Goal: Task Accomplishment & Management: Complete application form

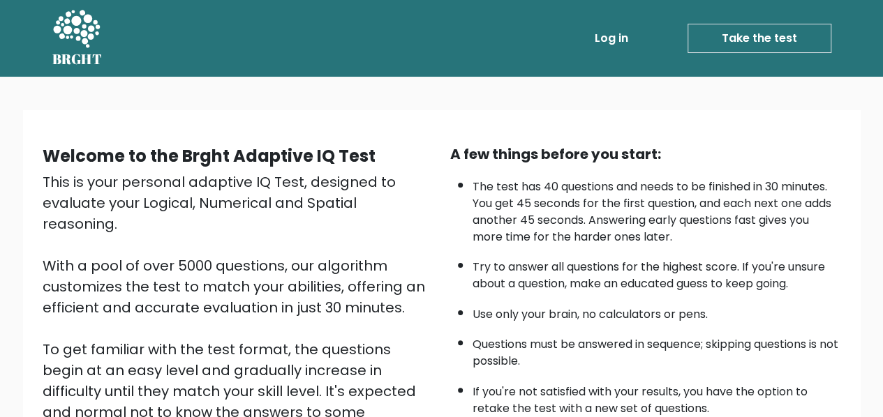
click at [619, 36] on link "Log in" at bounding box center [611, 38] width 45 height 28
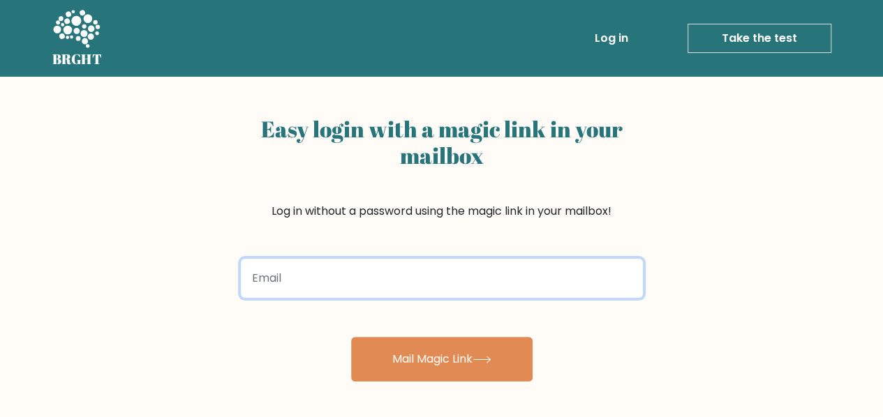
click at [345, 277] on input "email" at bounding box center [442, 278] width 402 height 39
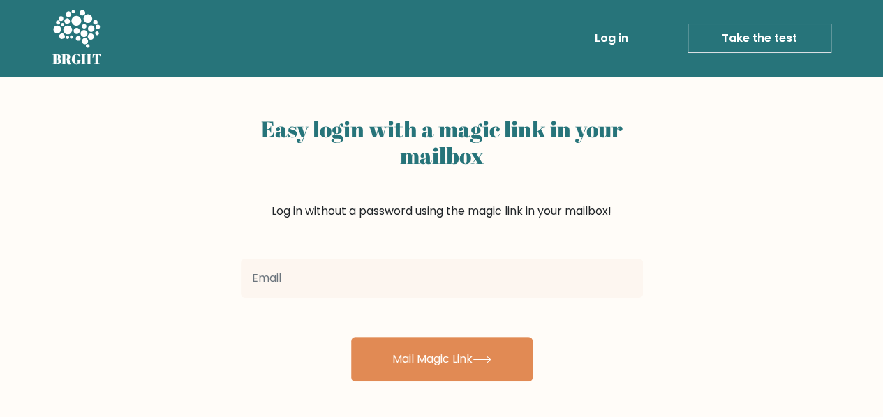
click at [237, 219] on div "Easy login with a magic link in your mailbox Log in without a password using th…" at bounding box center [441, 229] width 419 height 305
click at [752, 34] on link "Take the test" at bounding box center [759, 38] width 144 height 29
click at [747, 31] on link "Take the test" at bounding box center [759, 38] width 144 height 29
click at [708, 32] on link "Take the test" at bounding box center [759, 38] width 144 height 29
click at [89, 26] on icon at bounding box center [76, 29] width 47 height 38
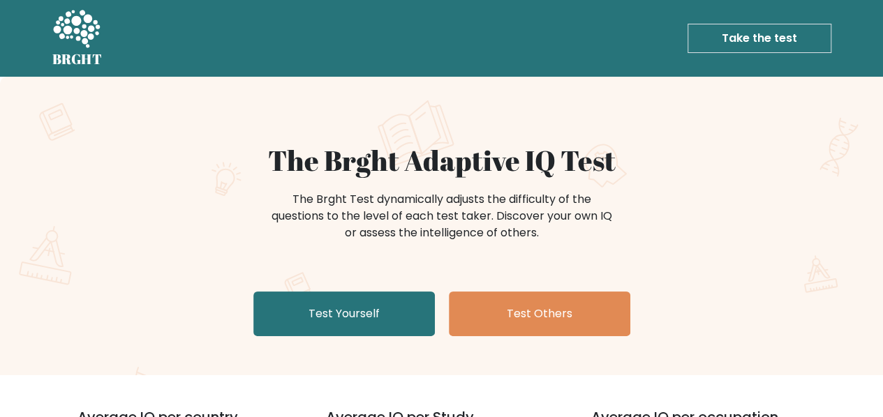
scroll to position [107, 0]
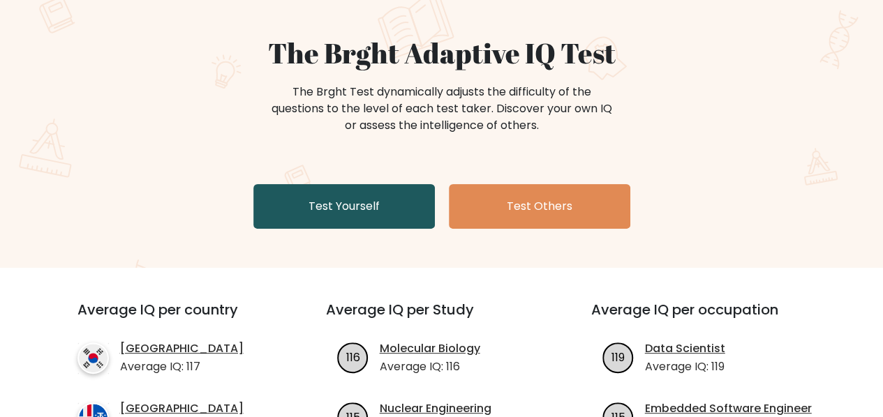
click at [410, 221] on link "Test Yourself" at bounding box center [343, 206] width 181 height 45
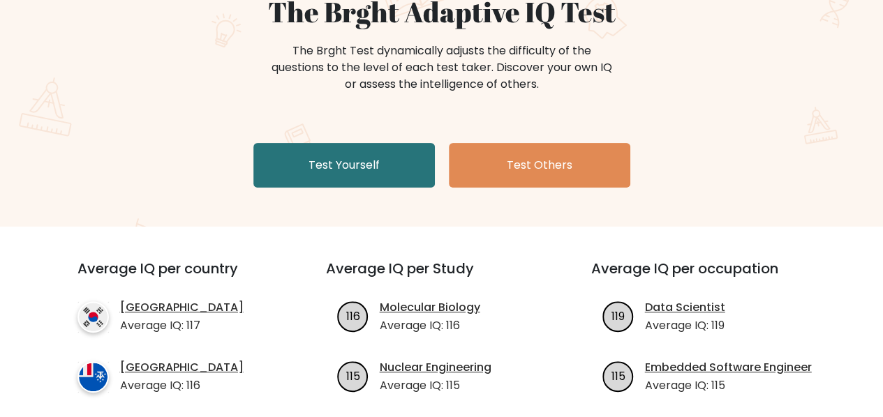
scroll to position [147, 0]
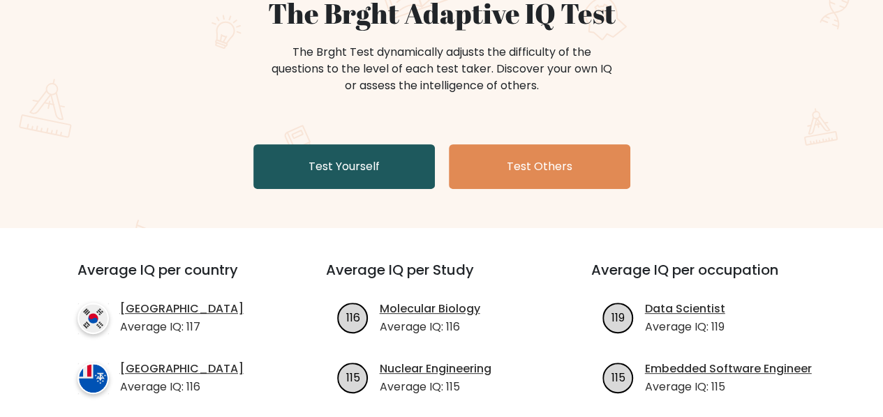
click at [309, 160] on link "Test Yourself" at bounding box center [343, 166] width 181 height 45
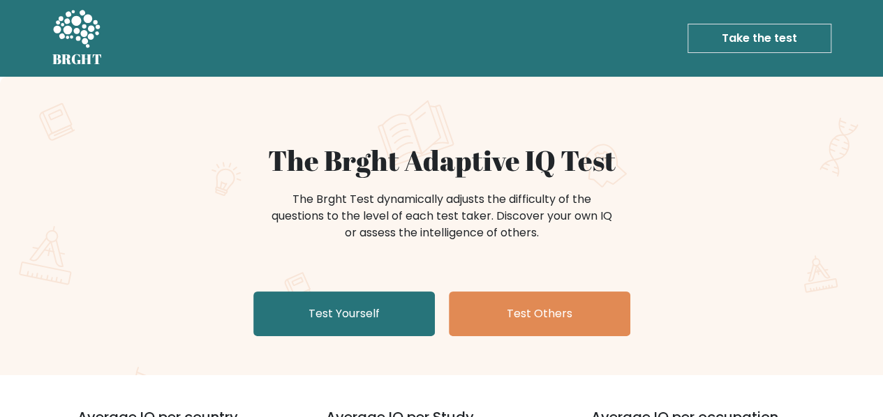
click at [712, 43] on link "Take the test" at bounding box center [759, 38] width 144 height 29
click at [92, 41] on icon at bounding box center [76, 30] width 48 height 42
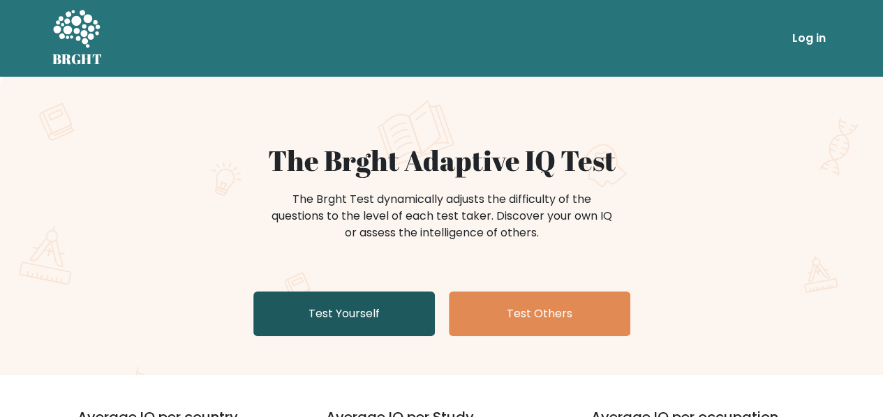
click at [302, 301] on link "Test Yourself" at bounding box center [343, 314] width 181 height 45
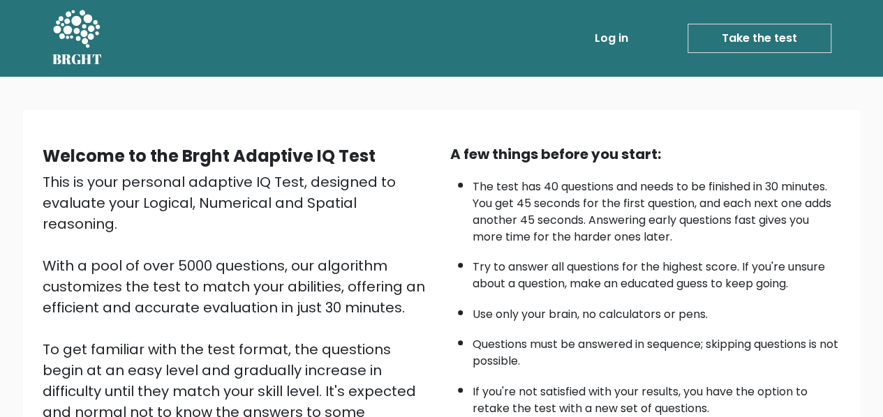
click at [767, 89] on div "Welcome to the Brght Adaptive IQ Test This is your personal adaptive IQ Test, d…" at bounding box center [441, 336] width 883 height 519
click at [433, 385] on div "This is your personal adaptive IQ Test, designed to evaluate your Logical, Nume…" at bounding box center [238, 339] width 391 height 335
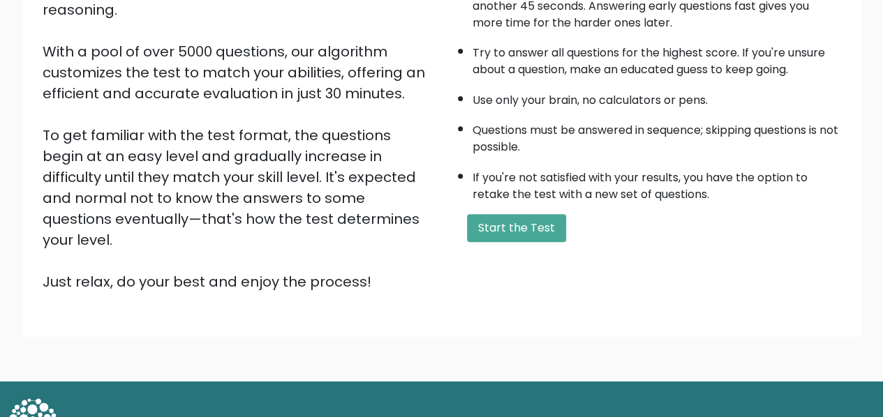
scroll to position [215, 0]
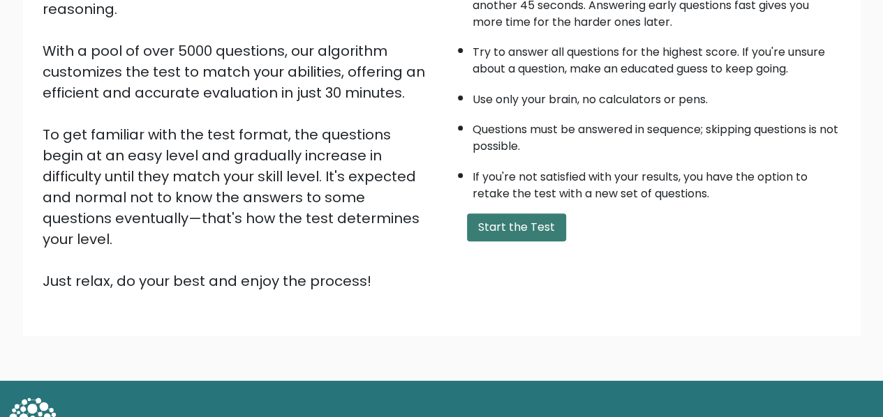
click at [536, 224] on button "Start the Test" at bounding box center [516, 228] width 99 height 28
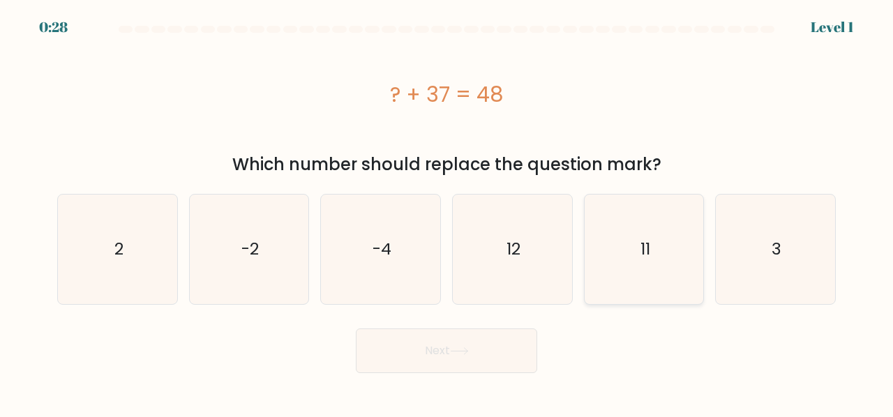
click at [668, 232] on icon "11" at bounding box center [645, 250] width 110 height 110
click at [447, 212] on input "e. 11" at bounding box center [447, 210] width 1 height 3
radio input "true"
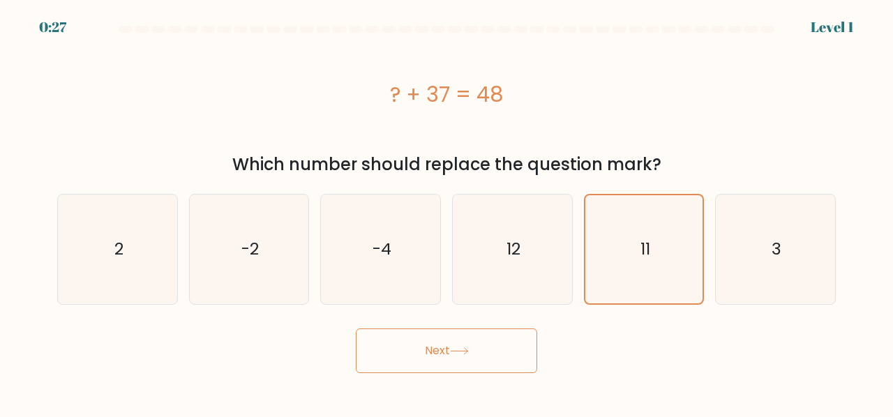
click at [442, 350] on button "Next" at bounding box center [446, 351] width 181 height 45
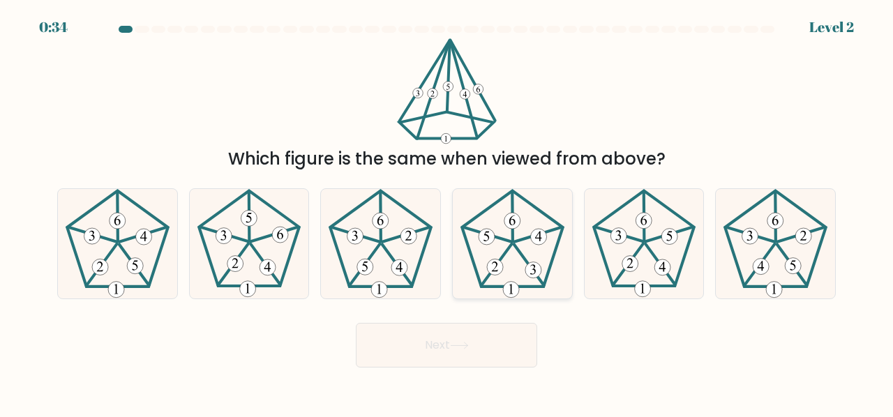
click at [555, 230] on 338 at bounding box center [537, 234] width 47 height 15
click at [447, 212] on input "d." at bounding box center [447, 210] width 1 height 3
radio input "true"
click at [423, 339] on button "Next" at bounding box center [446, 345] width 181 height 45
click at [400, 352] on button "Next" at bounding box center [446, 345] width 181 height 45
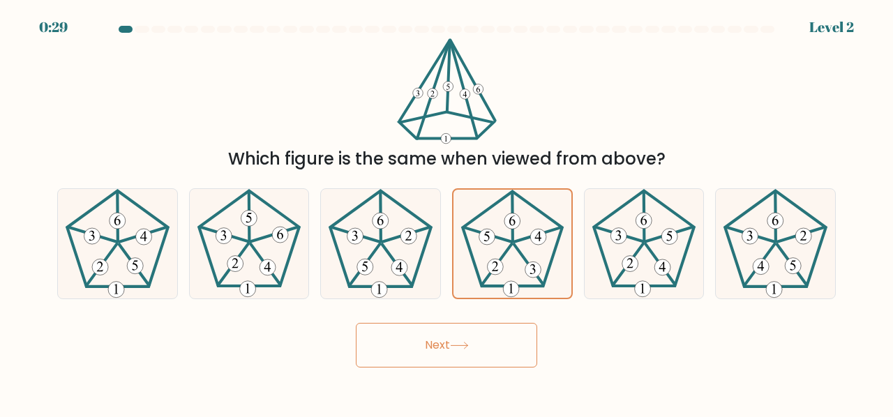
click at [468, 350] on button "Next" at bounding box center [446, 345] width 181 height 45
click at [303, 332] on div "Next" at bounding box center [446, 342] width 795 height 52
click at [338, 270] on icon at bounding box center [381, 244] width 110 height 110
click at [447, 212] on input "c." at bounding box center [447, 210] width 1 height 3
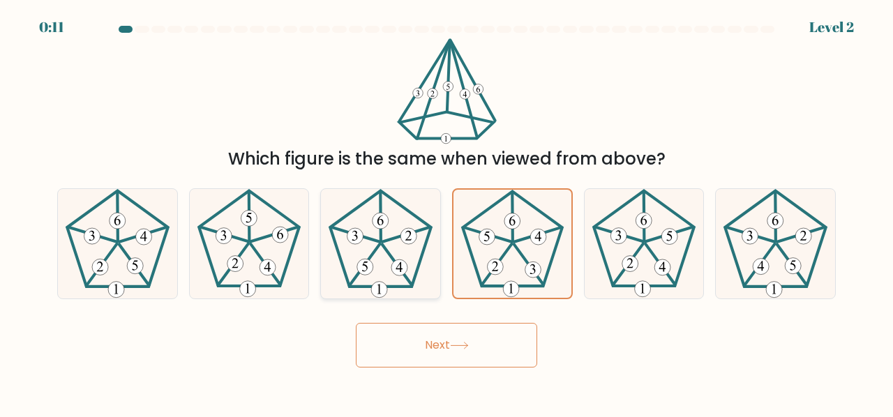
radio input "true"
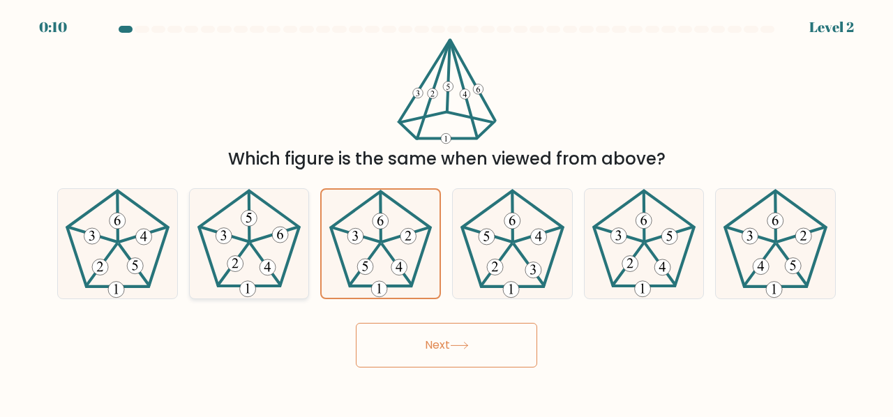
click at [261, 273] on icon at bounding box center [250, 244] width 110 height 110
click at [447, 212] on input "b." at bounding box center [447, 210] width 1 height 3
radio input "true"
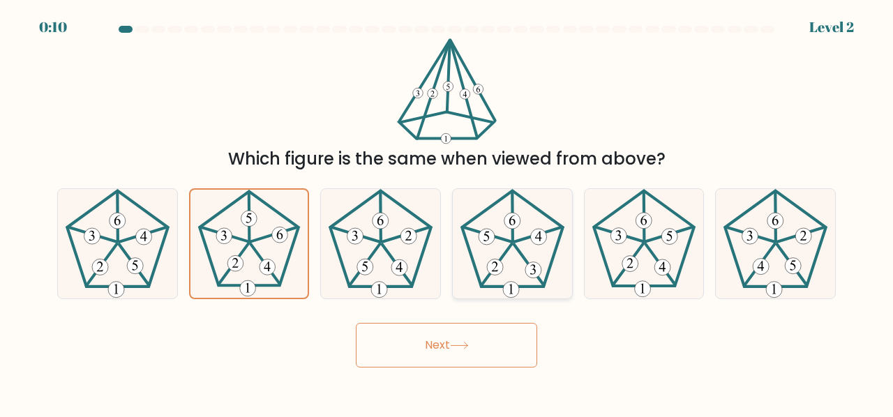
click at [522, 249] on icon at bounding box center [513, 244] width 110 height 110
click at [447, 212] on input "d." at bounding box center [447, 210] width 1 height 3
radio input "true"
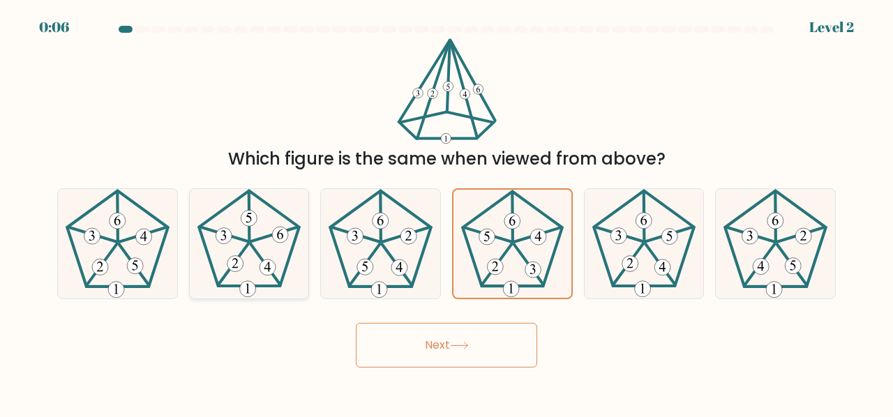
click at [272, 269] on 757 at bounding box center [268, 268] width 16 height 16
click at [447, 212] on input "b." at bounding box center [447, 210] width 1 height 3
radio input "true"
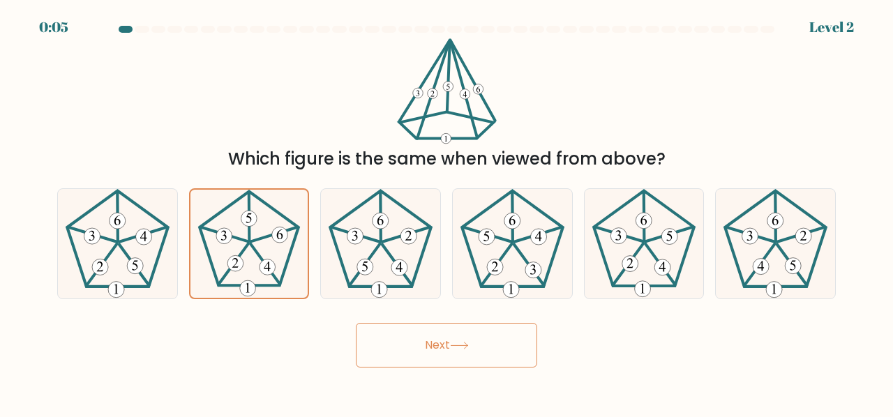
click at [388, 331] on button "Next" at bounding box center [446, 345] width 181 height 45
click at [410, 344] on button "Next" at bounding box center [446, 345] width 181 height 45
click at [286, 266] on 264 at bounding box center [249, 239] width 99 height 94
click at [447, 212] on input "b." at bounding box center [447, 210] width 1 height 3
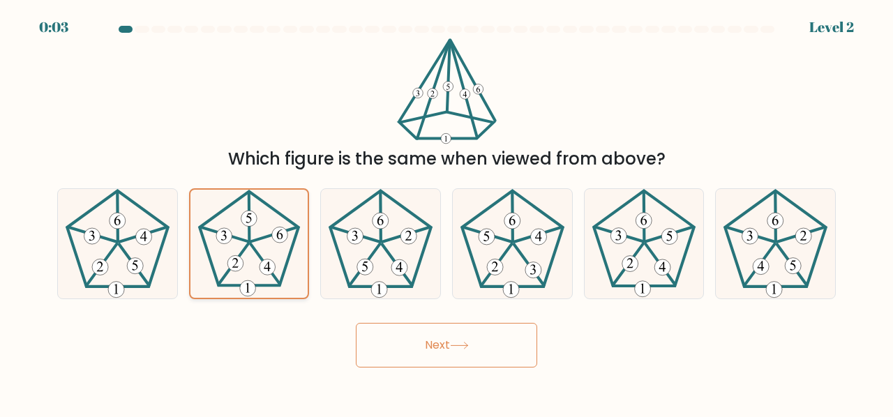
click at [286, 266] on 264 at bounding box center [249, 239] width 99 height 94
click at [447, 212] on input "b." at bounding box center [447, 210] width 1 height 3
click at [421, 334] on button "Next" at bounding box center [446, 345] width 181 height 45
click at [511, 262] on icon at bounding box center [513, 244] width 110 height 110
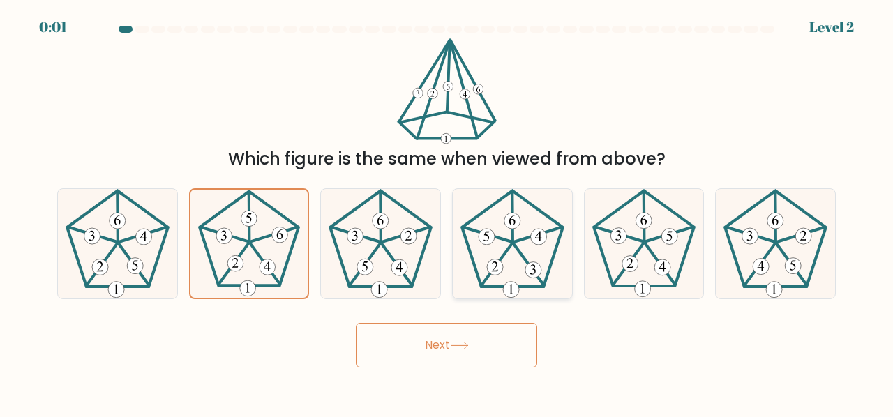
click at [447, 212] on input "d." at bounding box center [447, 210] width 1 height 3
radio input "true"
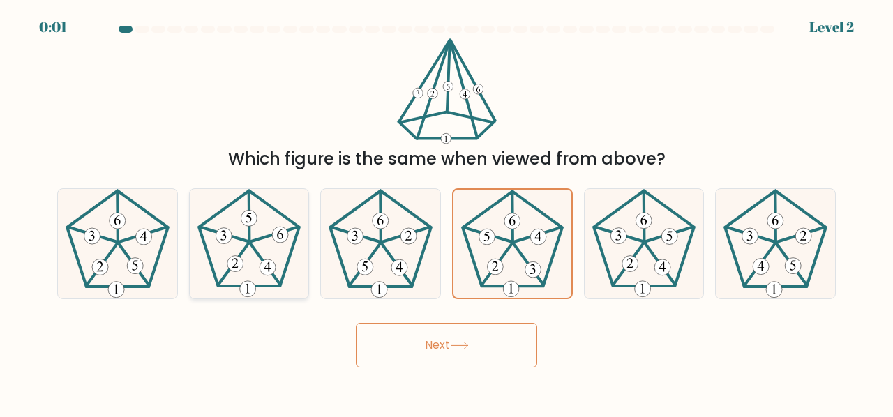
click at [302, 261] on icon at bounding box center [250, 244] width 110 height 110
click at [447, 212] on input "b." at bounding box center [447, 210] width 1 height 3
radio input "true"
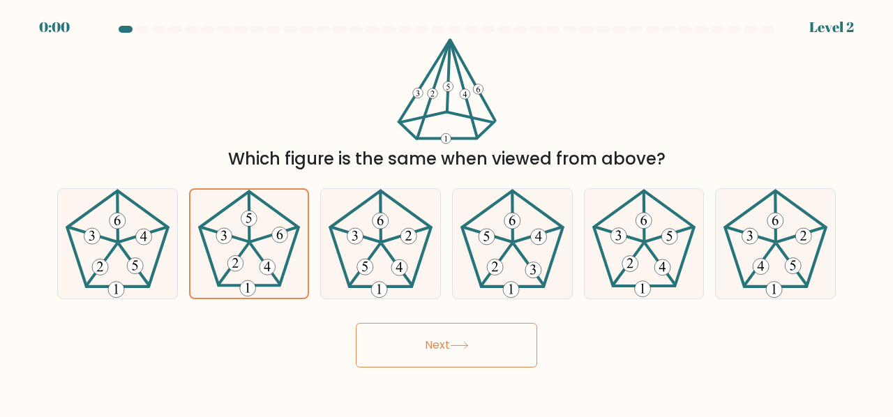
click at [427, 345] on button "Next" at bounding box center [446, 345] width 181 height 45
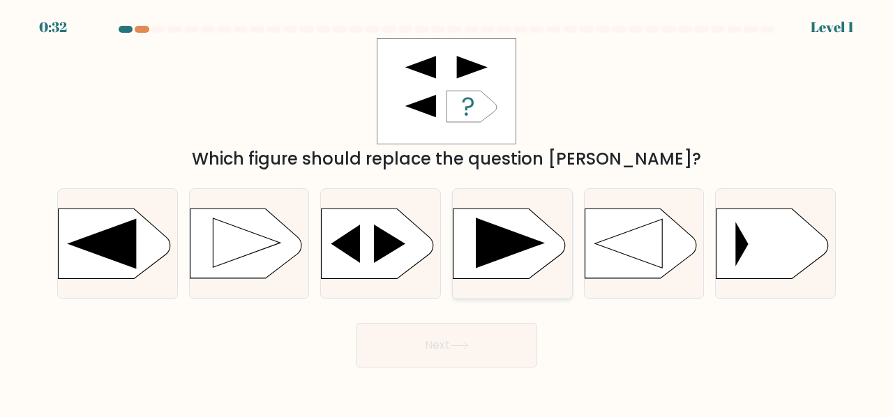
click at [523, 290] on div at bounding box center [512, 243] width 121 height 111
click at [447, 212] on input "d." at bounding box center [447, 210] width 1 height 3
radio input "true"
click at [453, 347] on button "Next" at bounding box center [446, 345] width 181 height 45
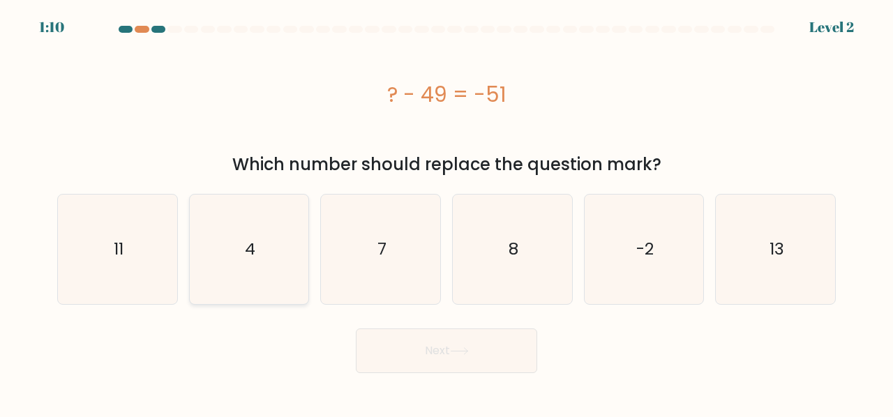
click at [269, 248] on icon "4" at bounding box center [250, 250] width 110 height 110
click at [447, 212] on input "b. 4" at bounding box center [447, 210] width 1 height 3
radio input "true"
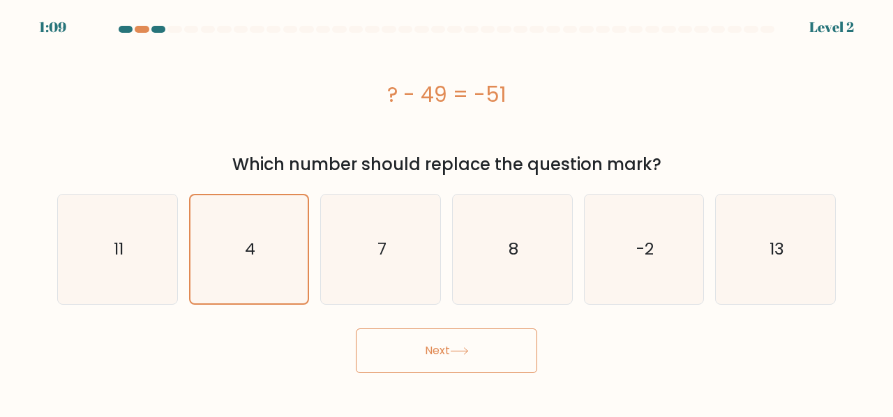
click at [478, 366] on button "Next" at bounding box center [446, 351] width 181 height 45
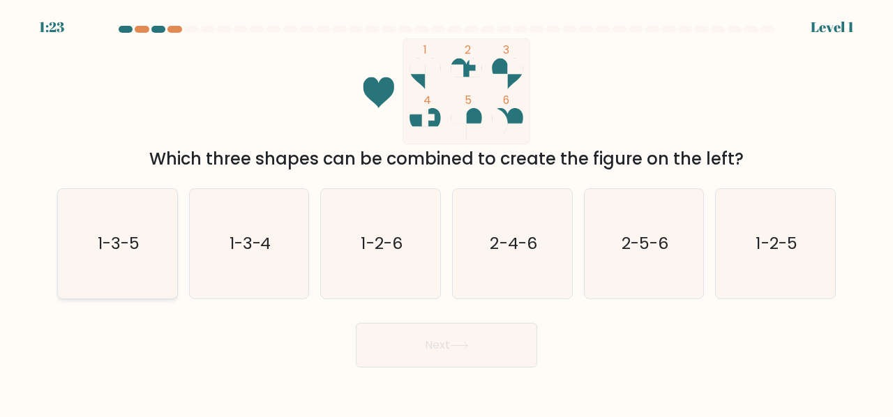
click at [112, 224] on icon "1-3-5" at bounding box center [118, 244] width 110 height 110
click at [447, 212] on input "a. 1-3-5" at bounding box center [447, 210] width 1 height 3
radio input "true"
click at [418, 352] on button "Next" at bounding box center [446, 345] width 181 height 45
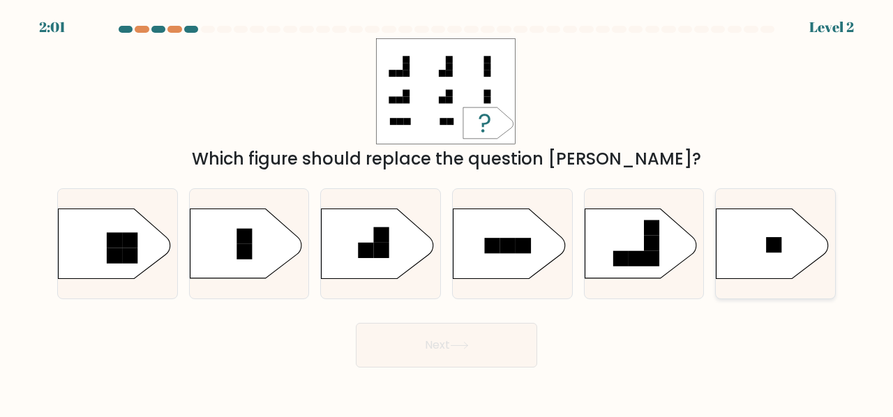
click at [762, 241] on icon at bounding box center [773, 244] width 112 height 70
click at [447, 212] on input "f." at bounding box center [447, 210] width 1 height 3
radio input "true"
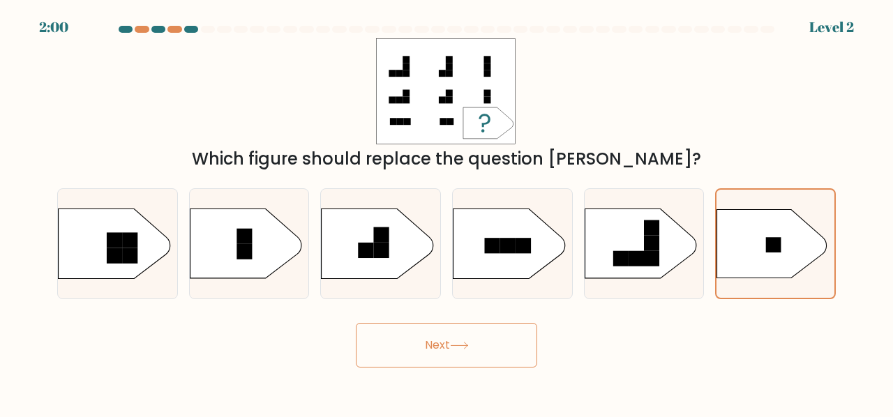
click at [462, 345] on icon at bounding box center [459, 346] width 19 height 8
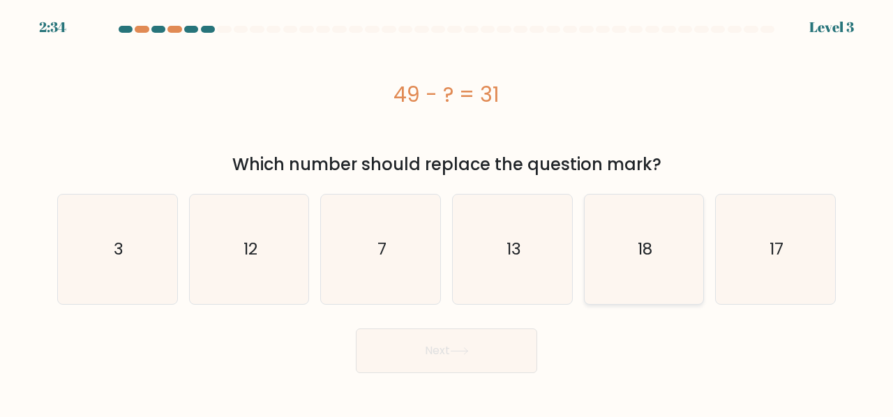
click at [627, 298] on icon "18" at bounding box center [645, 250] width 110 height 110
click at [447, 212] on input "e. 18" at bounding box center [447, 210] width 1 height 3
radio input "true"
click at [528, 327] on div "Next" at bounding box center [446, 348] width 795 height 52
click at [475, 341] on button "Next" at bounding box center [446, 351] width 181 height 45
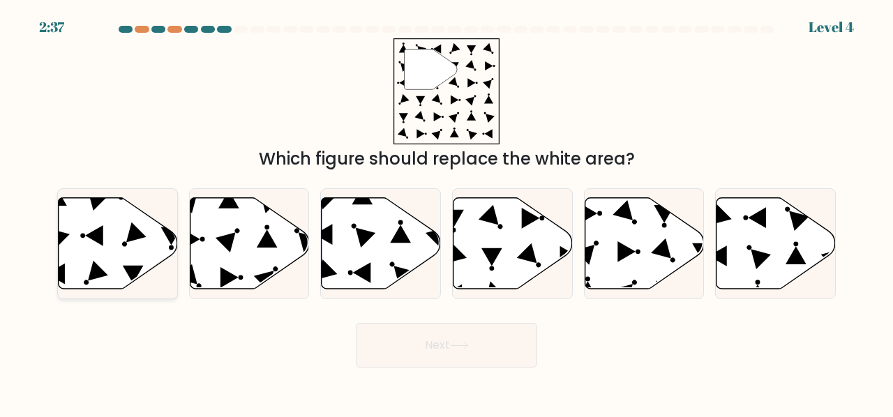
click at [123, 242] on circle at bounding box center [124, 244] width 7 height 7
click at [447, 212] on input "a." at bounding box center [447, 210] width 1 height 3
radio input "true"
click at [396, 347] on button "Next" at bounding box center [446, 345] width 181 height 45
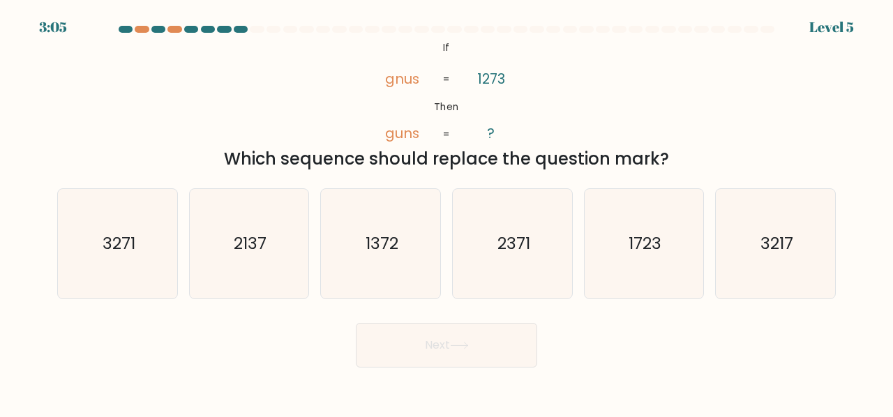
click at [714, 209] on div "f. 3217" at bounding box center [776, 243] width 132 height 111
click at [680, 209] on icon "1723" at bounding box center [645, 244] width 110 height 110
click at [447, 209] on input "e. 1723" at bounding box center [447, 210] width 1 height 3
radio input "true"
click at [437, 353] on button "Next" at bounding box center [446, 345] width 181 height 45
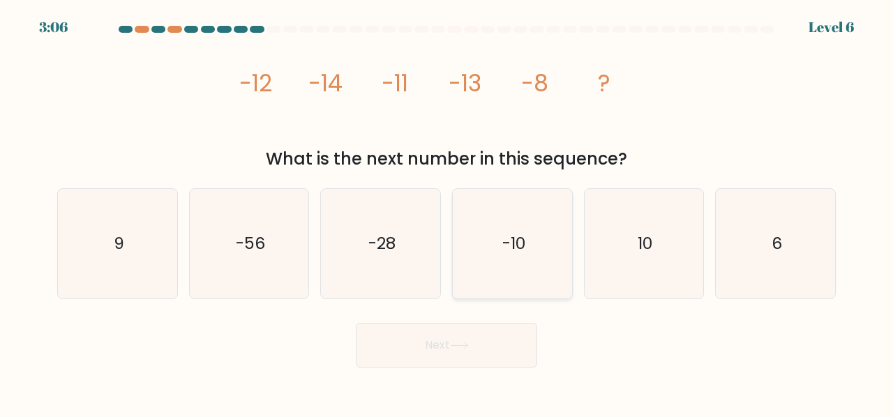
click at [479, 260] on icon "-10" at bounding box center [513, 244] width 110 height 110
click at [447, 212] on input "d. -10" at bounding box center [447, 210] width 1 height 3
radio input "true"
click at [444, 361] on button "Next" at bounding box center [446, 345] width 181 height 45
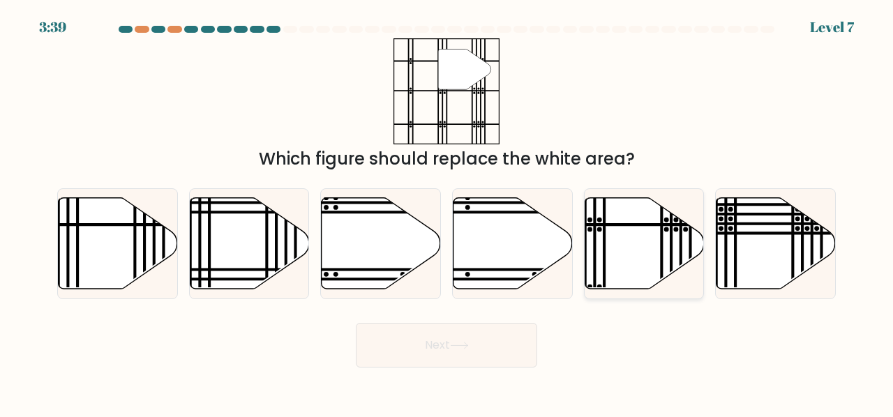
click at [611, 232] on icon at bounding box center [644, 242] width 119 height 91
click at [447, 212] on input "e." at bounding box center [447, 210] width 1 height 3
radio input "true"
click at [407, 331] on button "Next" at bounding box center [446, 345] width 181 height 45
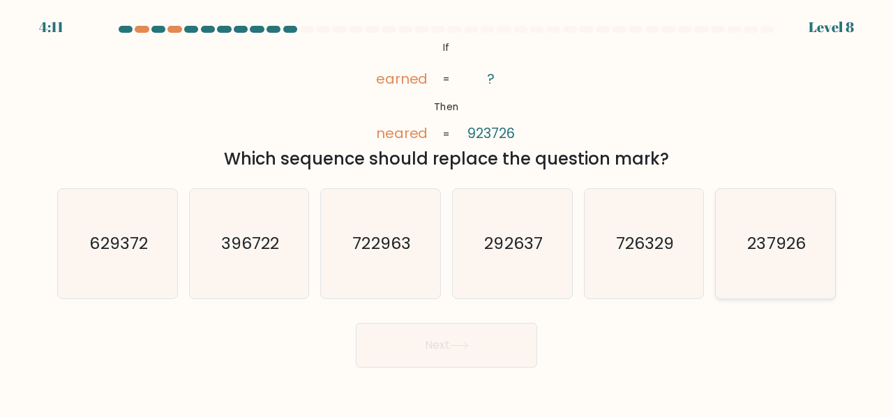
click at [756, 273] on icon "237926" at bounding box center [776, 244] width 110 height 110
click at [447, 212] on input "f. 237926" at bounding box center [447, 210] width 1 height 3
radio input "true"
click at [424, 342] on button "Next" at bounding box center [446, 345] width 181 height 45
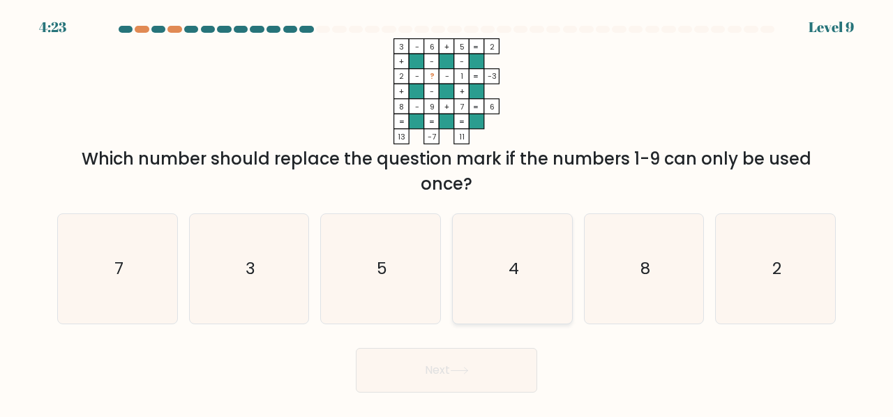
click at [477, 253] on icon "4" at bounding box center [513, 269] width 110 height 110
click at [447, 212] on input "d. 4" at bounding box center [447, 210] width 1 height 3
radio input "true"
click at [481, 357] on button "Next" at bounding box center [446, 370] width 181 height 45
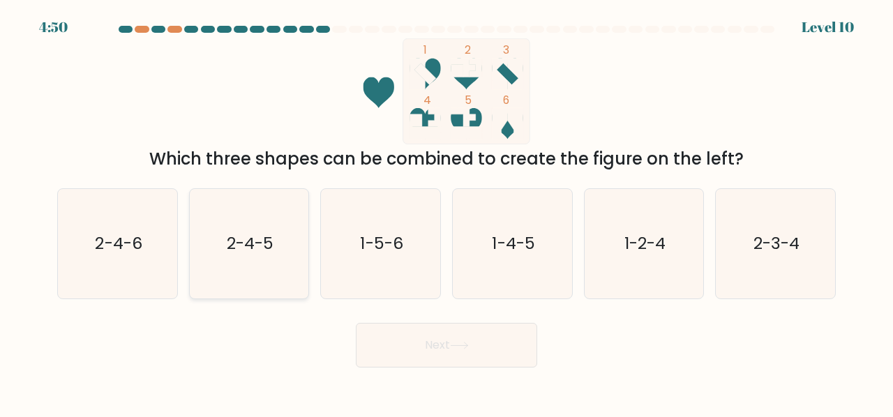
click at [219, 270] on icon "2-4-5" at bounding box center [250, 244] width 110 height 110
click at [447, 212] on input "b. 2-4-5" at bounding box center [447, 210] width 1 height 3
radio input "true"
click at [444, 338] on button "Next" at bounding box center [446, 345] width 181 height 45
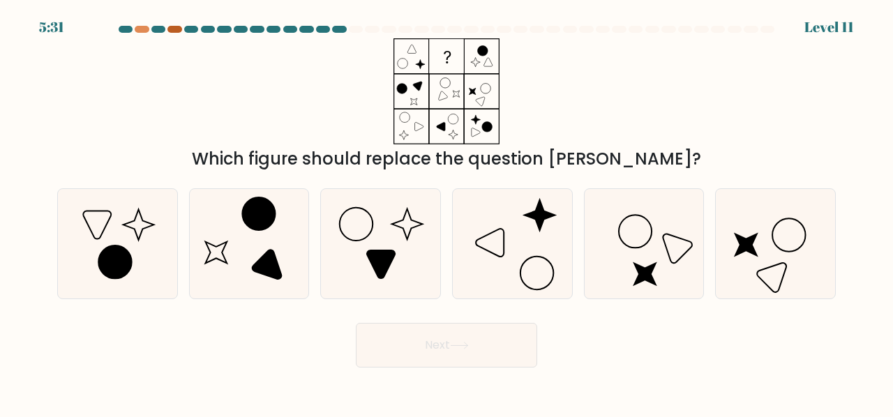
click at [174, 31] on div at bounding box center [174, 29] width 14 height 7
click at [336, 31] on div at bounding box center [339, 29] width 14 height 7
click at [491, 230] on icon at bounding box center [513, 244] width 110 height 110
click at [447, 212] on input "d." at bounding box center [447, 210] width 1 height 3
radio input "true"
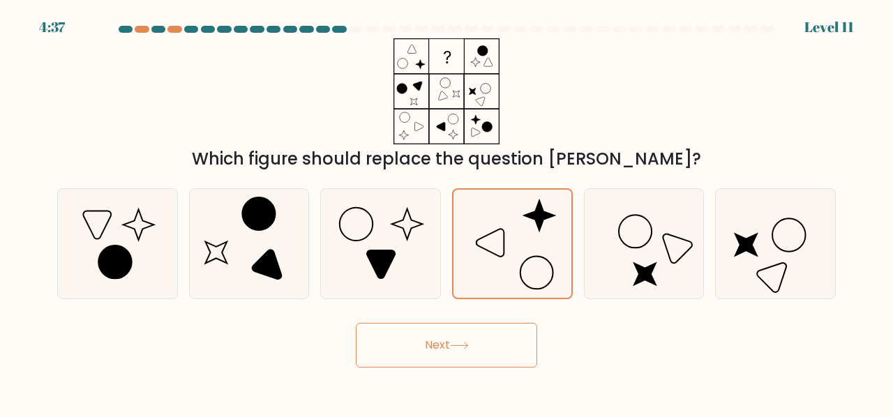
click at [440, 331] on button "Next" at bounding box center [446, 345] width 181 height 45
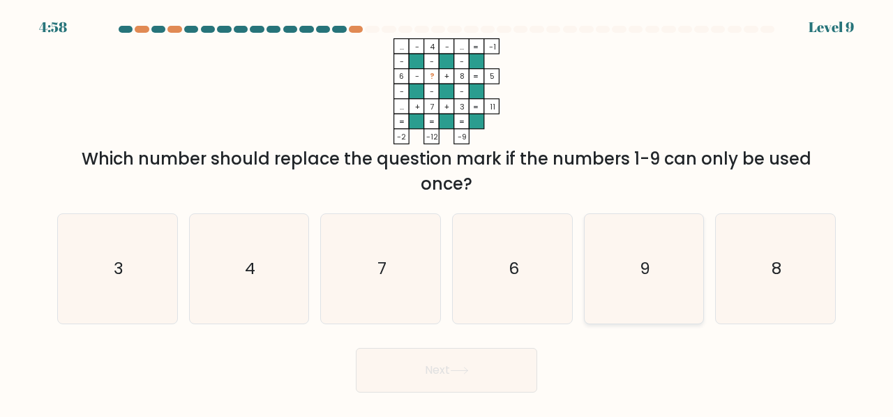
click at [650, 241] on icon "9" at bounding box center [645, 269] width 110 height 110
click at [447, 212] on input "e. 9" at bounding box center [447, 210] width 1 height 3
radio input "true"
click at [492, 358] on button "Next" at bounding box center [446, 370] width 181 height 45
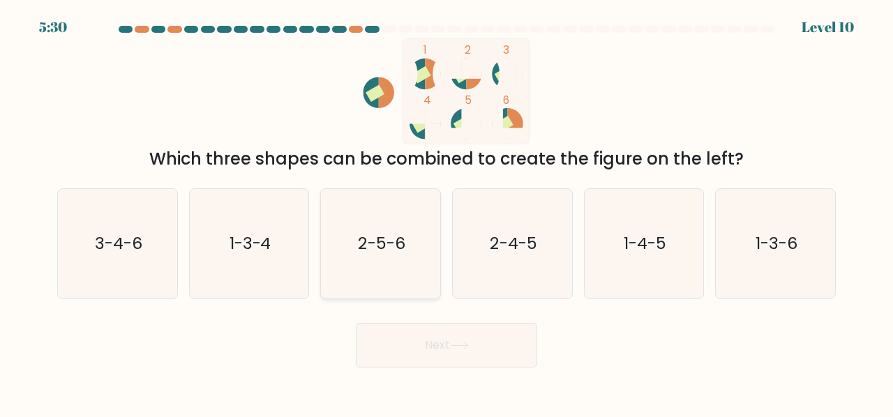
click at [396, 260] on icon "2-5-6" at bounding box center [381, 244] width 110 height 110
click at [447, 212] on input "c. 2-5-6" at bounding box center [447, 210] width 1 height 3
radio input "true"
click at [465, 323] on button "Next" at bounding box center [446, 345] width 181 height 45
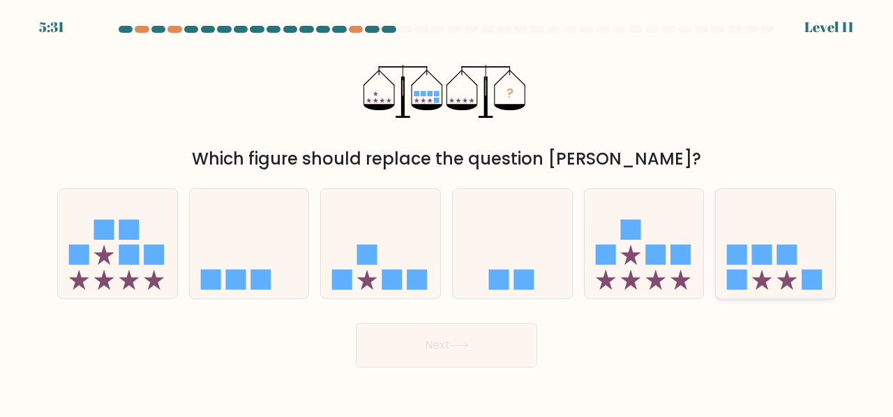
click at [758, 285] on icon at bounding box center [762, 280] width 20 height 20
click at [447, 212] on input "f." at bounding box center [447, 210] width 1 height 3
radio input "true"
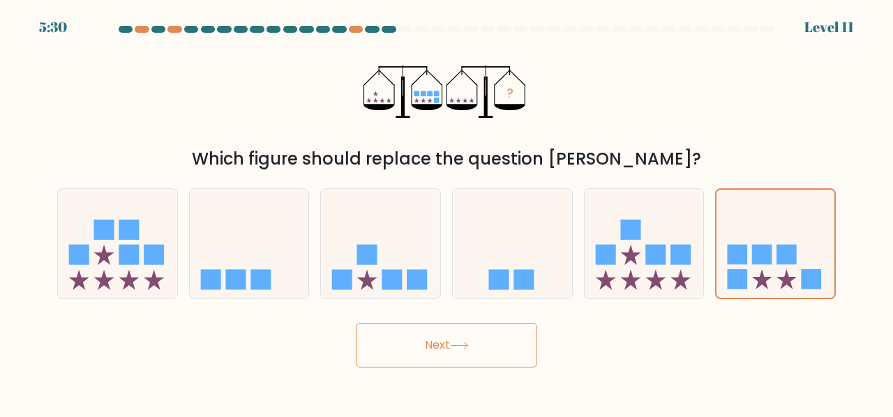
click at [453, 354] on button "Next" at bounding box center [446, 345] width 181 height 45
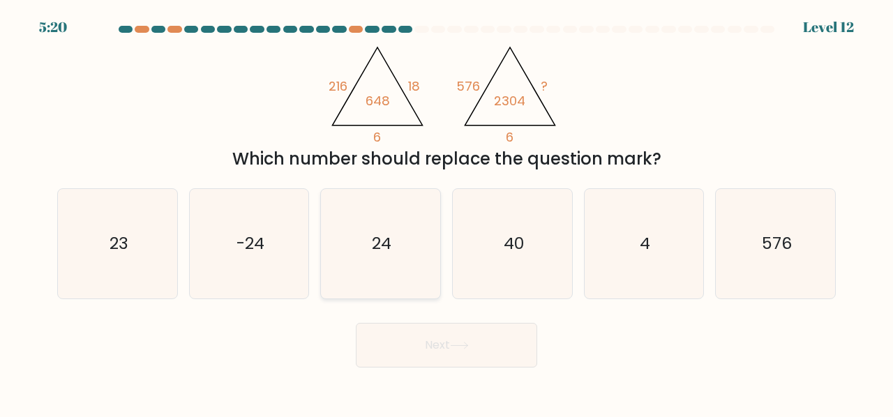
click at [416, 238] on icon "24" at bounding box center [381, 244] width 110 height 110
click at [447, 212] on input "c. 24" at bounding box center [447, 210] width 1 height 3
radio input "true"
click at [438, 341] on button "Next" at bounding box center [446, 345] width 181 height 45
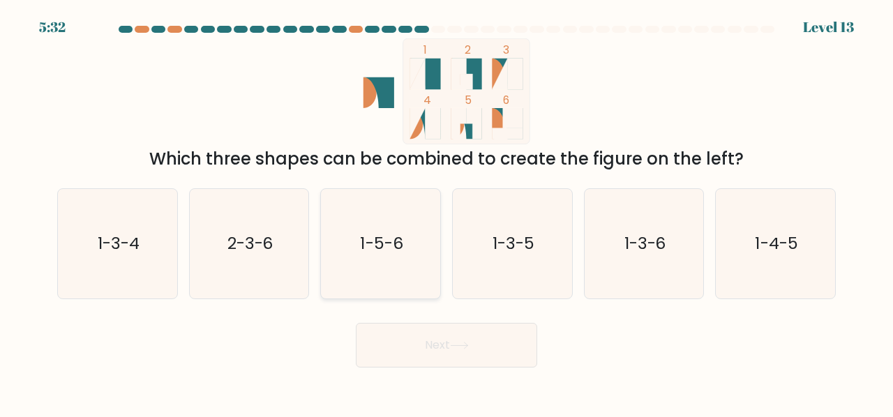
click at [385, 239] on text "1-5-6" at bounding box center [382, 243] width 43 height 23
click at [447, 212] on input "c. 1-5-6" at bounding box center [447, 210] width 1 height 3
radio input "true"
click at [481, 354] on button "Next" at bounding box center [446, 345] width 181 height 45
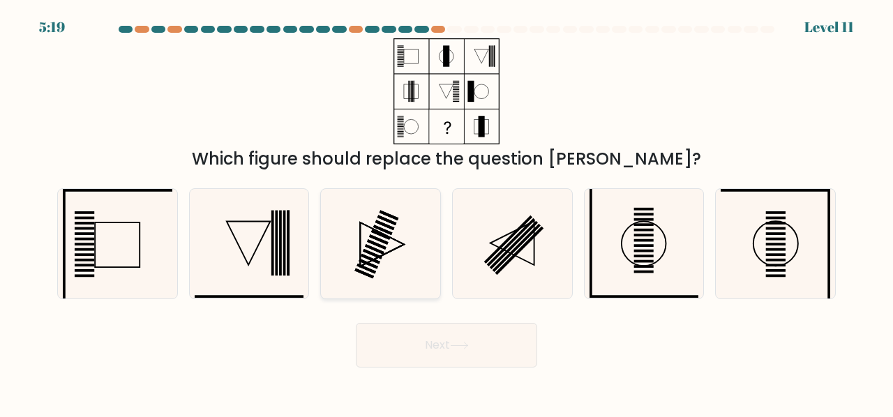
click at [387, 245] on icon at bounding box center [381, 244] width 110 height 110
click at [447, 212] on input "c." at bounding box center [447, 210] width 1 height 3
radio input "true"
click at [436, 363] on button "Next" at bounding box center [446, 345] width 181 height 45
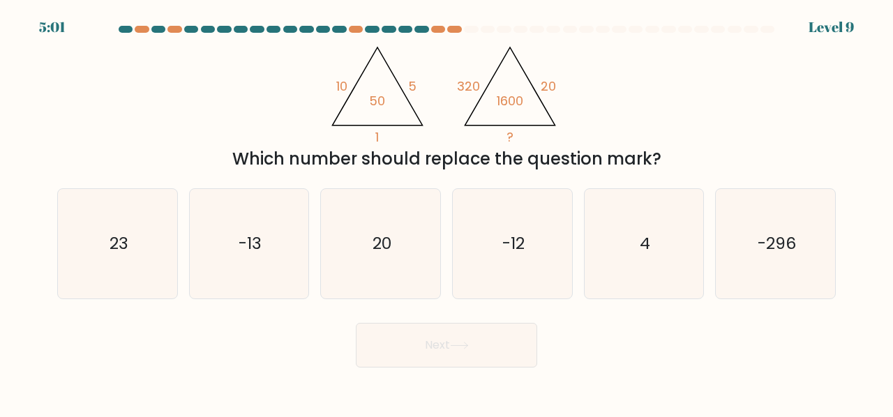
click at [650, 293] on icon "4" at bounding box center [645, 244] width 110 height 110
click at [447, 212] on input "e. 4" at bounding box center [447, 210] width 1 height 3
radio input "true"
click at [490, 350] on button "Next" at bounding box center [446, 345] width 181 height 45
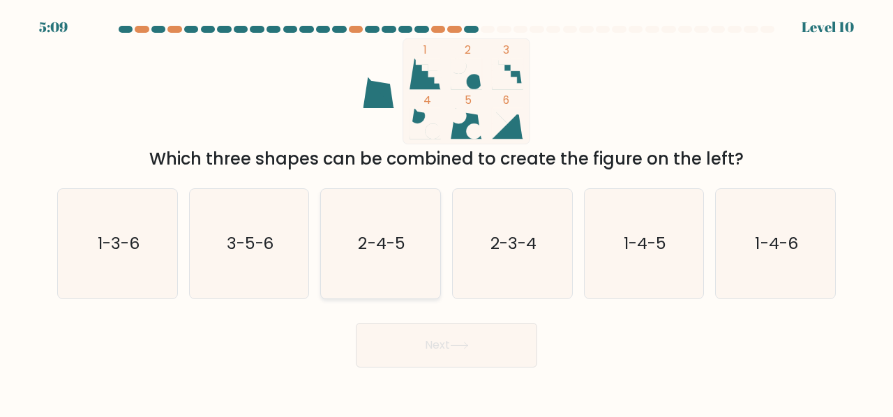
click at [335, 244] on icon "2-4-5" at bounding box center [381, 244] width 110 height 110
click at [447, 212] on input "c. 2-4-5" at bounding box center [447, 210] width 1 height 3
radio input "true"
click at [435, 358] on button "Next" at bounding box center [446, 345] width 181 height 45
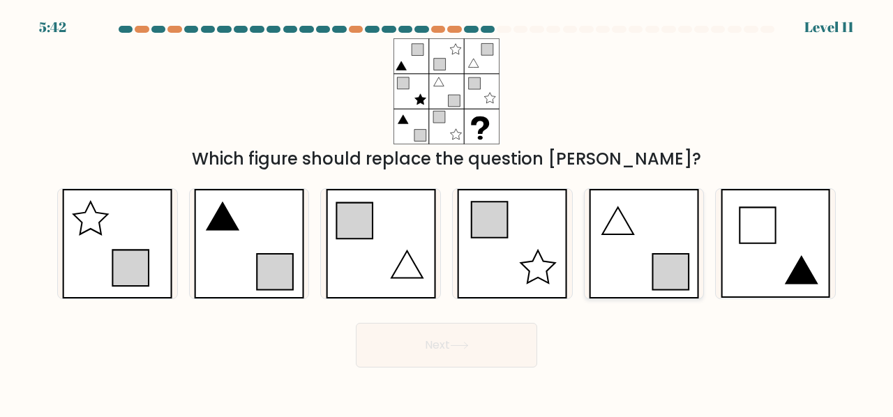
click at [600, 255] on icon at bounding box center [644, 244] width 110 height 110
click at [447, 212] on input "e." at bounding box center [447, 210] width 1 height 3
radio input "true"
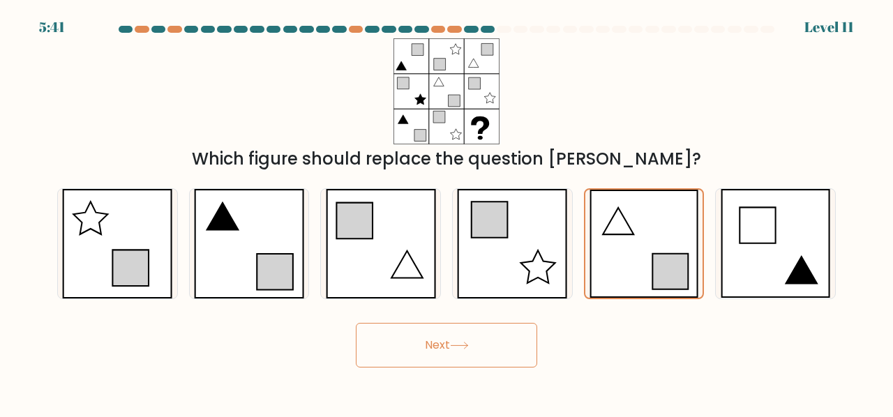
click at [511, 347] on button "Next" at bounding box center [446, 345] width 181 height 45
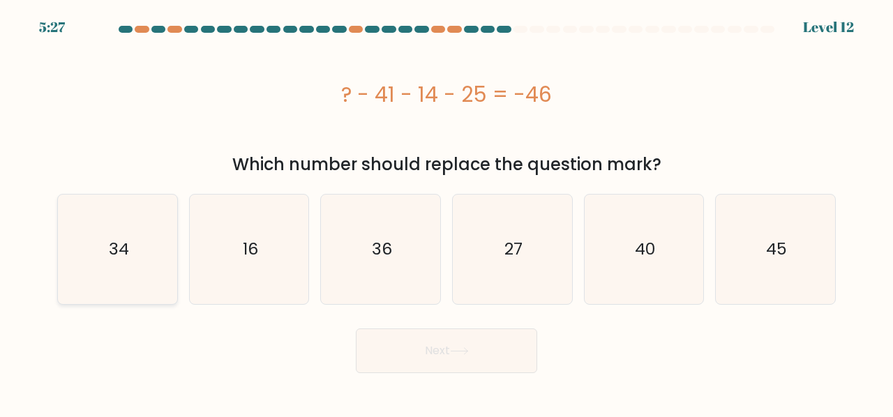
click at [137, 234] on icon "34" at bounding box center [118, 250] width 110 height 110
click at [447, 212] on input "a. 34" at bounding box center [447, 210] width 1 height 3
radio input "true"
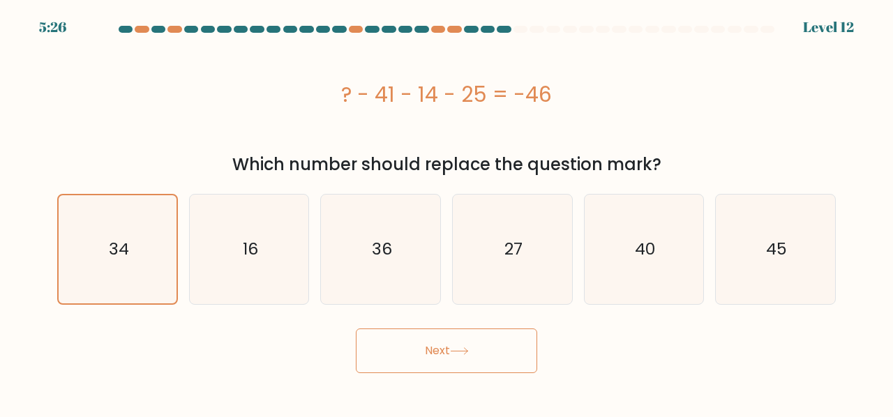
click at [467, 363] on button "Next" at bounding box center [446, 351] width 181 height 45
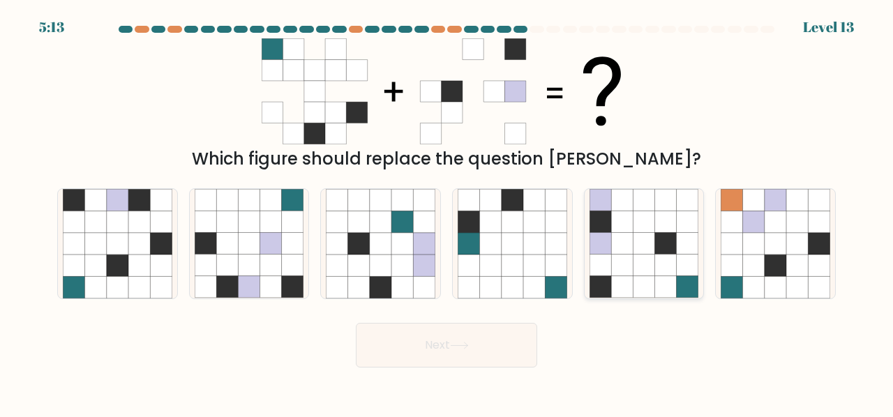
click at [631, 239] on icon at bounding box center [622, 244] width 22 height 22
click at [447, 212] on input "e." at bounding box center [447, 210] width 1 height 3
radio input "true"
click at [614, 227] on icon at bounding box center [623, 222] width 22 height 22
click at [447, 212] on input "e." at bounding box center [447, 210] width 1 height 3
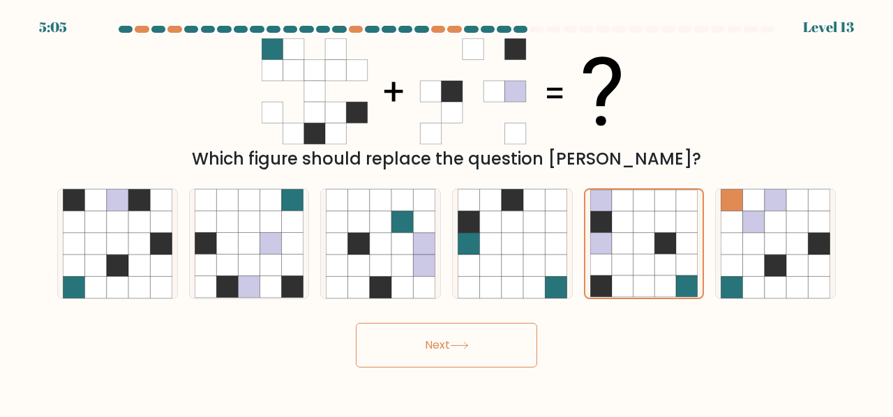
click at [493, 333] on button "Next" at bounding box center [446, 345] width 181 height 45
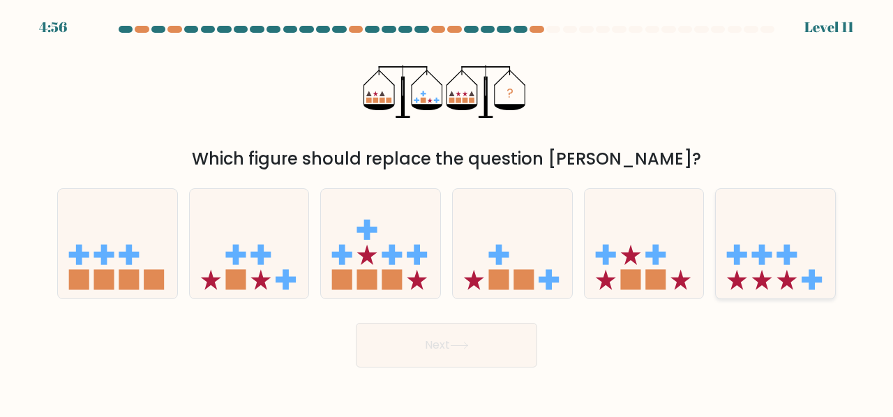
click at [782, 244] on icon at bounding box center [775, 244] width 119 height 98
click at [447, 212] on input "f." at bounding box center [447, 210] width 1 height 3
radio input "true"
click at [622, 227] on icon at bounding box center [644, 244] width 119 height 98
click at [447, 212] on input "e." at bounding box center [447, 210] width 1 height 3
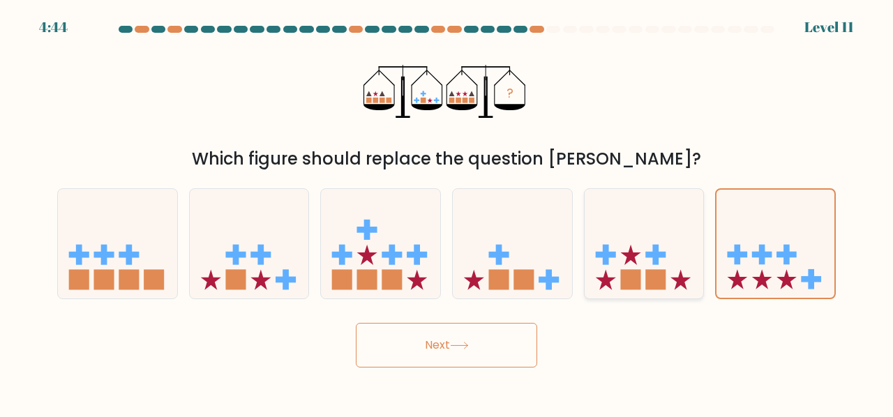
radio input "true"
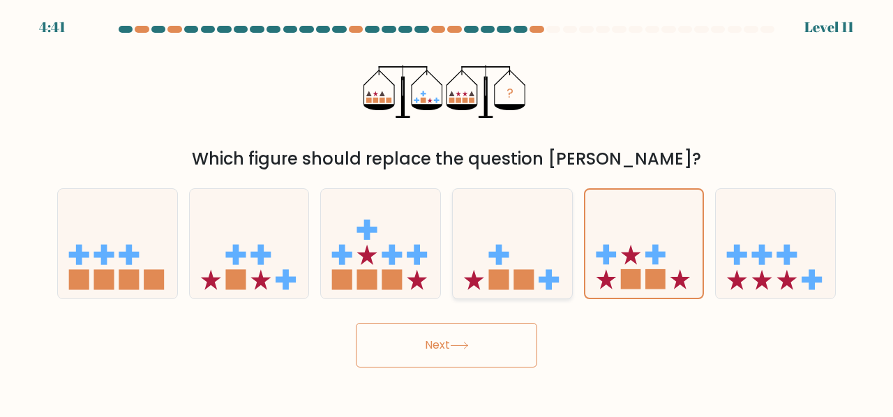
click at [511, 253] on icon at bounding box center [512, 244] width 119 height 98
click at [447, 212] on input "d." at bounding box center [447, 210] width 1 height 3
radio input "true"
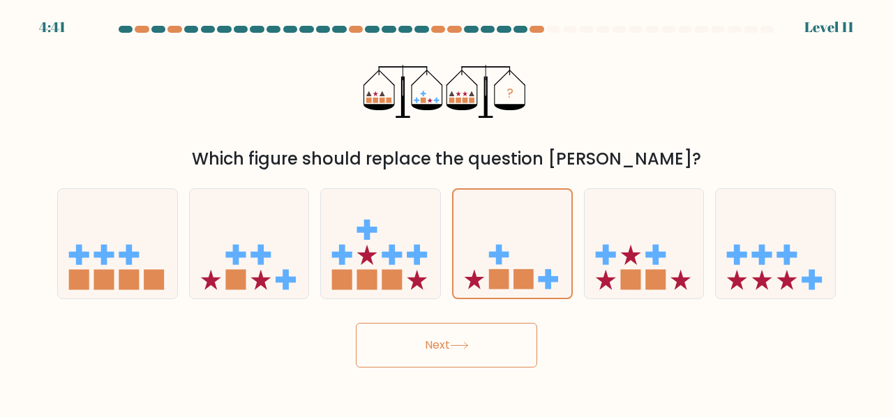
click at [467, 359] on button "Next" at bounding box center [446, 345] width 181 height 45
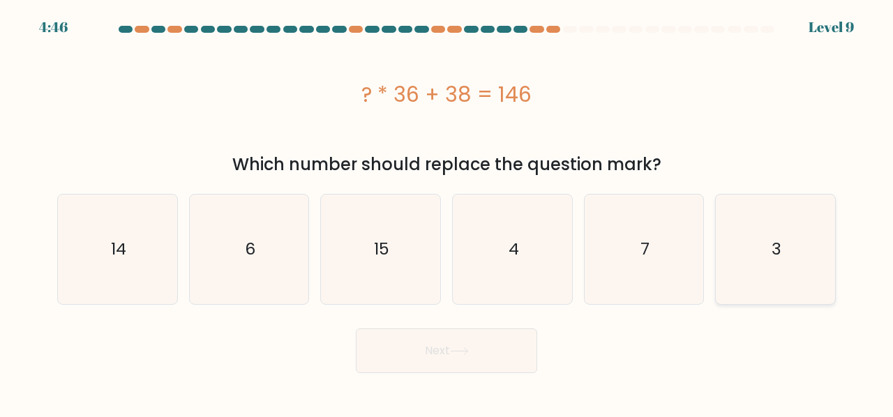
click at [742, 238] on icon "3" at bounding box center [776, 250] width 110 height 110
click at [447, 212] on input "f. 3" at bounding box center [447, 210] width 1 height 3
radio input "true"
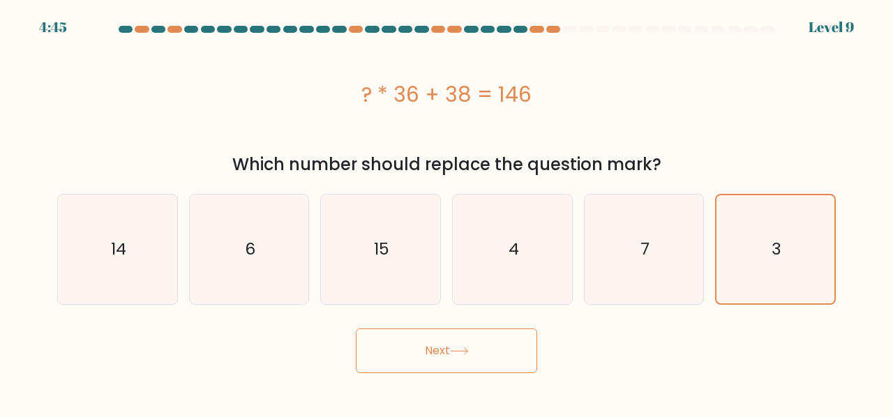
click at [525, 343] on button "Next" at bounding box center [446, 351] width 181 height 45
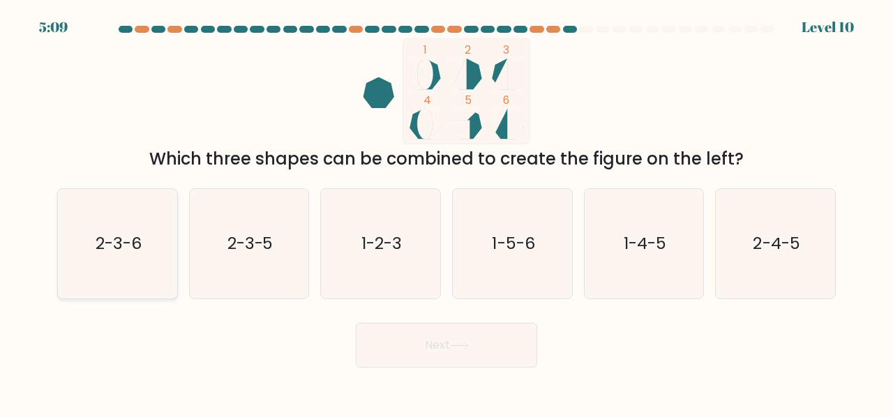
click at [140, 267] on icon "2-3-6" at bounding box center [118, 244] width 110 height 110
click at [447, 212] on input "a. 2-3-6" at bounding box center [447, 210] width 1 height 3
radio input "true"
click at [439, 347] on button "Next" at bounding box center [446, 345] width 181 height 45
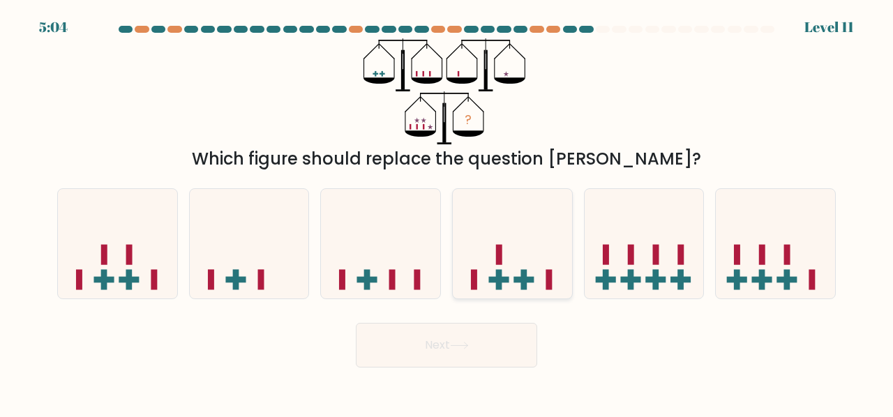
click at [503, 283] on icon at bounding box center [512, 244] width 119 height 98
click at [447, 212] on input "d." at bounding box center [447, 210] width 1 height 3
radio input "true"
click at [486, 327] on button "Next" at bounding box center [446, 345] width 181 height 45
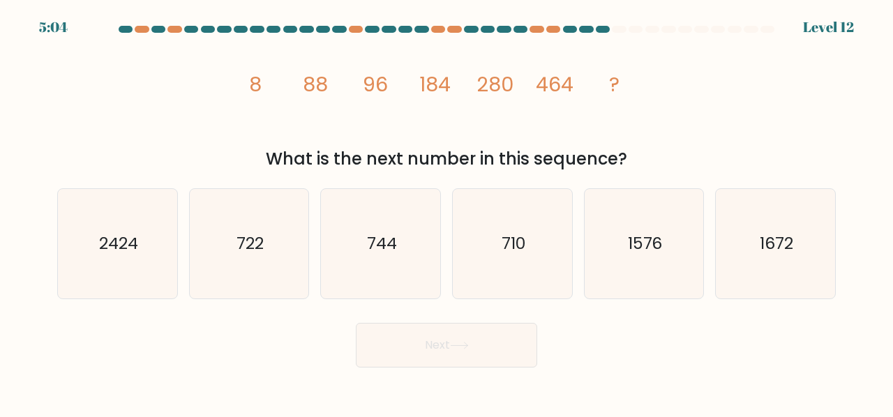
drag, startPoint x: 391, startPoint y: 274, endPoint x: 408, endPoint y: 316, distance: 45.4
click at [391, 274] on icon "744" at bounding box center [381, 244] width 110 height 110
click at [419, 328] on button "Next" at bounding box center [446, 345] width 181 height 45
click at [410, 283] on icon "744" at bounding box center [381, 244] width 110 height 110
click at [447, 212] on input "c. 744" at bounding box center [447, 210] width 1 height 3
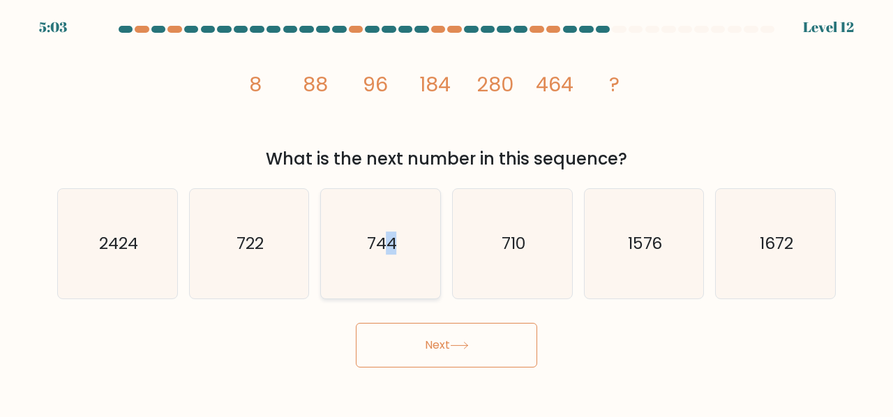
radio input "true"
click at [425, 322] on div "Next" at bounding box center [446, 342] width 795 height 52
click at [426, 329] on button "Next" at bounding box center [446, 345] width 181 height 45
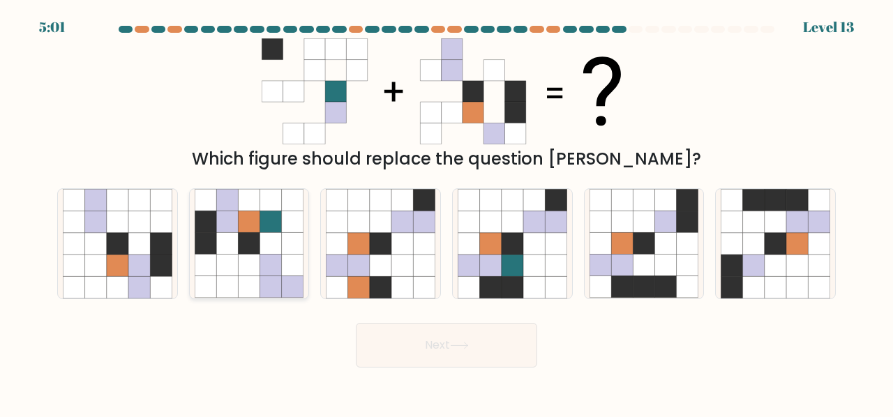
click at [262, 230] on icon at bounding box center [271, 222] width 22 height 22
click at [447, 212] on input "b." at bounding box center [447, 210] width 1 height 3
radio input "true"
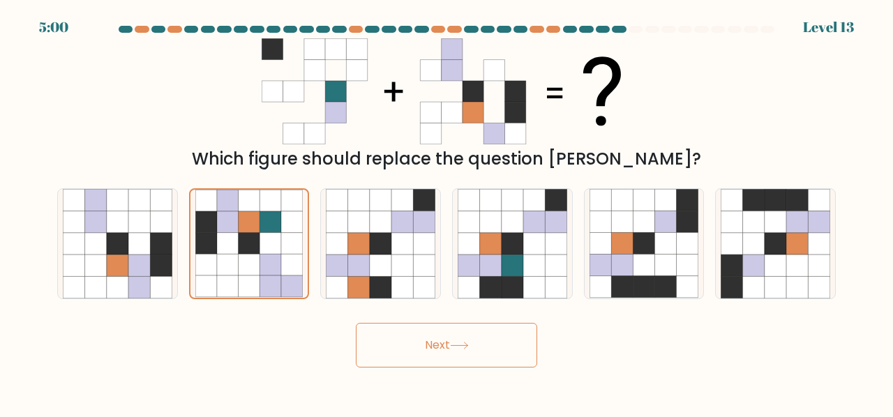
click at [407, 342] on button "Next" at bounding box center [446, 345] width 181 height 45
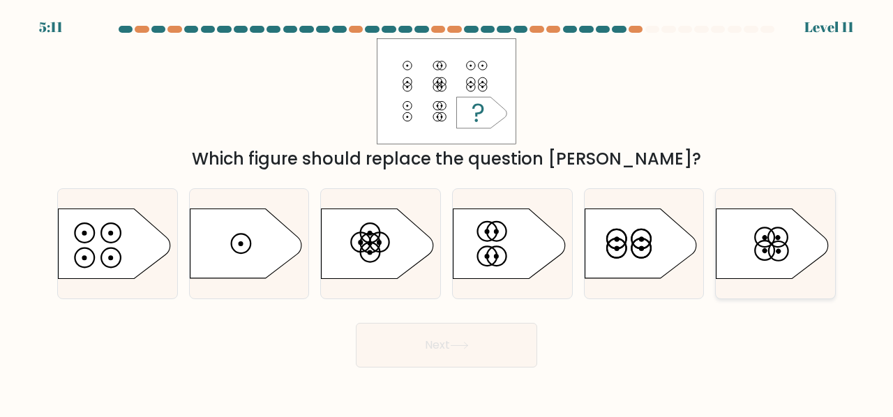
click at [729, 244] on icon at bounding box center [773, 244] width 112 height 70
click at [447, 212] on input "f." at bounding box center [447, 210] width 1 height 3
radio input "true"
click at [534, 343] on button "Next" at bounding box center [446, 345] width 181 height 45
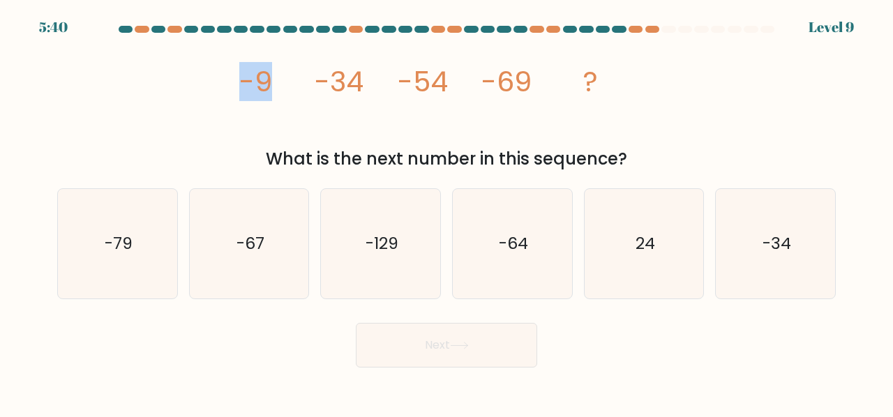
drag, startPoint x: 216, startPoint y: 54, endPoint x: 274, endPoint y: 94, distance: 70.1
click at [274, 94] on div "image/svg+xml -9 -34 -54 -69 ? What is the next number in this sequence?" at bounding box center [446, 104] width 795 height 133
click at [274, 94] on icon "image/svg+xml -9 -34 -54 -69 ?" at bounding box center [446, 91] width 419 height 106
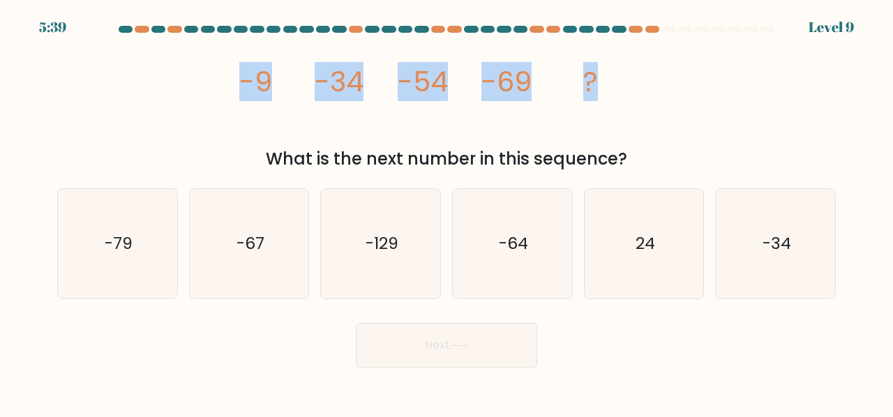
drag, startPoint x: 229, startPoint y: 87, endPoint x: 645, endPoint y: 101, distance: 416.8
click at [645, 101] on div "image/svg+xml -9 -34 -54 -69 ? What is the next number in this sequence?" at bounding box center [446, 104] width 795 height 133
copy g "-9 -34 -54 -69 ?"
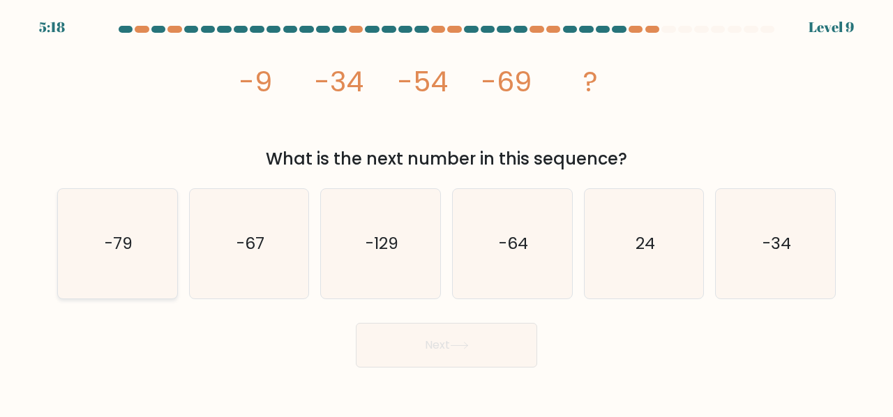
click at [109, 276] on icon "-79" at bounding box center [118, 244] width 110 height 110
click at [447, 212] on input "a. -79" at bounding box center [447, 210] width 1 height 3
radio input "true"
click at [454, 340] on button "Next" at bounding box center [446, 345] width 181 height 45
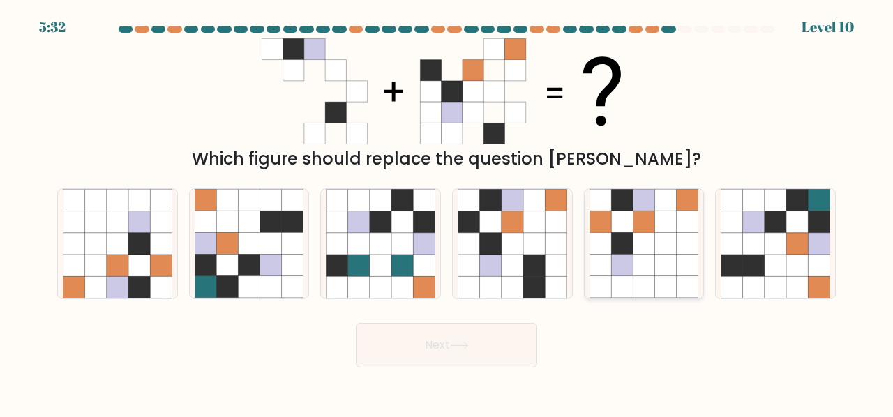
click at [642, 206] on icon at bounding box center [644, 200] width 22 height 22
click at [447, 209] on input "e." at bounding box center [447, 210] width 1 height 3
radio input "true"
click at [507, 331] on button "Next" at bounding box center [446, 345] width 181 height 45
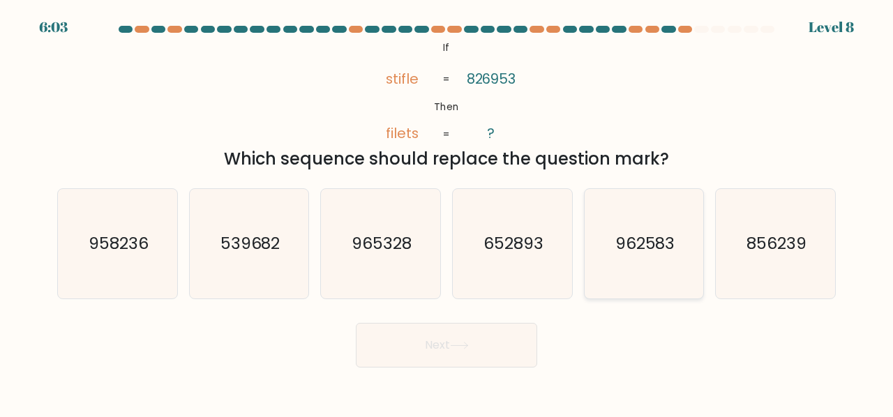
click at [592, 272] on icon "962583" at bounding box center [645, 244] width 110 height 110
click at [447, 212] on input "e. 962583" at bounding box center [447, 210] width 1 height 3
radio input "true"
click at [509, 347] on button "Next" at bounding box center [446, 345] width 181 height 45
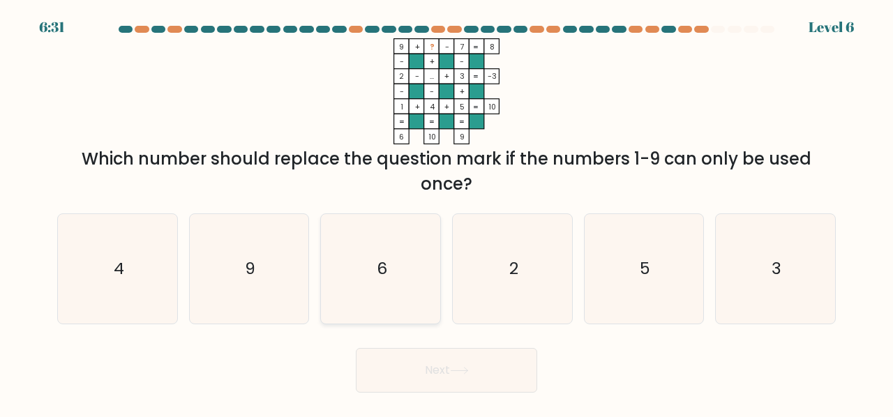
click at [371, 294] on icon "6" at bounding box center [381, 269] width 110 height 110
click at [447, 212] on input "c. 6" at bounding box center [447, 210] width 1 height 3
radio input "true"
click at [467, 391] on button "Next" at bounding box center [446, 370] width 181 height 45
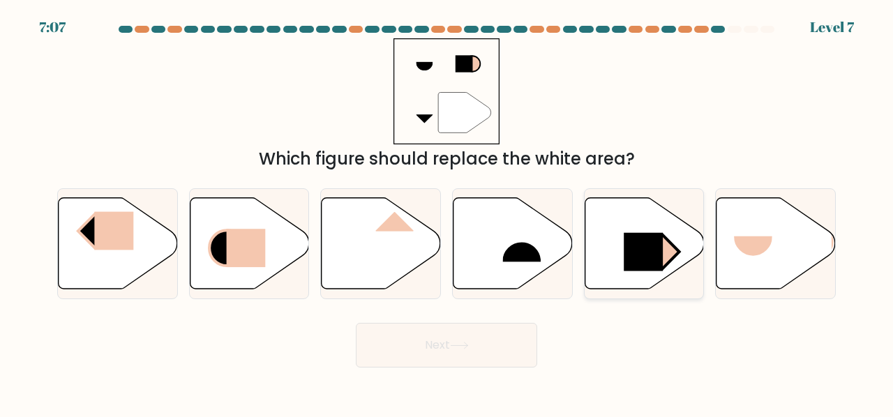
click at [659, 243] on rect at bounding box center [643, 252] width 39 height 38
click at [447, 212] on input "e." at bounding box center [447, 210] width 1 height 3
radio input "true"
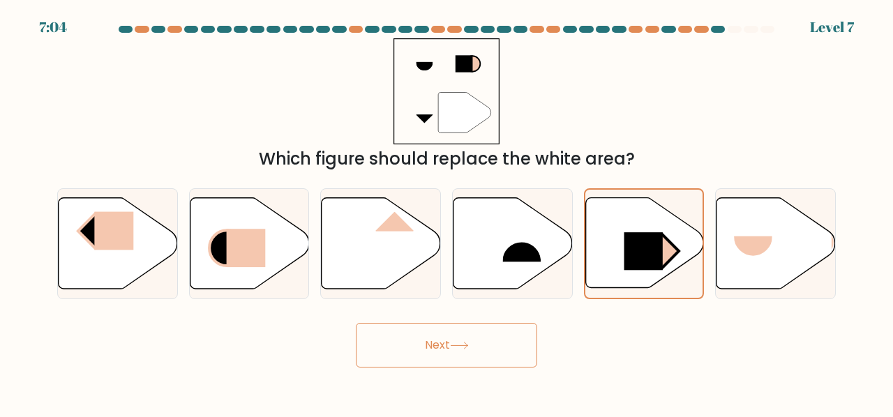
click at [472, 357] on button "Next" at bounding box center [446, 345] width 181 height 45
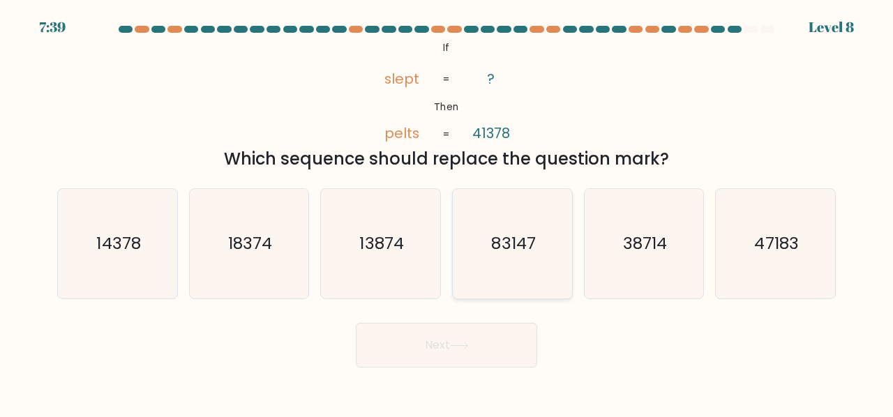
click at [559, 273] on icon "83147" at bounding box center [513, 244] width 110 height 110
click at [447, 212] on input "d. 83147" at bounding box center [447, 210] width 1 height 3
radio input "true"
click at [477, 348] on button "Next" at bounding box center [446, 345] width 181 height 45
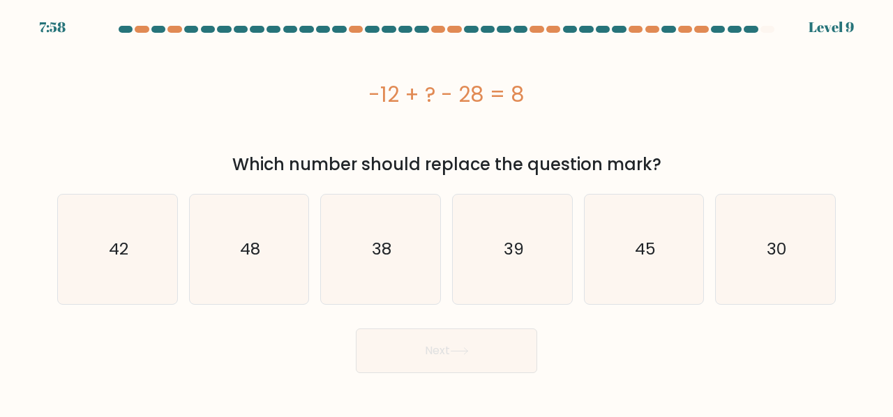
drag, startPoint x: 354, startPoint y: 79, endPoint x: 529, endPoint y: 93, distance: 175.0
click at [529, 93] on div "-12 + ? - 28 = 8" at bounding box center [446, 94] width 779 height 31
copy div "-12 + ? - 28 = 8"
click at [262, 234] on icon "48" at bounding box center [250, 250] width 110 height 110
click at [447, 212] on input "b. 48" at bounding box center [447, 210] width 1 height 3
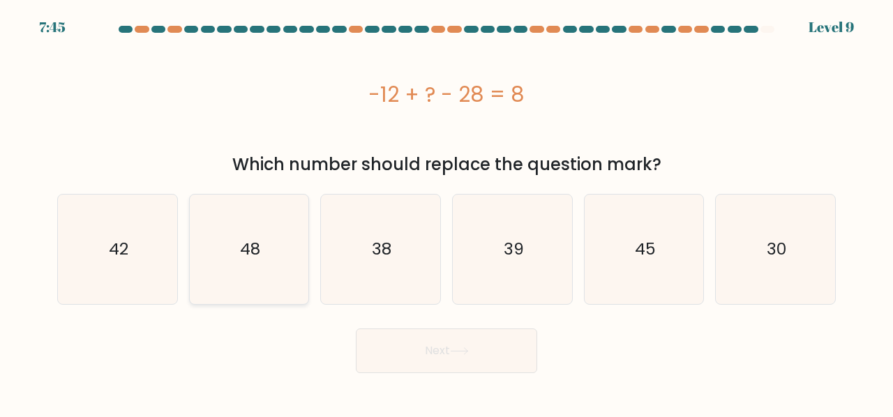
radio input "true"
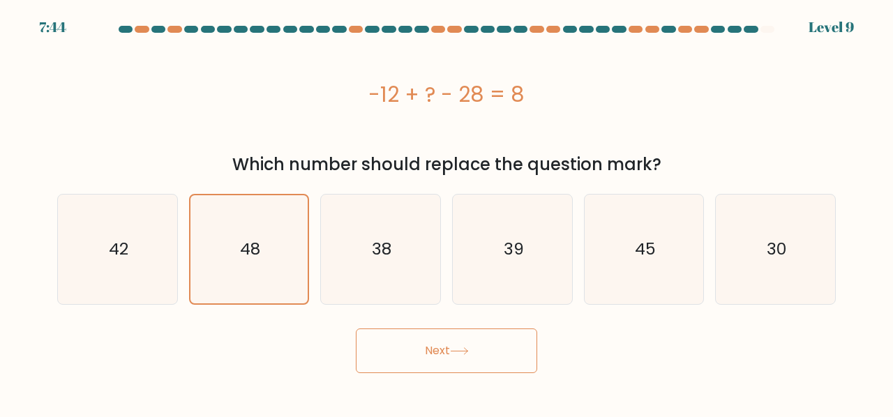
click at [467, 338] on button "Next" at bounding box center [446, 351] width 181 height 45
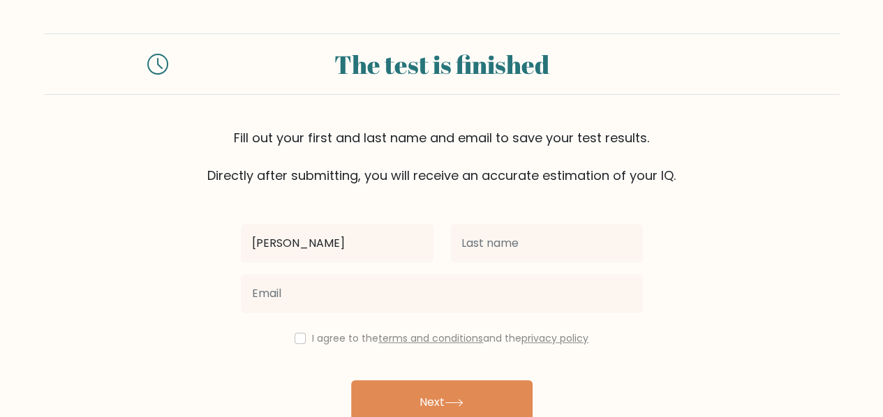
type input "[PERSON_NAME]"
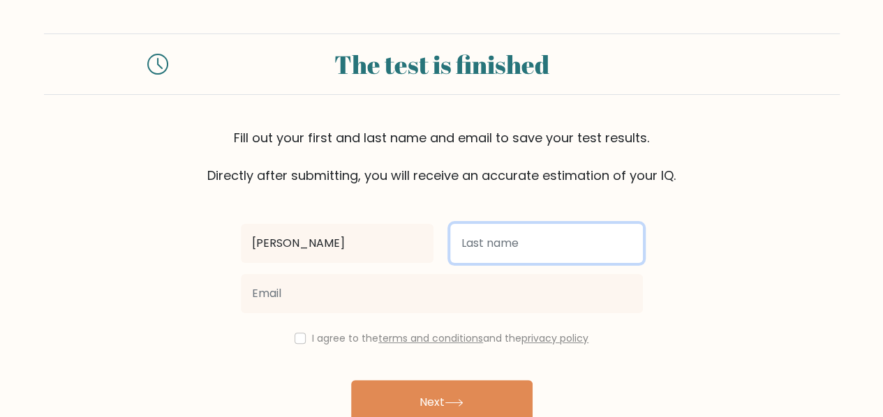
click at [560, 239] on input "text" at bounding box center [546, 243] width 193 height 39
type input "Anggita"
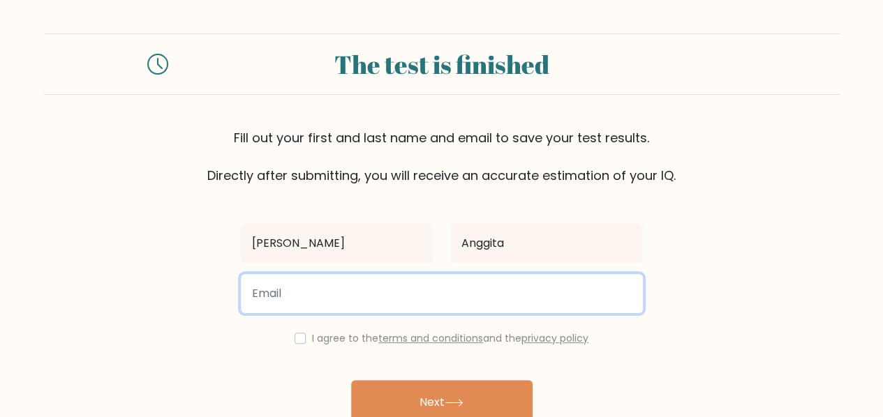
click at [454, 301] on input "email" at bounding box center [442, 293] width 402 height 39
type input "anggitajessi@gmail.com"
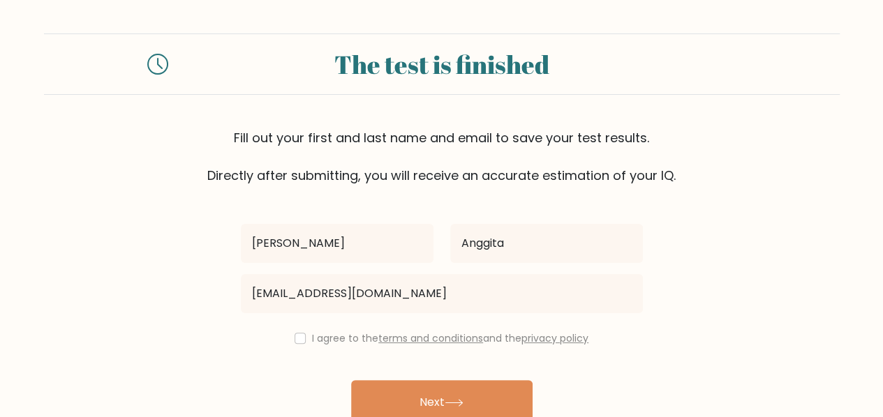
click at [366, 364] on div "Jessi Anggita anggitajessi@gmail.com I agree to the terms and conditions and th…" at bounding box center [441, 320] width 419 height 271
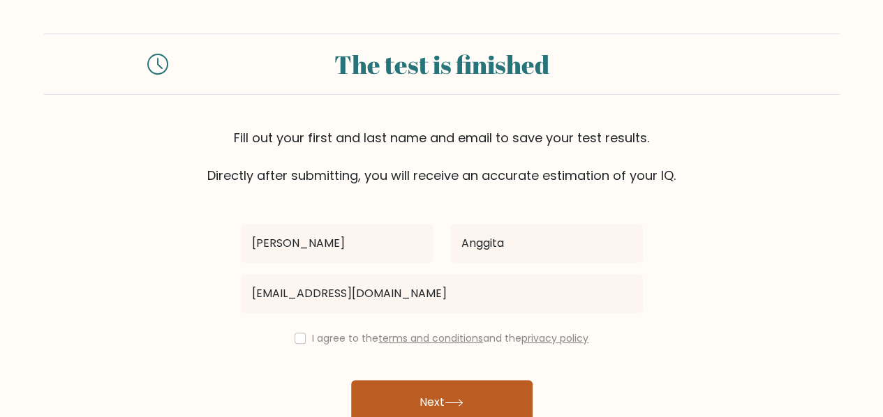
click at [420, 415] on button "Next" at bounding box center [441, 402] width 181 height 45
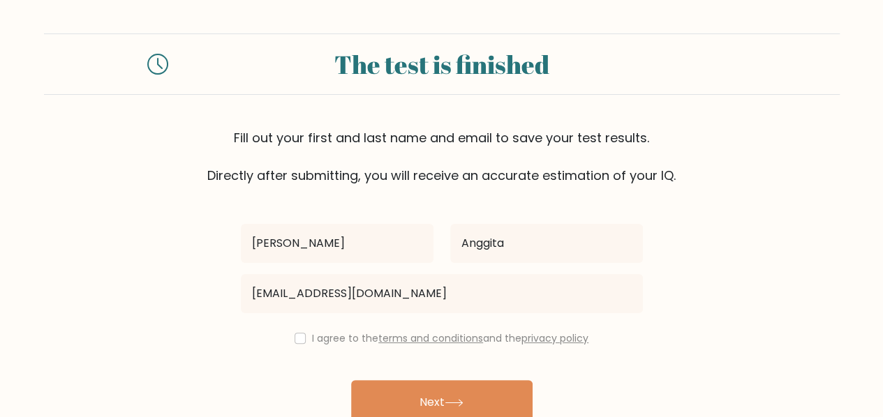
click at [361, 356] on div "Jessi Anggita anggitajessi@gmail.com I agree to the terms and conditions and th…" at bounding box center [441, 320] width 419 height 271
click at [360, 352] on div "Jessi Anggita anggitajessi@gmail.com I agree to the terms and conditions and th…" at bounding box center [441, 320] width 419 height 271
click at [326, 335] on label "I agree to the terms and conditions and the privacy policy" at bounding box center [450, 338] width 276 height 14
click at [294, 337] on input "checkbox" at bounding box center [299, 338] width 11 height 11
checkbox input "true"
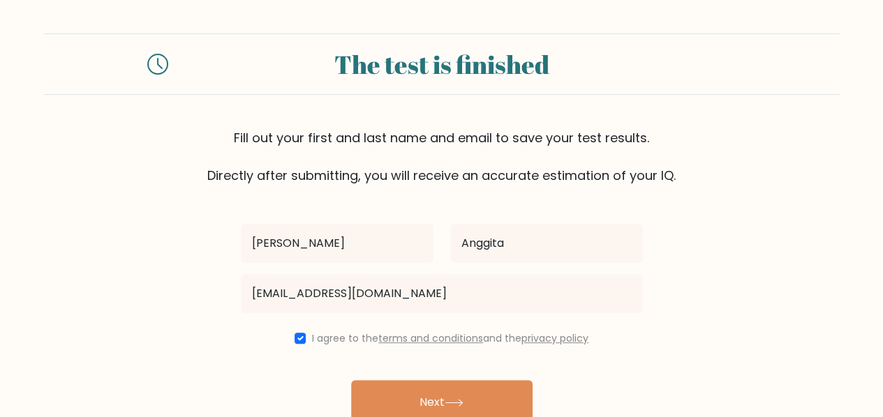
click at [378, 377] on div "Jessi Anggita anggitajessi@gmail.com I agree to the terms and conditions and th…" at bounding box center [441, 320] width 419 height 271
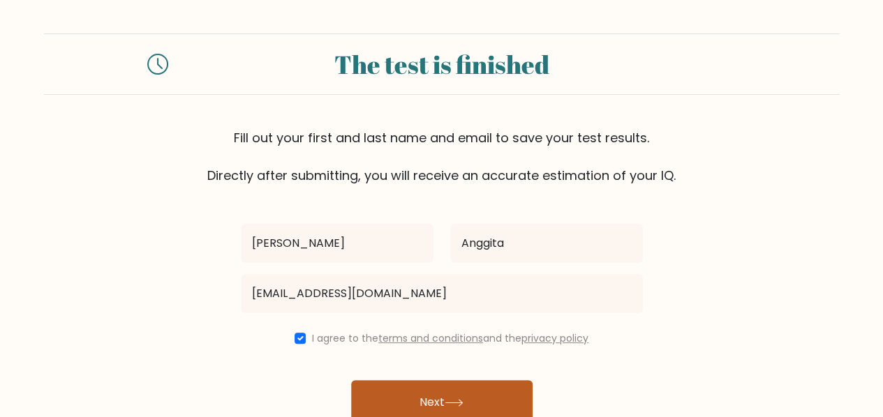
click at [396, 391] on button "Next" at bounding box center [441, 402] width 181 height 45
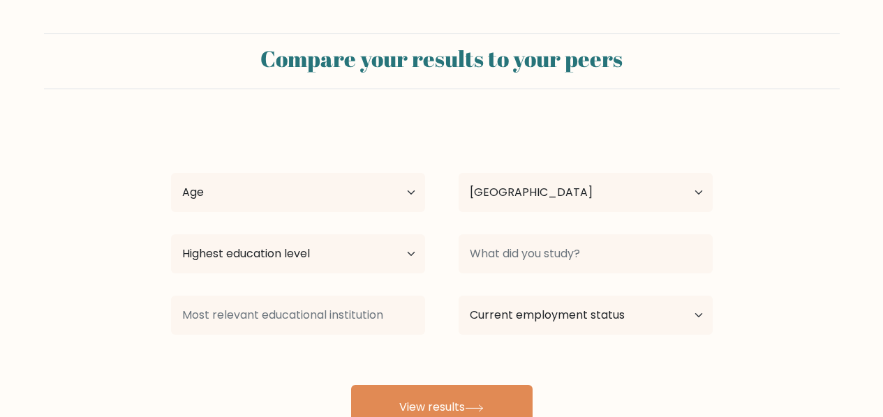
select select "ID"
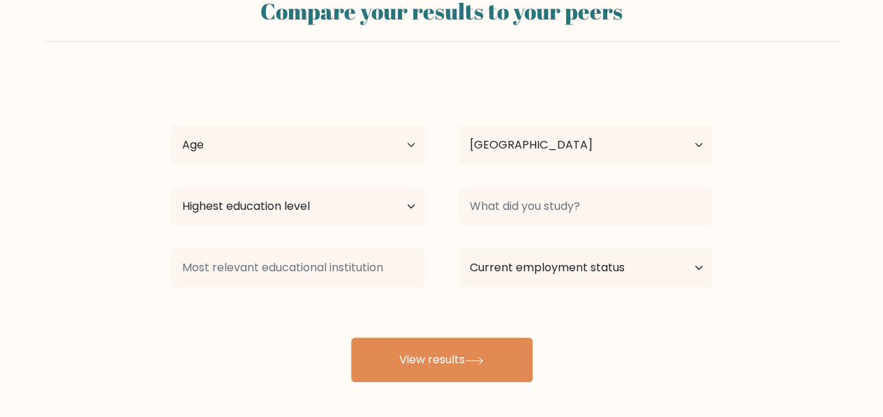
scroll to position [70, 0]
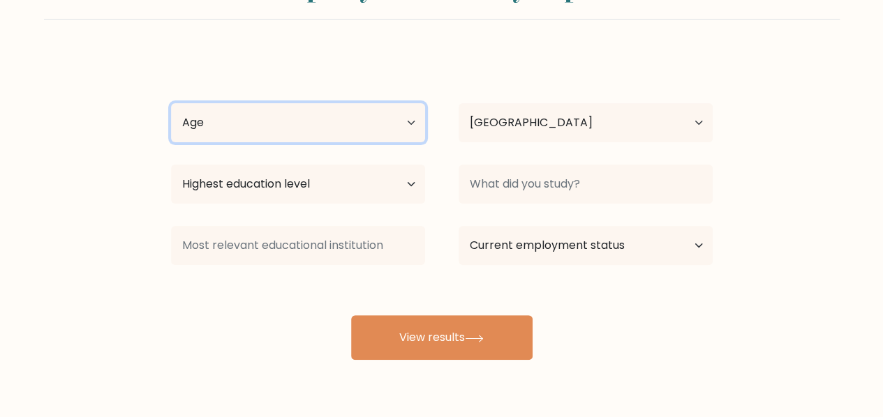
click at [401, 135] on select "Age Under [DEMOGRAPHIC_DATA] [DEMOGRAPHIC_DATA] [DEMOGRAPHIC_DATA] [DEMOGRAPHIC…" at bounding box center [298, 122] width 254 height 39
select select "18_24"
click at [171, 103] on select "Age Under [DEMOGRAPHIC_DATA] [DEMOGRAPHIC_DATA] [DEMOGRAPHIC_DATA] [DEMOGRAPHIC…" at bounding box center [298, 122] width 254 height 39
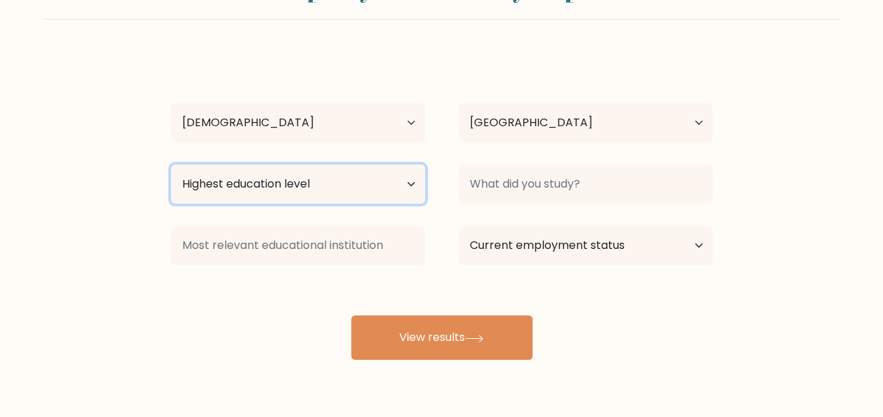
click at [348, 180] on select "Highest education level No schooling Primary Lower Secondary Upper Secondary Oc…" at bounding box center [298, 184] width 254 height 39
select select "bachelors_degree"
click at [171, 165] on select "Highest education level No schooling Primary Lower Secondary Upper Secondary Oc…" at bounding box center [298, 184] width 254 height 39
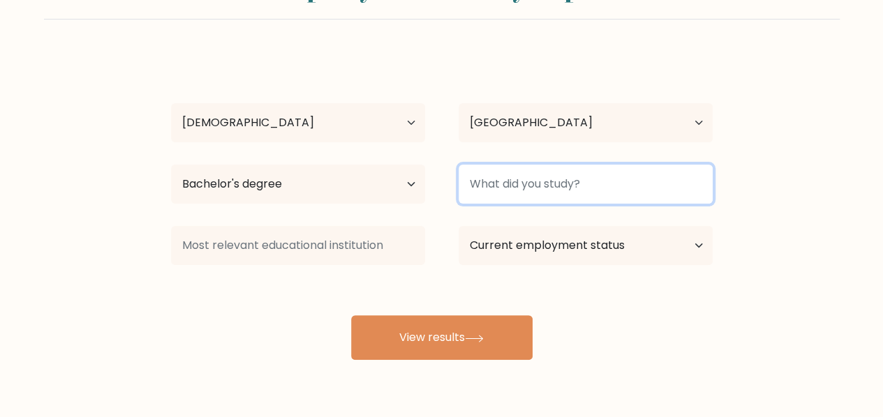
click at [484, 198] on input at bounding box center [585, 184] width 254 height 39
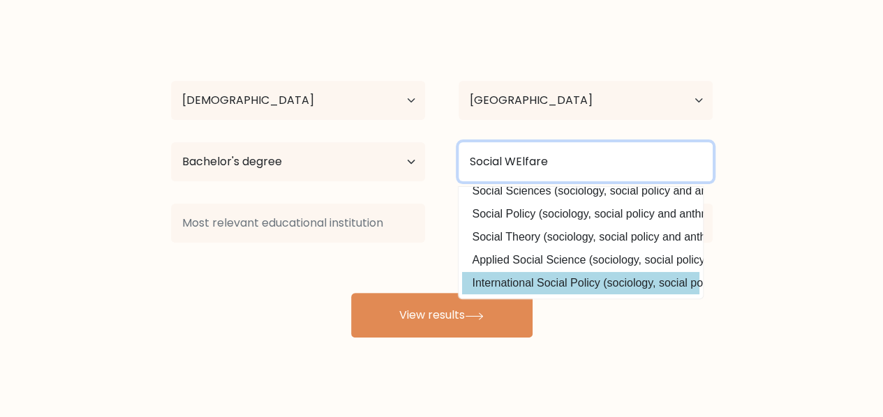
scroll to position [112, 0]
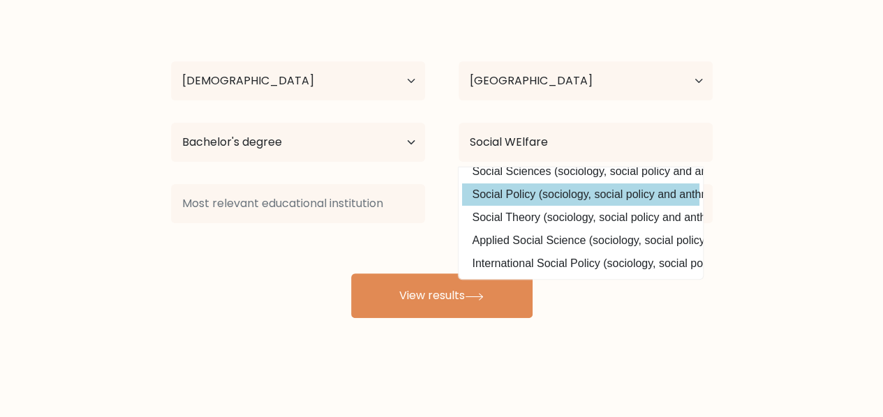
click at [625, 183] on option "Social Policy (sociology, social policy and anthropology)" at bounding box center [580, 194] width 237 height 22
type input "Social Policy"
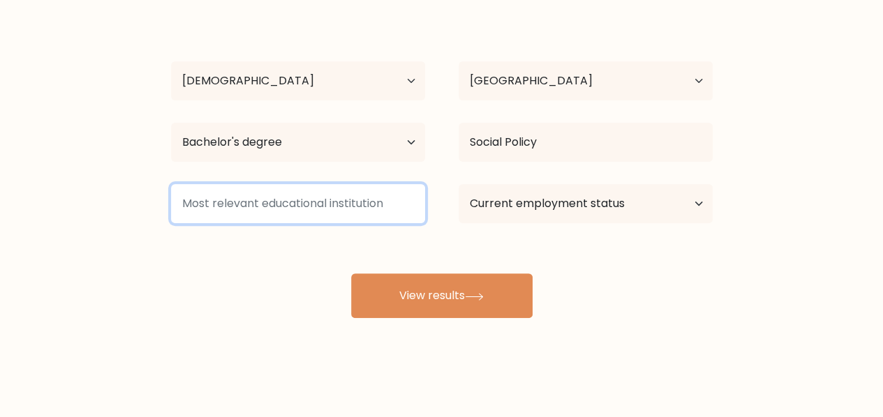
click at [373, 221] on input at bounding box center [298, 203] width 254 height 39
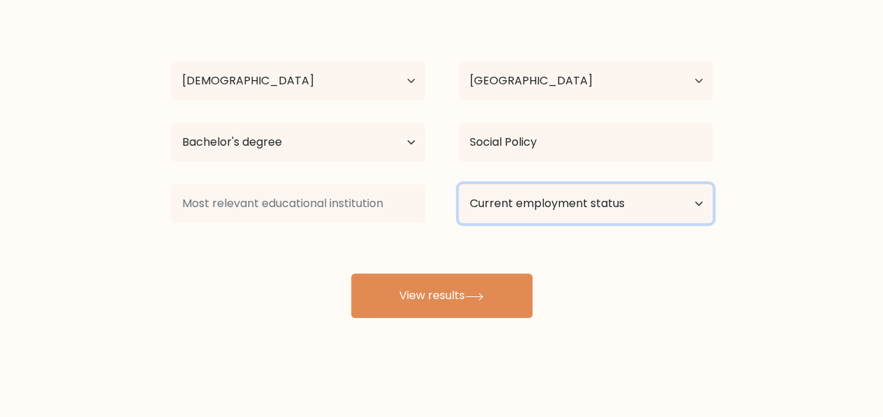
click at [516, 212] on select "Current employment status Employed Student Retired Other / prefer not to answer" at bounding box center [585, 203] width 254 height 39
select select "employed"
click at [458, 184] on select "Current employment status Employed Student Retired Other / prefer not to answer" at bounding box center [585, 203] width 254 height 39
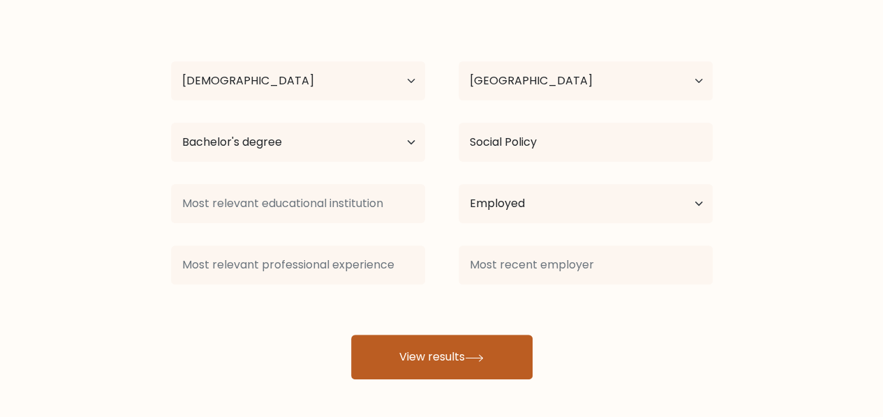
click at [511, 287] on div at bounding box center [585, 265] width 287 height 50
click at [446, 341] on button "View results" at bounding box center [441, 357] width 181 height 45
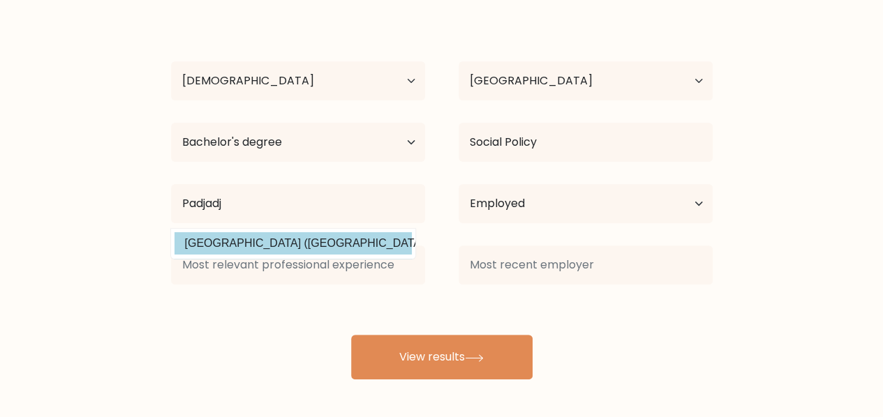
click at [334, 251] on option "[GEOGRAPHIC_DATA] ([GEOGRAPHIC_DATA])" at bounding box center [292, 243] width 237 height 22
type input "[GEOGRAPHIC_DATA]"
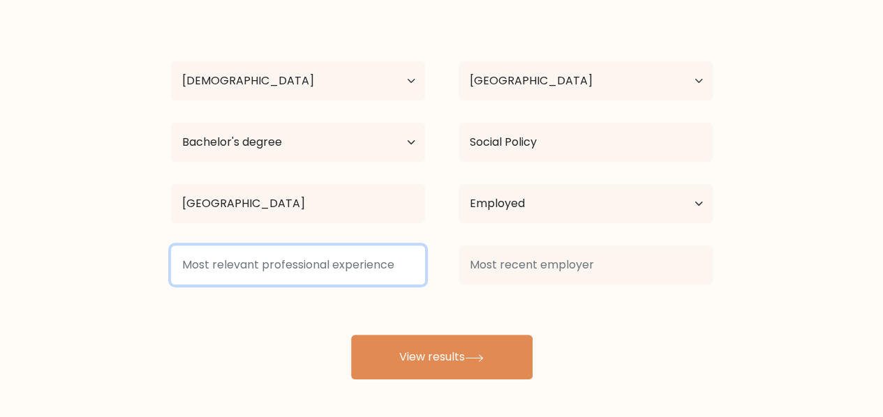
click at [336, 267] on input at bounding box center [298, 265] width 254 height 39
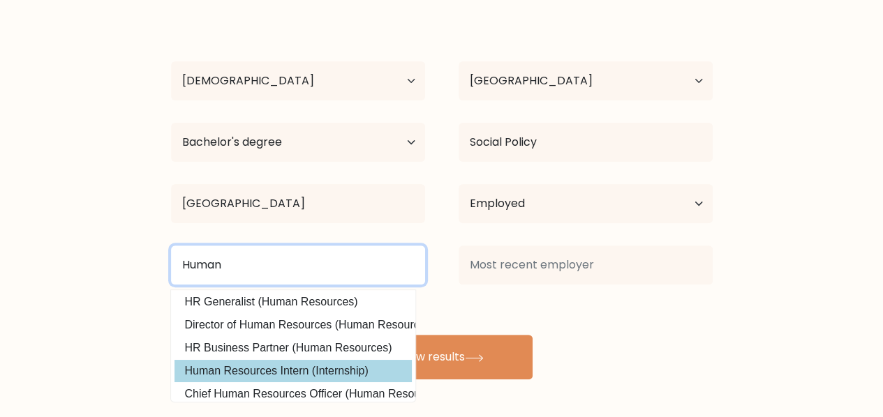
scroll to position [70, 0]
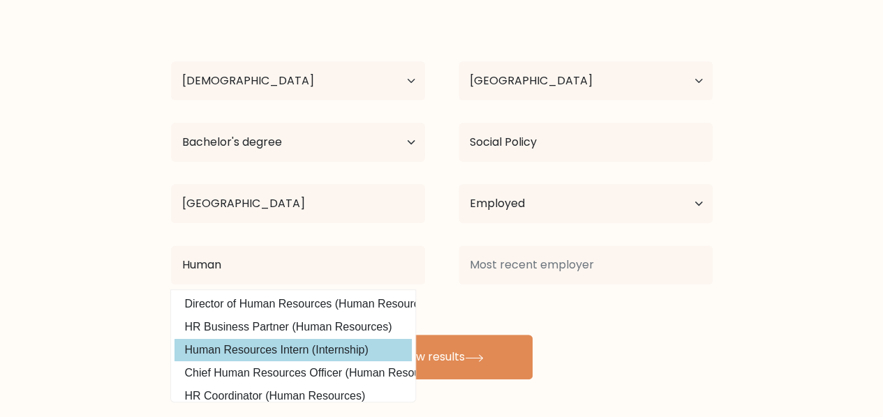
click at [336, 347] on option "Human Resources Intern (Internship)" at bounding box center [292, 350] width 237 height 22
type input "Human Resources Intern"
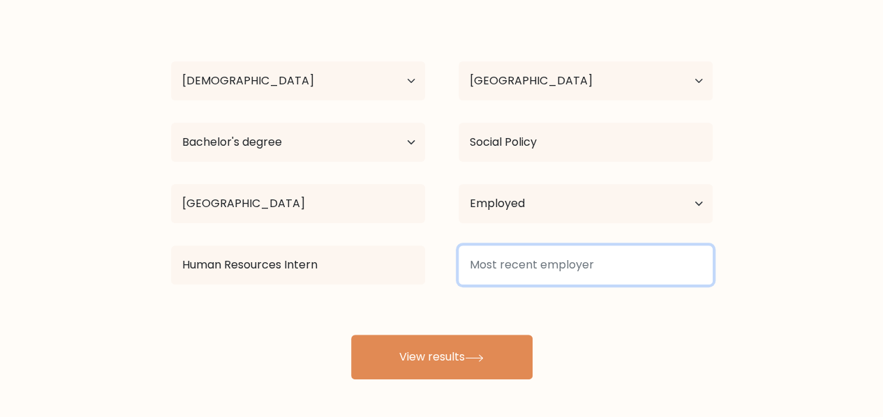
click at [560, 270] on input at bounding box center [585, 265] width 254 height 39
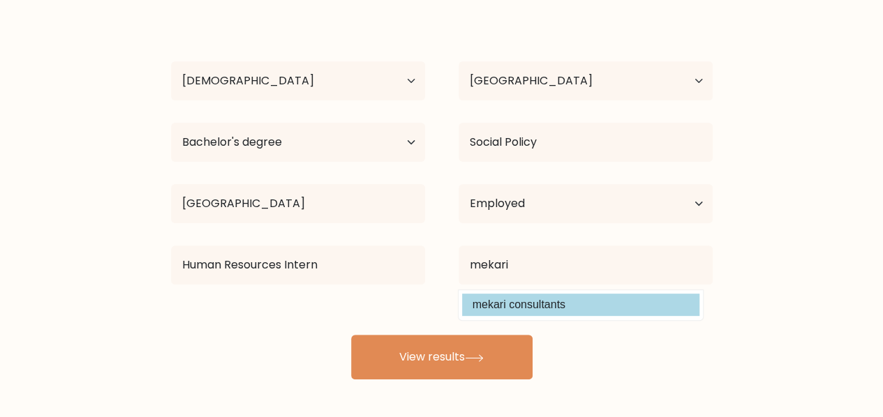
click at [551, 301] on option "mekari consultants" at bounding box center [580, 305] width 237 height 22
type input "mekari consultants"
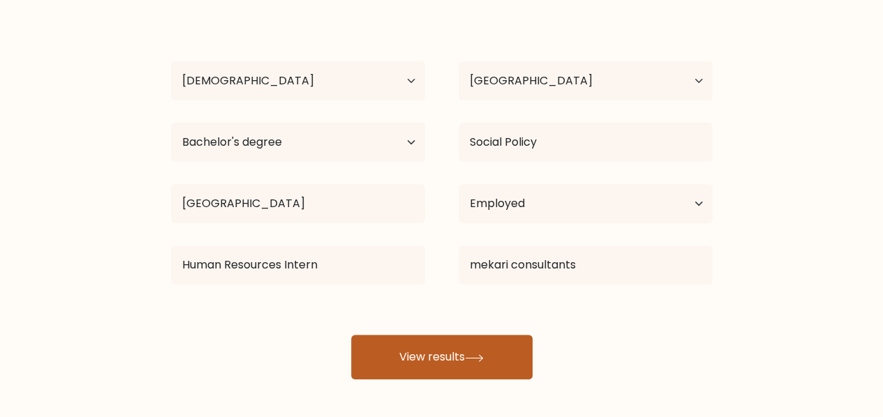
click at [472, 364] on button "View results" at bounding box center [441, 357] width 181 height 45
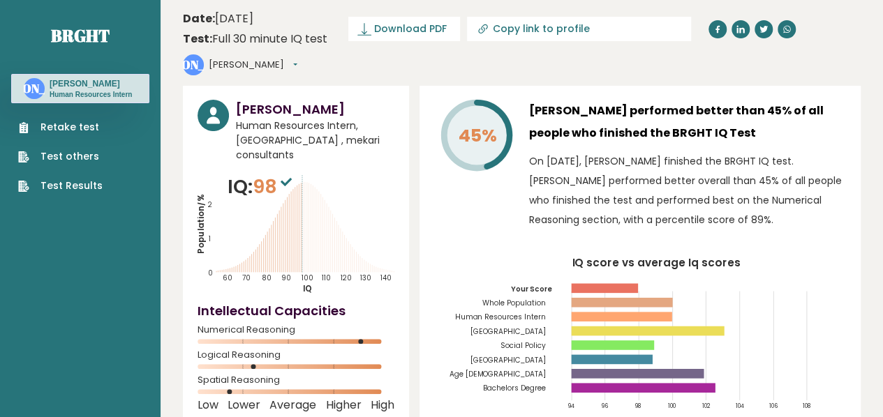
click at [60, 128] on link "Retake test" at bounding box center [60, 127] width 84 height 15
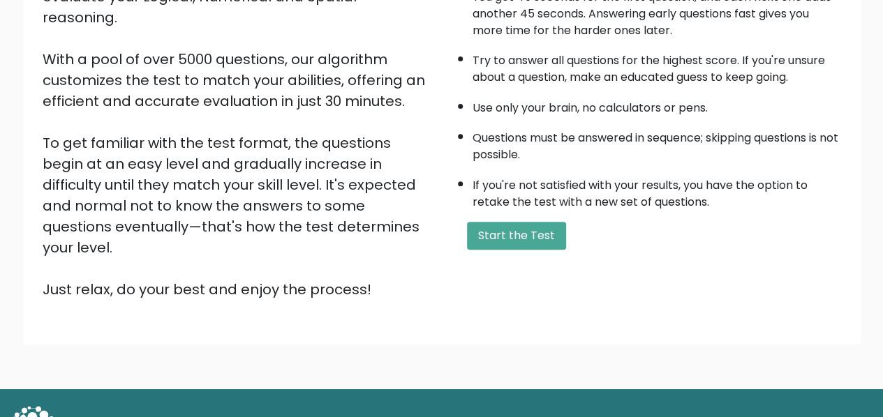
scroll to position [209, 0]
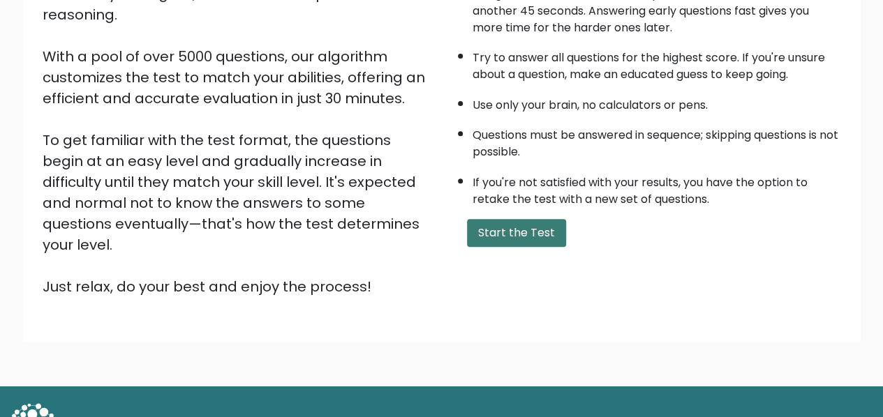
click at [494, 237] on button "Start the Test" at bounding box center [516, 233] width 99 height 28
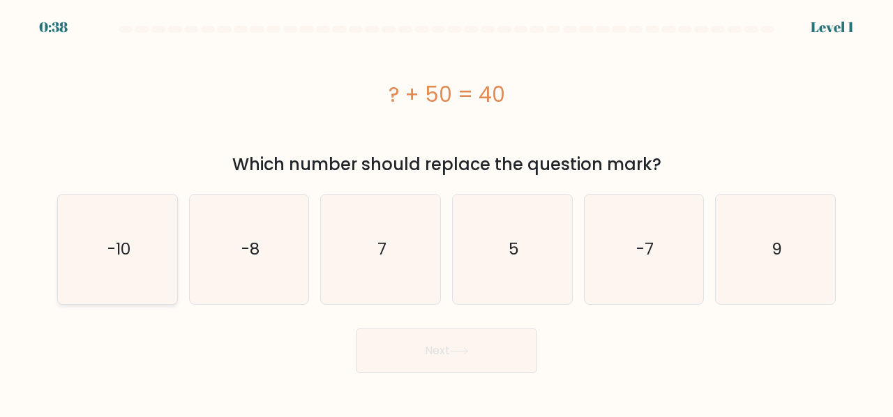
click at [117, 244] on text "-10" at bounding box center [118, 249] width 23 height 23
click at [447, 212] on input "a. -10" at bounding box center [447, 210] width 1 height 3
radio input "true"
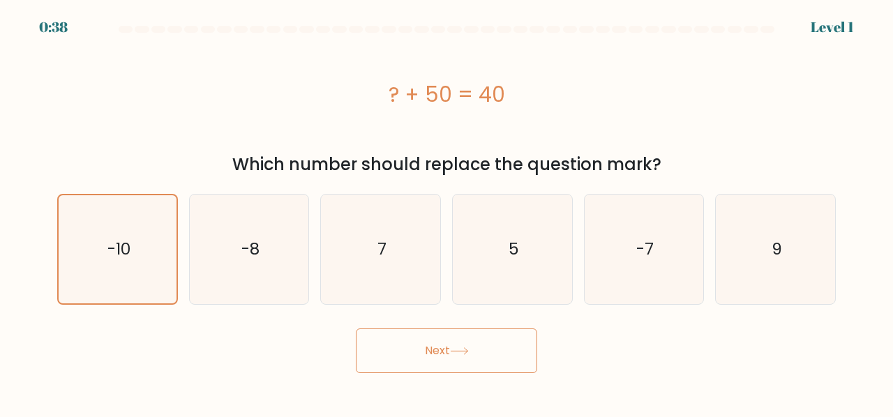
click at [388, 338] on button "Next" at bounding box center [446, 351] width 181 height 45
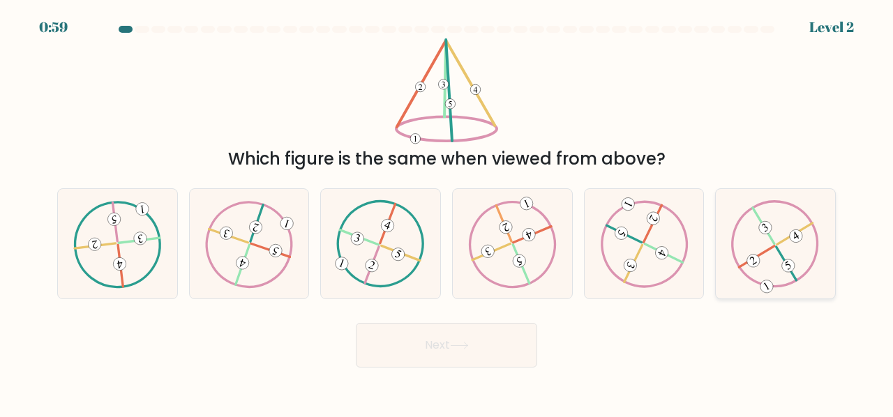
click at [748, 235] on icon at bounding box center [775, 243] width 89 height 87
click at [447, 212] on input "f." at bounding box center [447, 210] width 1 height 3
radio input "true"
click at [516, 339] on button "Next" at bounding box center [446, 345] width 181 height 45
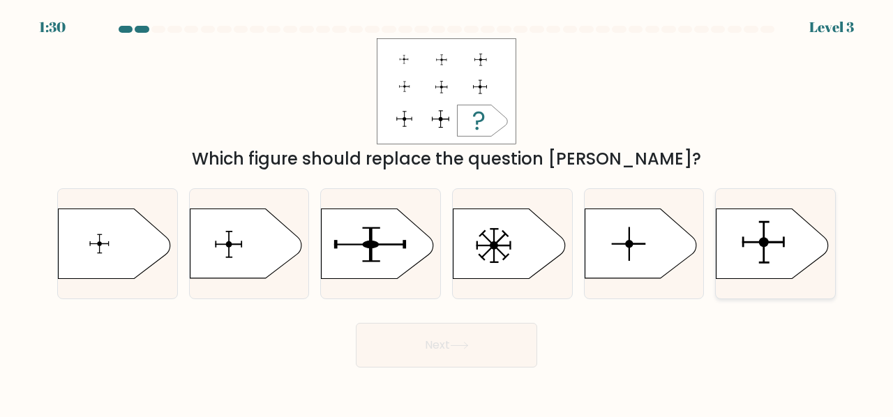
drag, startPoint x: 823, startPoint y: 249, endPoint x: 795, endPoint y: 257, distance: 28.3
click at [823, 248] on icon at bounding box center [773, 244] width 112 height 70
click at [447, 212] on input "f." at bounding box center [447, 210] width 1 height 3
radio input "true"
click at [468, 330] on button "Next" at bounding box center [446, 345] width 181 height 45
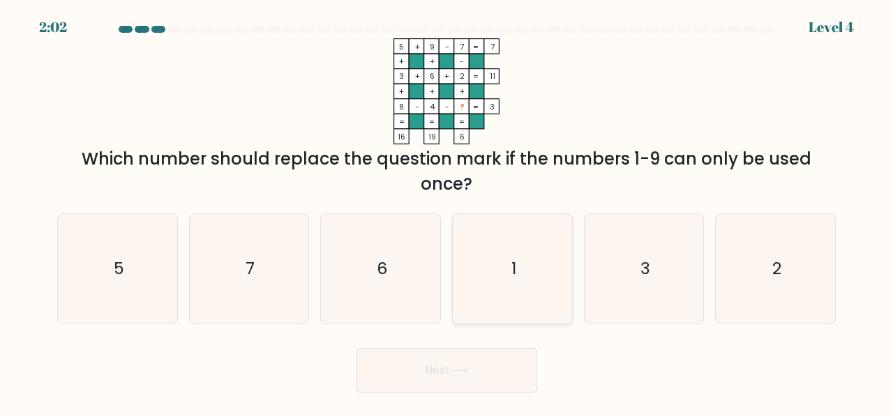
click at [494, 242] on icon "1" at bounding box center [513, 269] width 110 height 110
click at [447, 212] on input "d. 1" at bounding box center [447, 210] width 1 height 3
radio input "true"
click at [491, 380] on button "Next" at bounding box center [446, 370] width 181 height 45
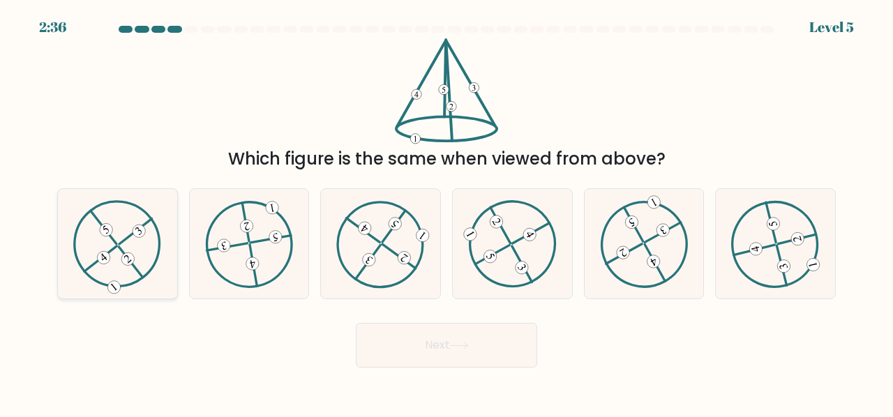
click at [128, 225] on icon at bounding box center [117, 243] width 89 height 87
click at [447, 212] on input "a." at bounding box center [447, 210] width 1 height 3
radio input "true"
click at [449, 347] on button "Next" at bounding box center [446, 345] width 181 height 45
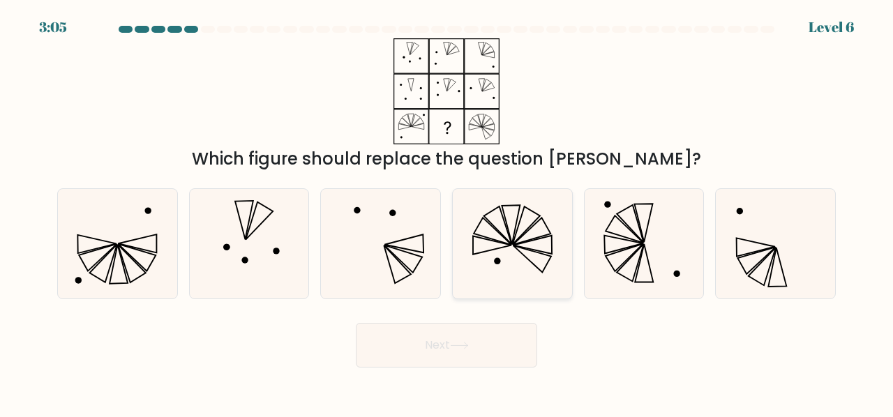
click at [501, 241] on icon at bounding box center [493, 231] width 38 height 27
click at [447, 212] on input "d." at bounding box center [447, 210] width 1 height 3
radio input "true"
click at [495, 351] on button "Next" at bounding box center [446, 345] width 181 height 45
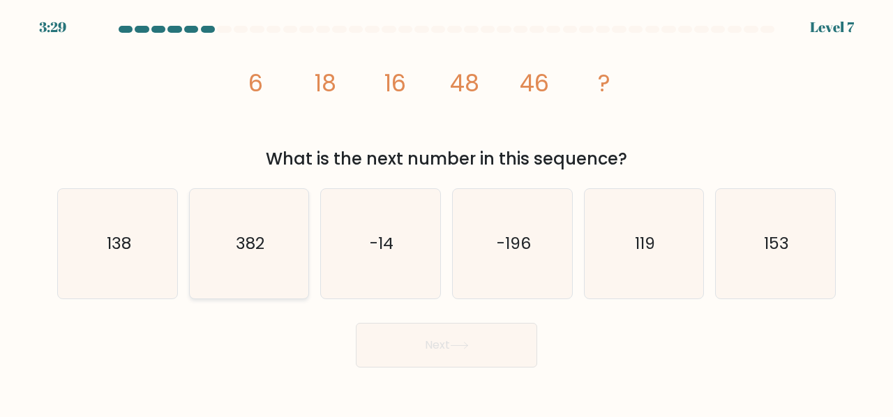
click at [297, 219] on icon "382" at bounding box center [250, 244] width 110 height 110
click at [447, 212] on input "b. 382" at bounding box center [447, 210] width 1 height 3
radio input "true"
click at [424, 325] on button "Next" at bounding box center [446, 345] width 181 height 45
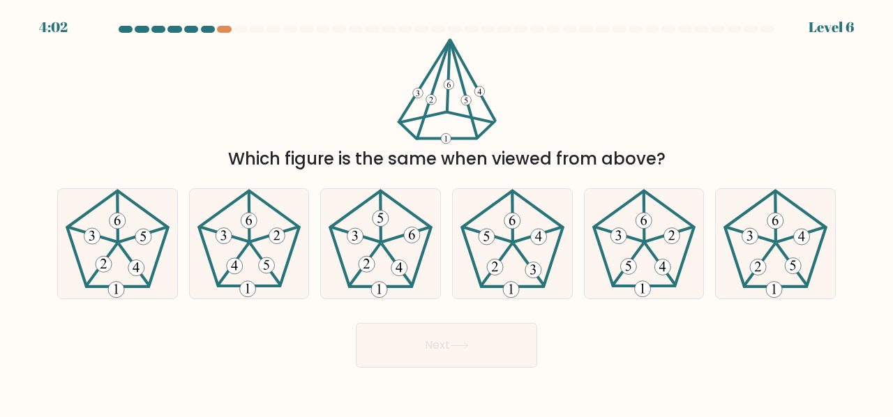
click at [761, 317] on div "Next" at bounding box center [446, 342] width 795 height 52
click at [774, 283] on 150 at bounding box center [774, 290] width 16 height 16
click at [447, 212] on input "f." at bounding box center [447, 210] width 1 height 3
radio input "true"
click at [497, 347] on button "Next" at bounding box center [446, 345] width 181 height 45
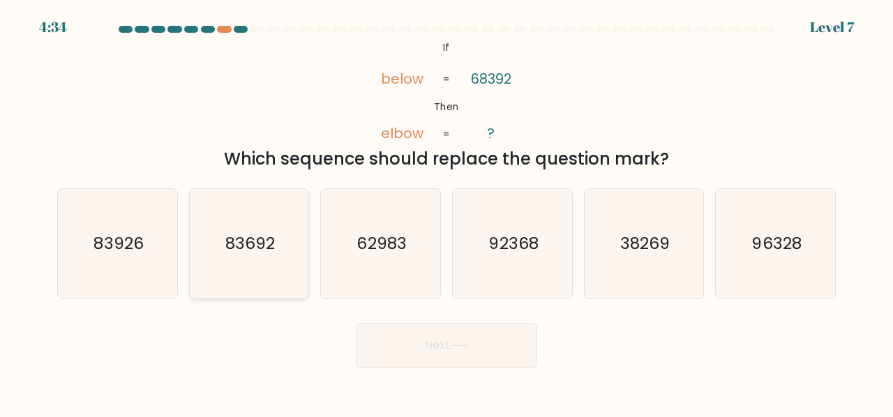
click at [250, 275] on icon "83692" at bounding box center [250, 244] width 110 height 110
click at [447, 212] on input "b. 83692" at bounding box center [447, 210] width 1 height 3
radio input "true"
click at [408, 350] on button "Next" at bounding box center [446, 345] width 181 height 45
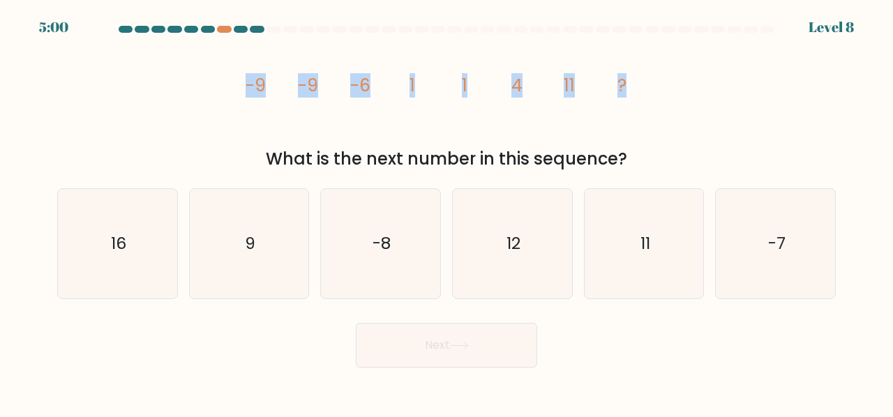
drag, startPoint x: 274, startPoint y: 73, endPoint x: 700, endPoint y: 89, distance: 426.6
click at [700, 89] on div "image/svg+xml -9 -9 -6 1 1 4 11 ? What is the next number in this sequence?" at bounding box center [446, 104] width 795 height 133
copy g "-9 -9 -6 1 1 4 11 ?"
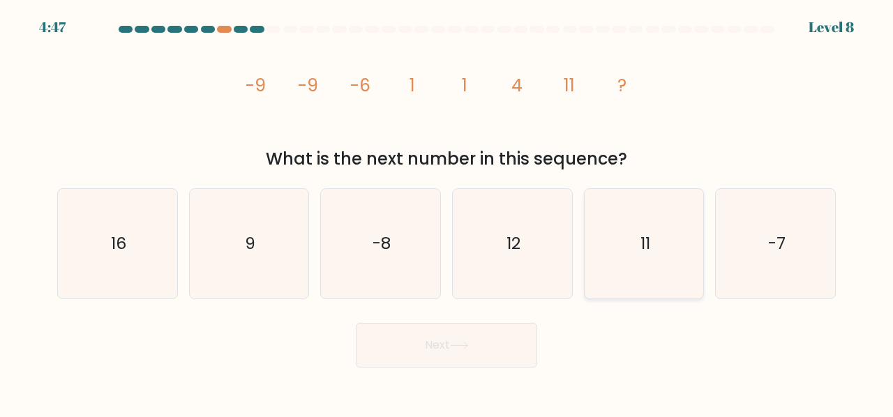
click at [604, 241] on icon "11" at bounding box center [645, 244] width 110 height 110
click at [447, 212] on input "e. 11" at bounding box center [447, 210] width 1 height 3
radio input "true"
click at [516, 339] on button "Next" at bounding box center [446, 345] width 181 height 45
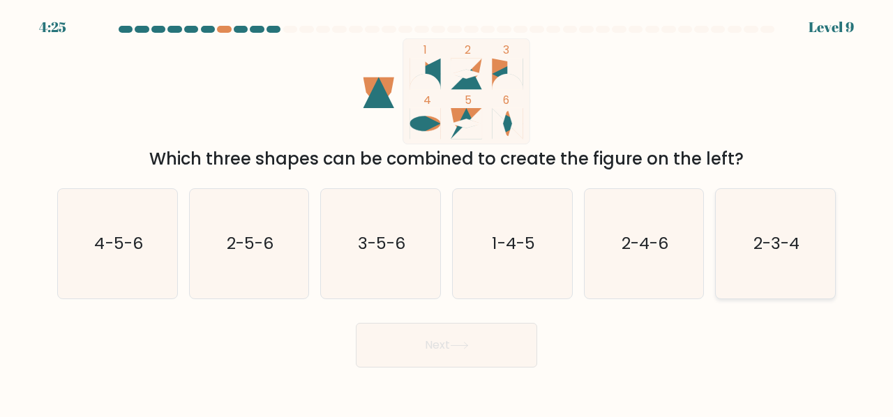
click at [800, 281] on icon "2-3-4" at bounding box center [776, 244] width 110 height 110
click at [447, 212] on input "f. 2-3-4" at bounding box center [447, 210] width 1 height 3
radio input "true"
click at [490, 347] on button "Next" at bounding box center [446, 345] width 181 height 45
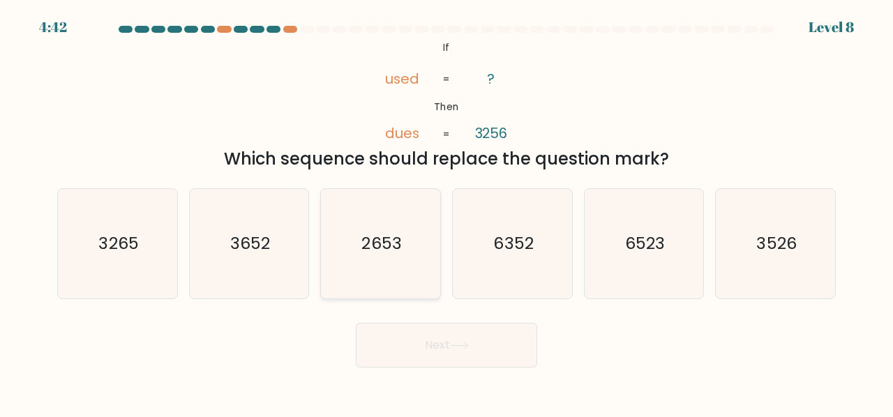
click at [340, 275] on icon "2653" at bounding box center [381, 244] width 110 height 110
click at [447, 212] on input "c. 2653" at bounding box center [447, 210] width 1 height 3
radio input "true"
click at [526, 352] on button "Next" at bounding box center [446, 345] width 181 height 45
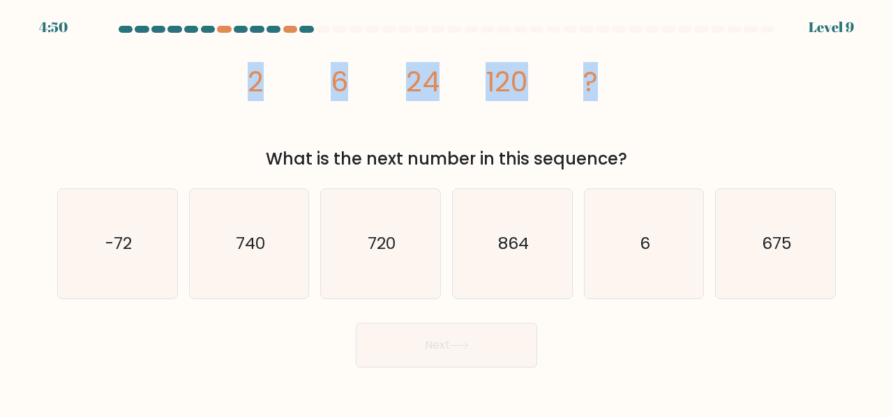
drag, startPoint x: 247, startPoint y: 85, endPoint x: 725, endPoint y: 122, distance: 479.4
click at [725, 122] on div "image/svg+xml 2 6 24 120 ? What is the next number in this sequence?" at bounding box center [446, 104] width 795 height 133
copy g "2 6 24 120 ?"
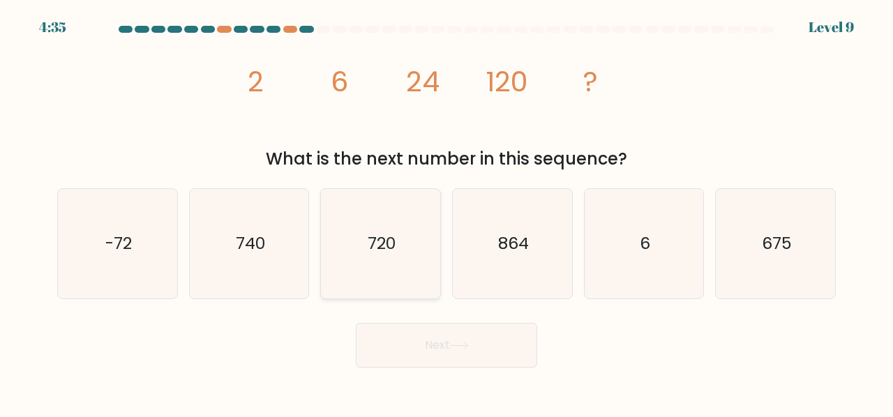
click at [435, 270] on div "720" at bounding box center [380, 243] width 121 height 111
click at [447, 212] on input "c. 720" at bounding box center [447, 210] width 1 height 3
radio input "true"
click at [465, 362] on button "Next" at bounding box center [446, 345] width 181 height 45
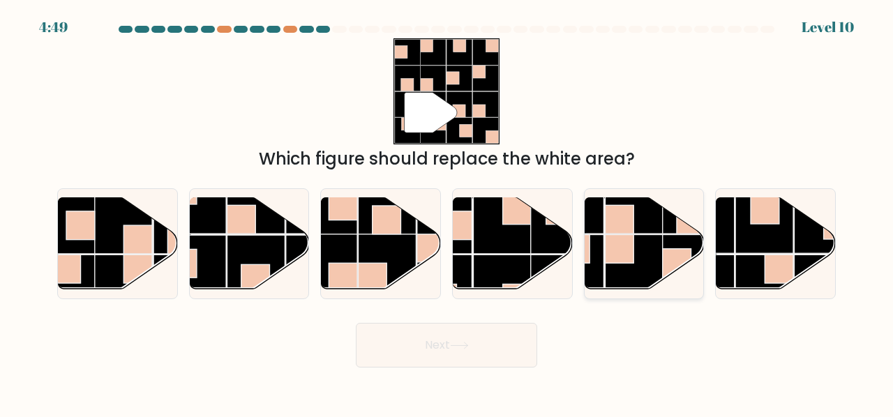
click at [604, 241] on rect at bounding box center [575, 263] width 58 height 58
click at [447, 212] on input "e." at bounding box center [447, 210] width 1 height 3
radio input "true"
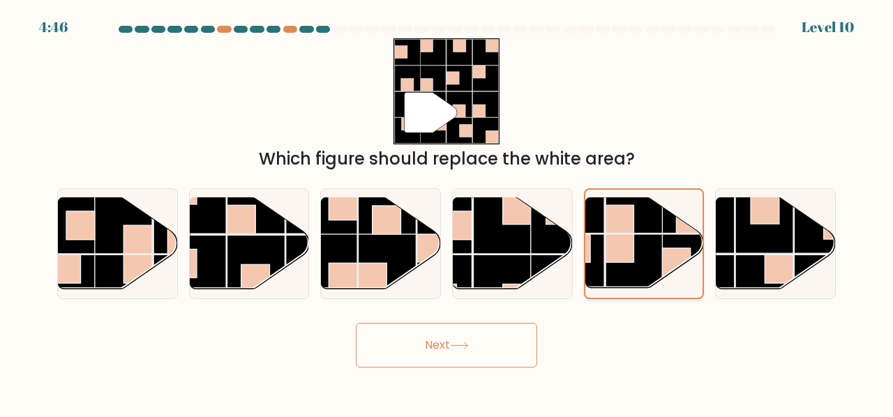
click at [636, 238] on rect at bounding box center [634, 263] width 57 height 57
click at [447, 212] on input "e." at bounding box center [447, 210] width 1 height 3
click at [99, 270] on rect at bounding box center [123, 284] width 58 height 58
click at [447, 212] on input "a." at bounding box center [447, 210] width 1 height 3
radio input "true"
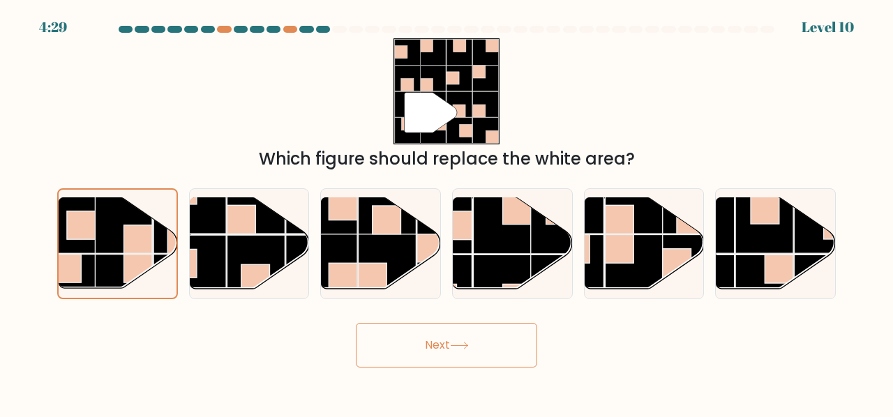
click at [463, 336] on button "Next" at bounding box center [446, 345] width 181 height 45
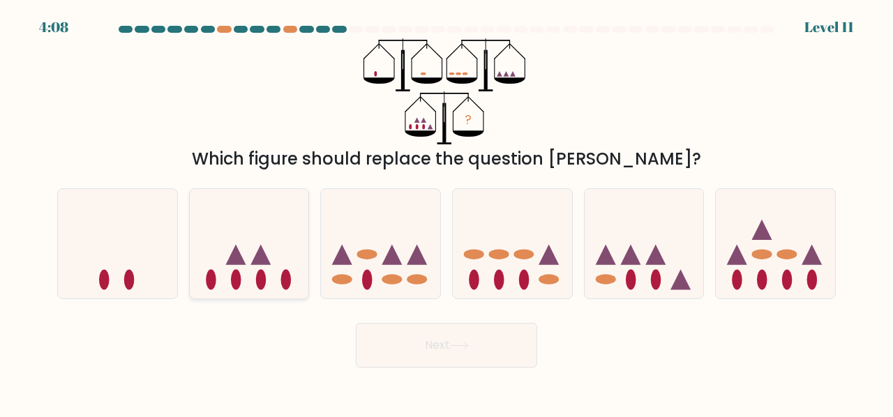
click at [265, 193] on div at bounding box center [249, 243] width 121 height 111
click at [447, 209] on input "b." at bounding box center [447, 210] width 1 height 3
radio input "true"
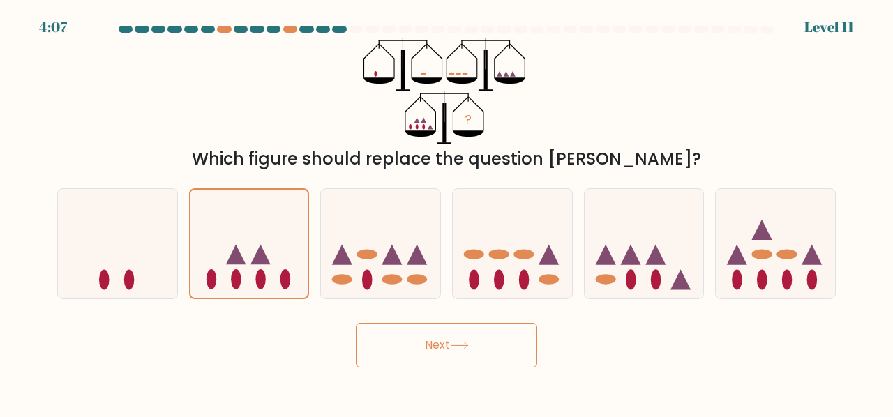
click at [513, 340] on button "Next" at bounding box center [446, 345] width 181 height 45
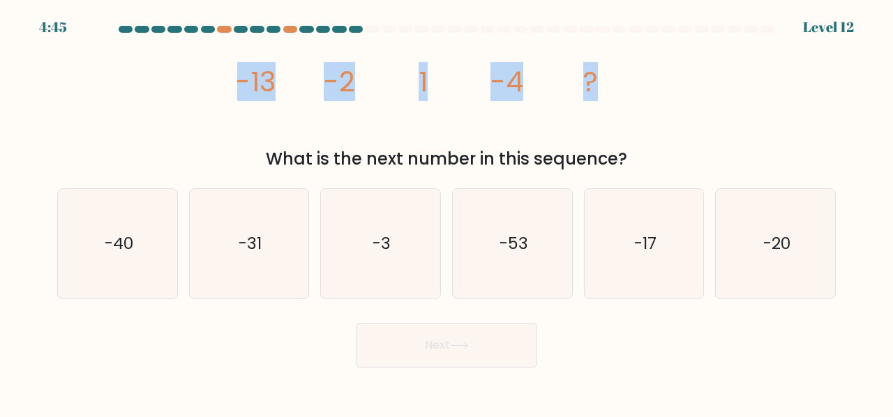
drag, startPoint x: 234, startPoint y: 70, endPoint x: 600, endPoint y: 82, distance: 365.8
click at [600, 82] on div "image/svg+xml -13 -2 1 -4 ? What is the next number in this sequence?" at bounding box center [446, 104] width 795 height 133
copy g "-13 -2 1 -4 ?"
click at [527, 121] on icon "image/svg+xml -13 -2 1 -4 ?" at bounding box center [446, 91] width 419 height 106
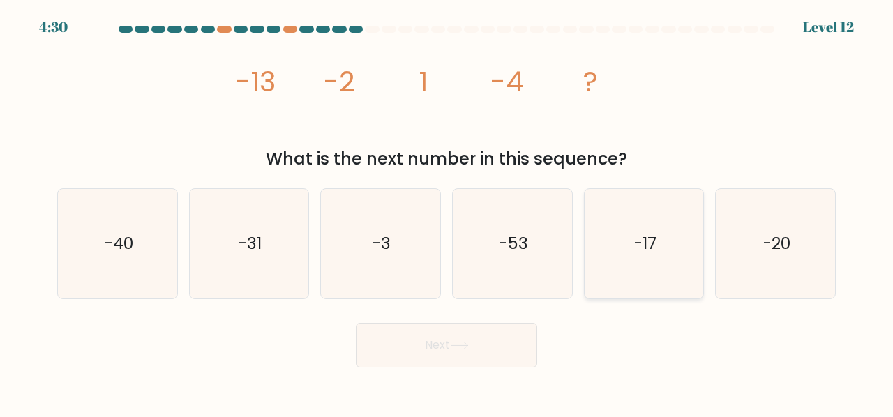
click at [677, 242] on icon "-17" at bounding box center [645, 244] width 110 height 110
click at [447, 212] on input "e. -17" at bounding box center [447, 210] width 1 height 3
radio input "true"
click at [526, 358] on button "Next" at bounding box center [446, 345] width 181 height 45
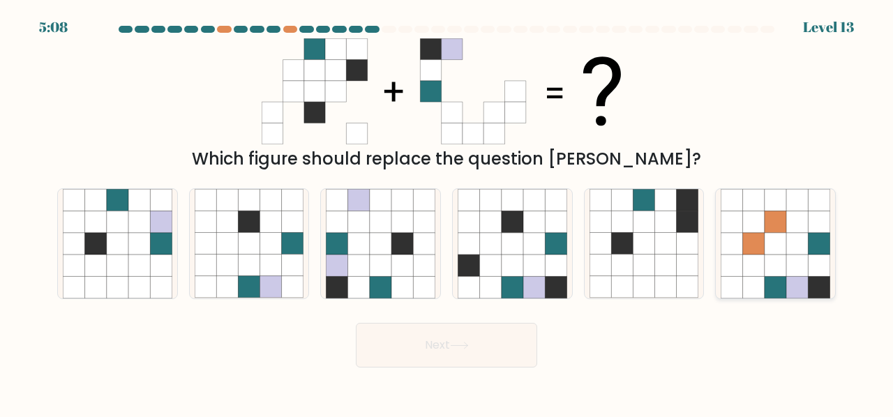
click at [795, 277] on icon at bounding box center [797, 287] width 22 height 22
click at [447, 212] on input "f." at bounding box center [447, 210] width 1 height 3
radio input "true"
click at [430, 364] on button "Next" at bounding box center [446, 345] width 181 height 45
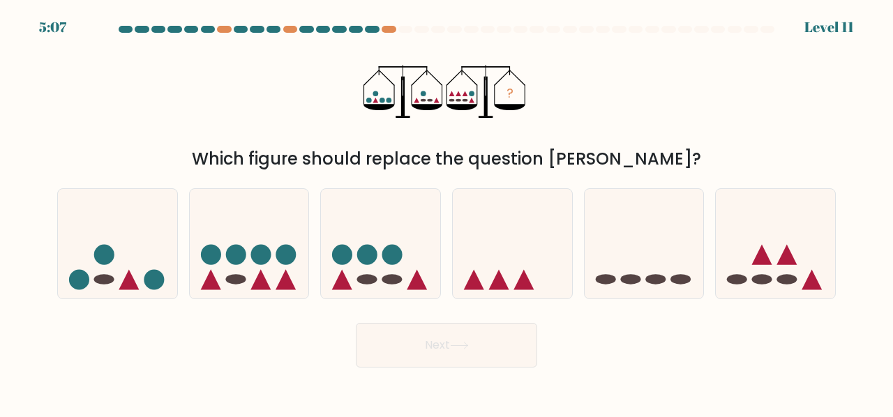
click at [468, 317] on div "Next" at bounding box center [446, 342] width 795 height 52
click at [275, 273] on icon at bounding box center [249, 244] width 119 height 98
click at [447, 212] on input "b." at bounding box center [447, 210] width 1 height 3
radio input "true"
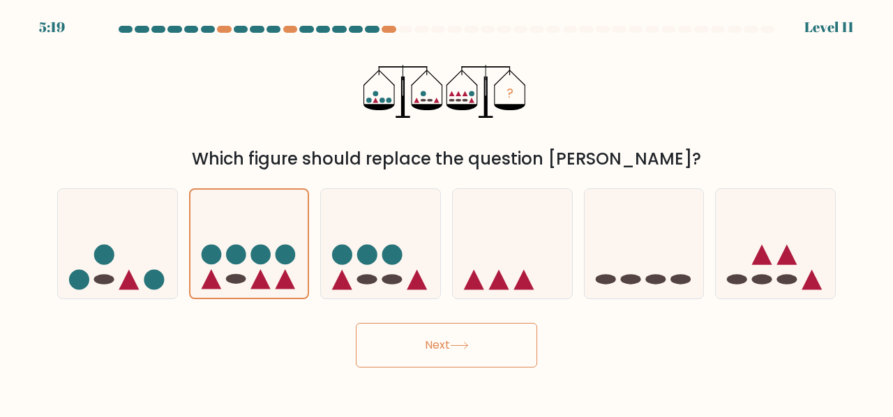
click at [449, 333] on button "Next" at bounding box center [446, 345] width 181 height 45
click at [427, 352] on button "Next" at bounding box center [446, 345] width 181 height 45
click at [399, 336] on button "Next" at bounding box center [446, 345] width 181 height 45
click at [283, 256] on circle at bounding box center [286, 255] width 20 height 20
click at [447, 212] on input "b." at bounding box center [447, 210] width 1 height 3
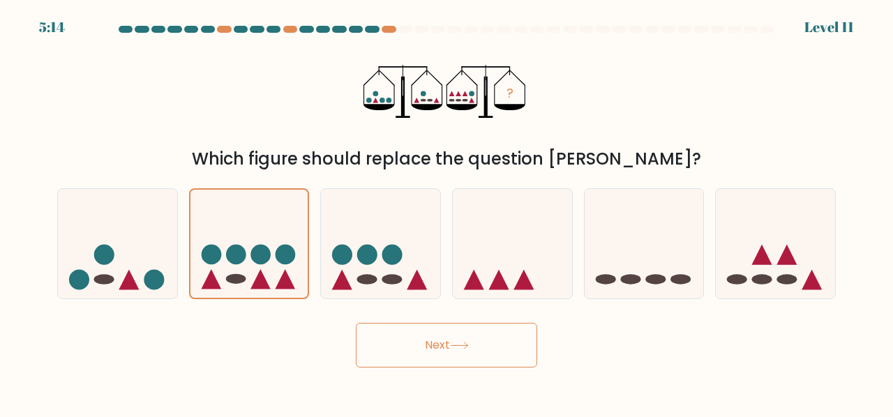
click at [487, 340] on button "Next" at bounding box center [446, 345] width 181 height 45
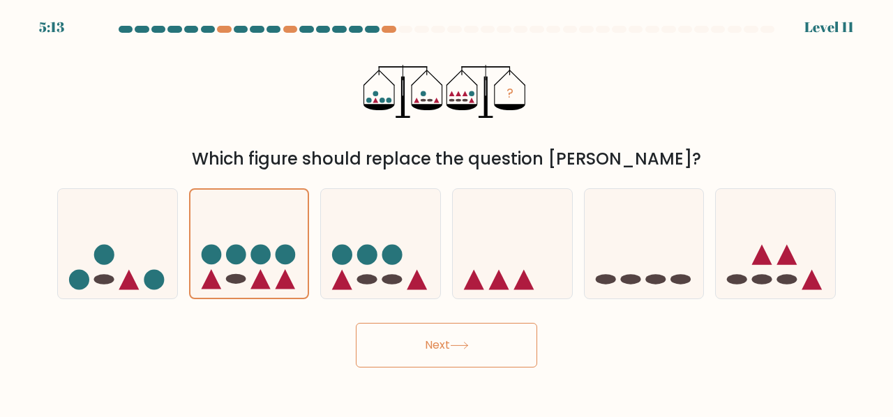
click at [487, 340] on button "Next" at bounding box center [446, 345] width 181 height 45
click at [435, 339] on button "Next" at bounding box center [446, 345] width 181 height 45
click at [553, 331] on div "Next" at bounding box center [446, 342] width 795 height 52
click at [467, 336] on button "Next" at bounding box center [446, 345] width 181 height 45
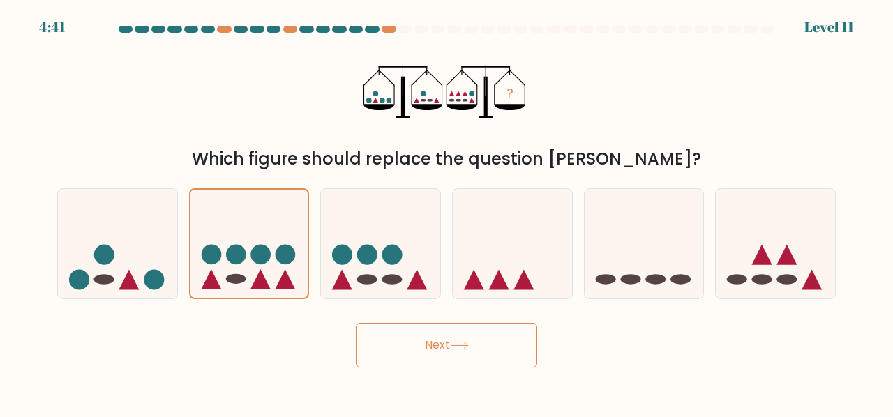
click at [467, 336] on button "Next" at bounding box center [446, 345] width 181 height 45
click at [437, 354] on button "Next" at bounding box center [446, 345] width 181 height 45
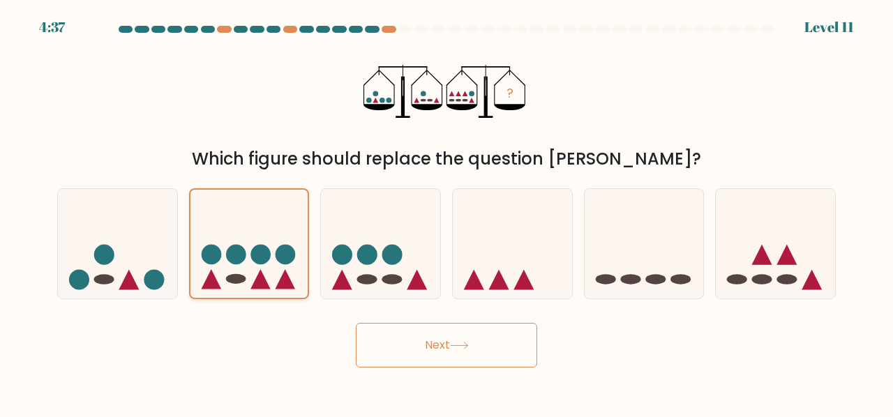
click at [294, 256] on circle at bounding box center [286, 255] width 20 height 20
click at [447, 212] on input "b." at bounding box center [447, 210] width 1 height 3
click at [338, 249] on circle at bounding box center [342, 255] width 20 height 20
click at [447, 212] on input "c." at bounding box center [447, 210] width 1 height 3
radio input "true"
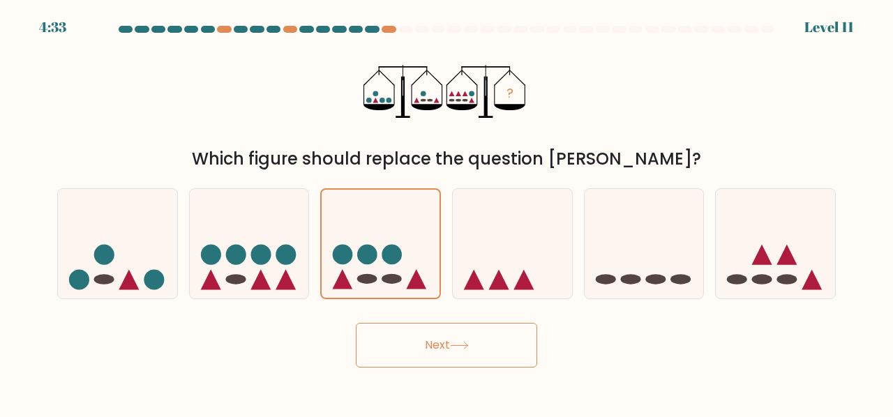
click at [472, 358] on button "Next" at bounding box center [446, 345] width 181 height 45
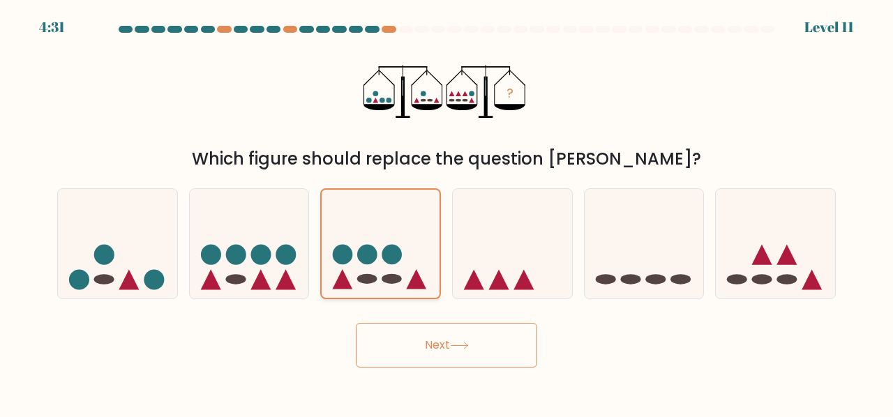
click at [347, 220] on icon at bounding box center [381, 244] width 118 height 98
click at [447, 212] on input "c." at bounding box center [447, 210] width 1 height 3
click at [347, 220] on icon at bounding box center [381, 244] width 118 height 98
click at [447, 212] on input "c." at bounding box center [447, 210] width 1 height 3
drag, startPoint x: 347, startPoint y: 220, endPoint x: 564, endPoint y: 245, distance: 217.7
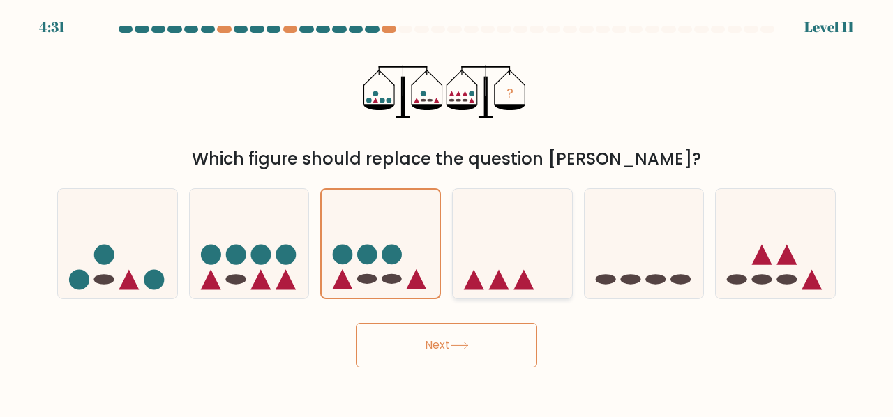
click at [564, 245] on div "a. b. c." at bounding box center [447, 238] width 790 height 122
click at [564, 245] on icon at bounding box center [512, 244] width 119 height 98
click at [447, 212] on input "d." at bounding box center [447, 210] width 1 height 3
radio input "true"
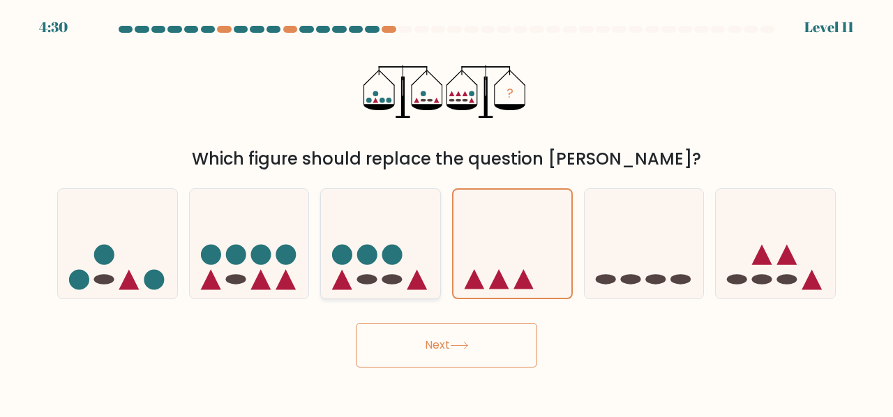
click at [410, 244] on icon at bounding box center [380, 244] width 119 height 98
click at [447, 212] on input "c." at bounding box center [447, 210] width 1 height 3
radio input "true"
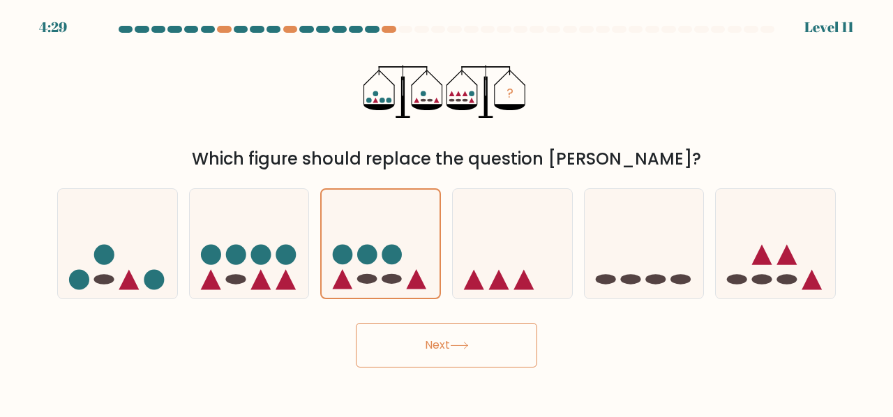
drag, startPoint x: 449, startPoint y: 375, endPoint x: 449, endPoint y: 362, distance: 12.6
click at [449, 362] on body "4:29 Level 11" at bounding box center [446, 208] width 893 height 417
click at [449, 362] on button "Next" at bounding box center [446, 345] width 181 height 45
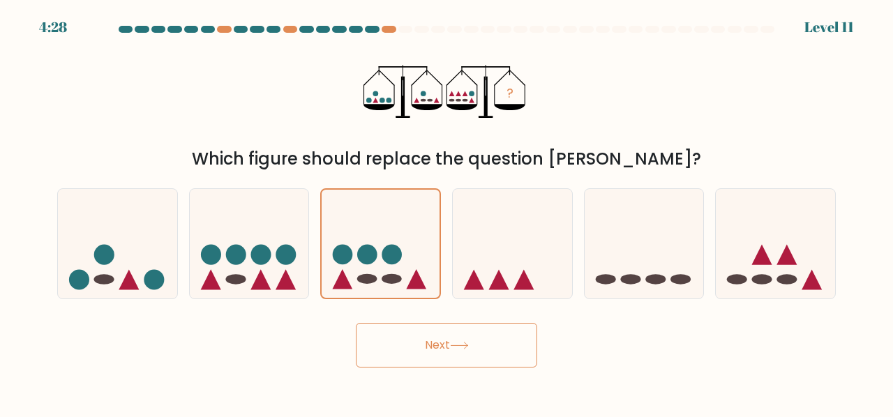
click at [449, 362] on button "Next" at bounding box center [446, 345] width 181 height 45
click at [421, 330] on button "Next" at bounding box center [446, 345] width 181 height 45
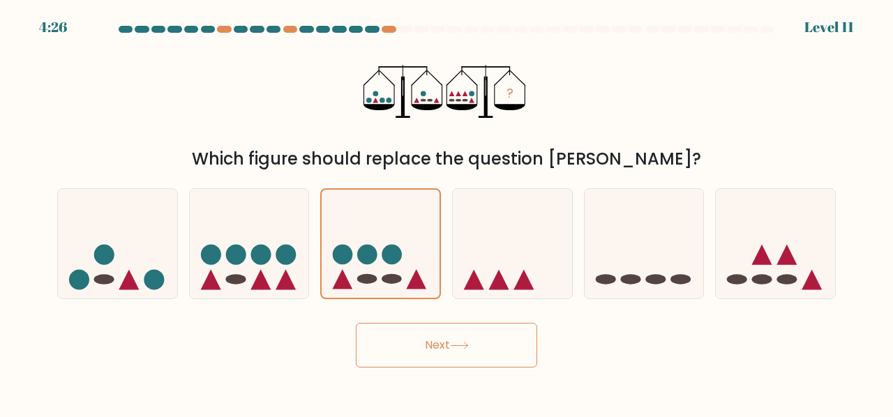
click at [421, 330] on button "Next" at bounding box center [446, 345] width 181 height 45
click at [286, 193] on div at bounding box center [249, 243] width 121 height 111
click at [447, 209] on input "b." at bounding box center [447, 210] width 1 height 3
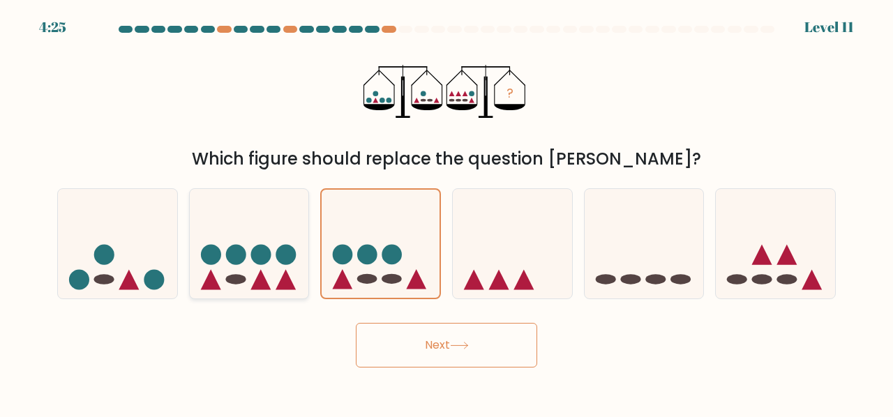
radio input "true"
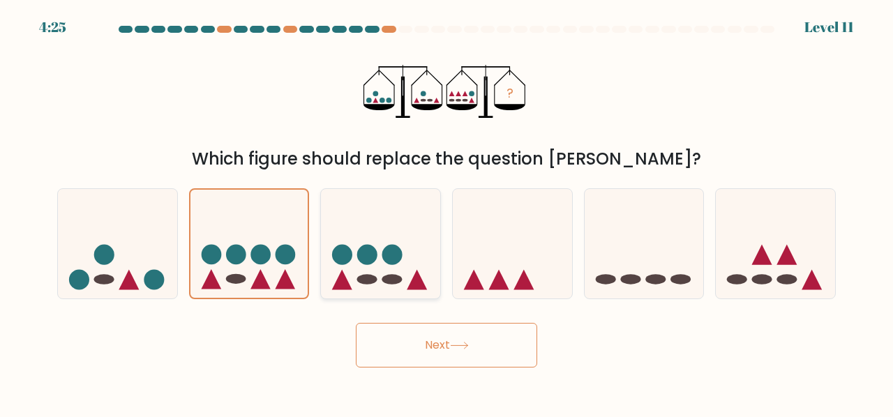
click at [333, 223] on icon at bounding box center [380, 244] width 119 height 98
click at [447, 212] on input "c." at bounding box center [447, 210] width 1 height 3
radio input "true"
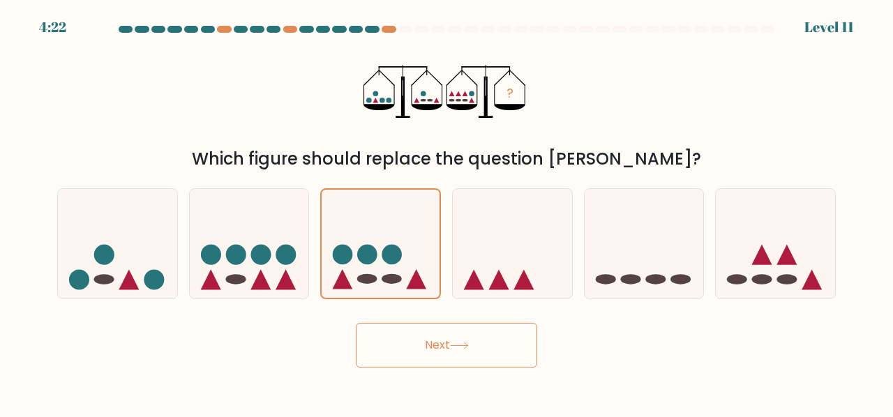
click at [438, 334] on button "Next" at bounding box center [446, 345] width 181 height 45
click at [440, 332] on button "Next" at bounding box center [446, 345] width 181 height 45
click at [494, 255] on icon at bounding box center [512, 244] width 119 height 98
click at [447, 212] on input "d." at bounding box center [447, 210] width 1 height 3
radio input "true"
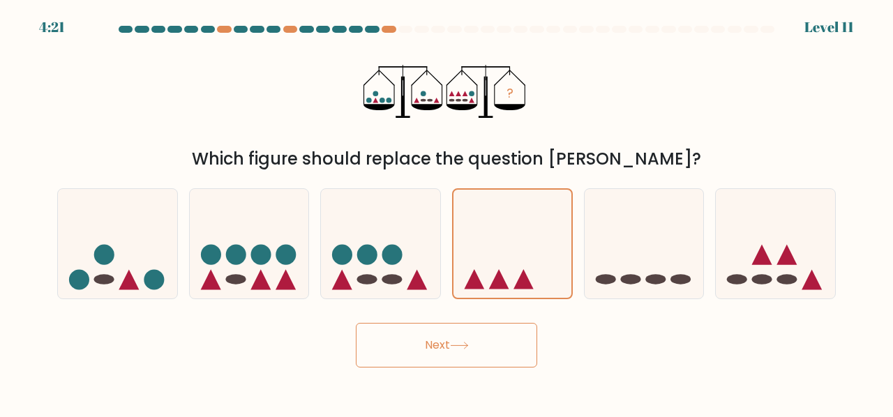
click at [469, 333] on button "Next" at bounding box center [446, 345] width 181 height 45
click at [414, 271] on icon at bounding box center [380, 244] width 119 height 98
click at [447, 212] on input "c." at bounding box center [447, 210] width 1 height 3
radio input "true"
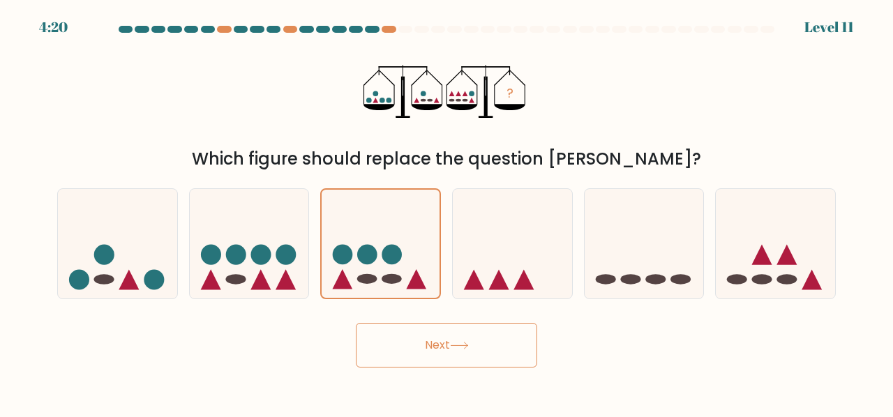
click at [315, 295] on div "c." at bounding box center [381, 243] width 132 height 111
click at [248, 283] on icon at bounding box center [249, 244] width 119 height 98
click at [447, 212] on input "b." at bounding box center [447, 210] width 1 height 3
radio input "true"
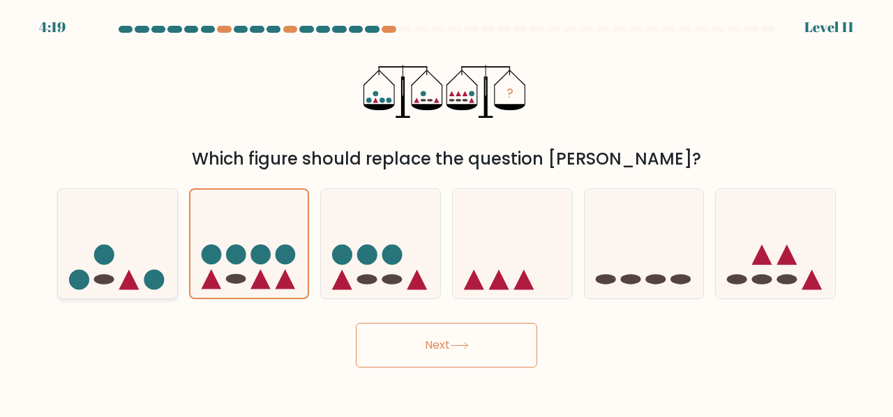
click at [148, 257] on icon at bounding box center [117, 244] width 119 height 98
click at [447, 212] on input "a." at bounding box center [447, 210] width 1 height 3
radio input "true"
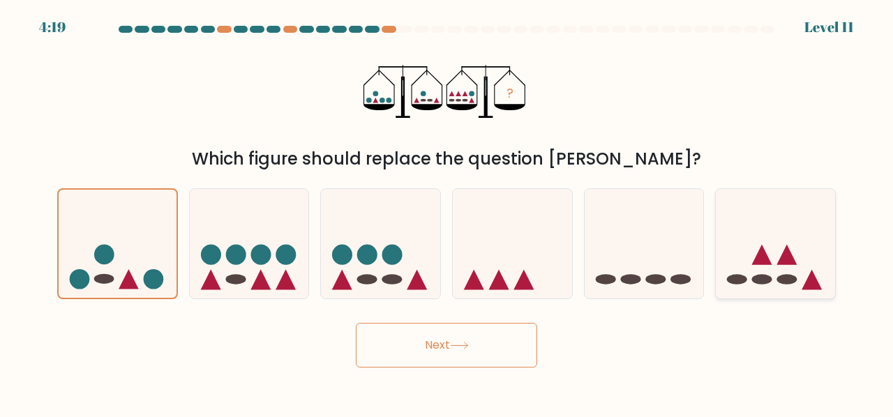
click at [808, 255] on icon at bounding box center [775, 244] width 119 height 98
click at [447, 212] on input "f." at bounding box center [447, 210] width 1 height 3
radio input "true"
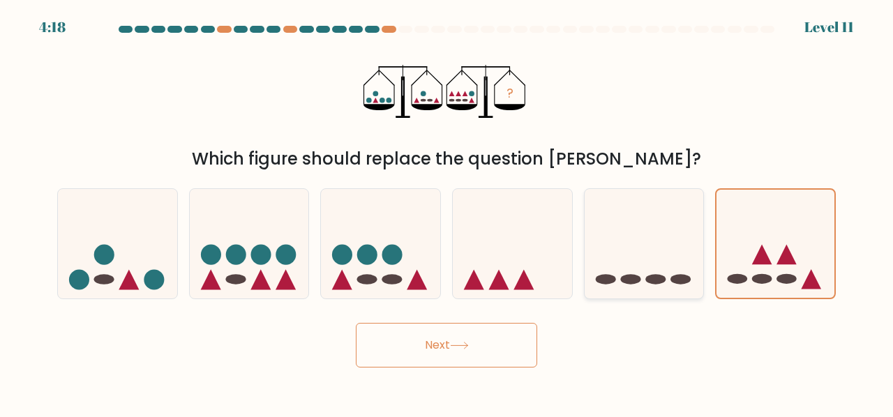
click at [654, 249] on icon at bounding box center [644, 244] width 119 height 98
click at [447, 212] on input "e." at bounding box center [447, 210] width 1 height 3
radio input "true"
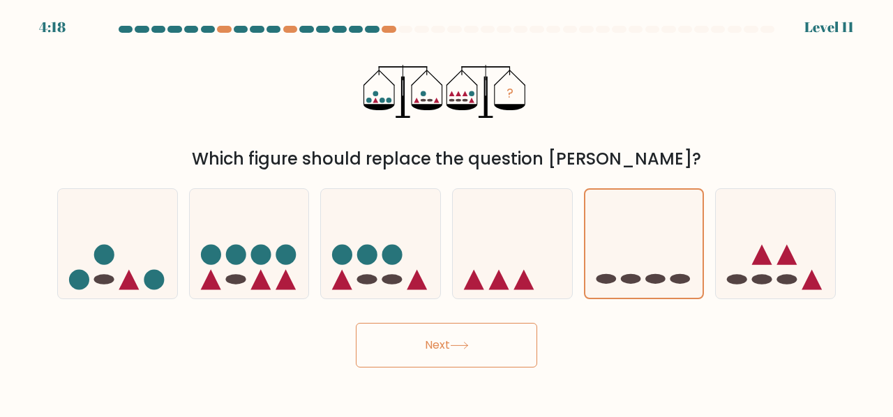
click at [500, 334] on button "Next" at bounding box center [446, 345] width 181 height 45
click at [501, 334] on button "Next" at bounding box center [446, 345] width 181 height 45
click at [541, 242] on icon at bounding box center [512, 244] width 119 height 98
click at [447, 212] on input "d." at bounding box center [447, 210] width 1 height 3
radio input "true"
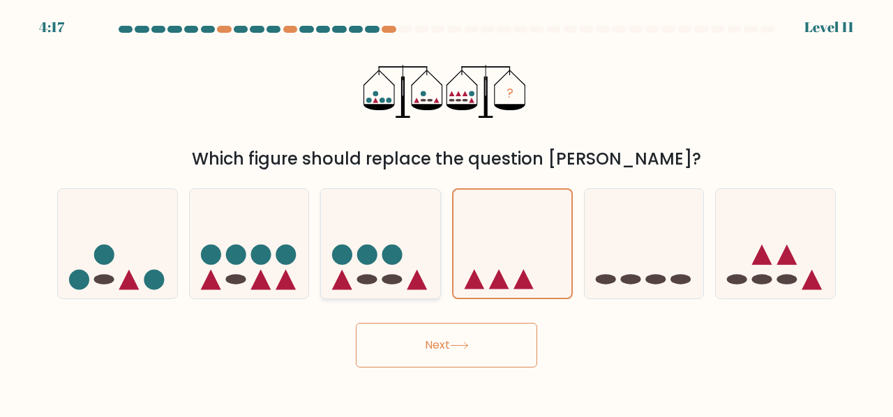
click at [414, 243] on icon at bounding box center [380, 244] width 119 height 98
click at [447, 212] on input "c." at bounding box center [447, 210] width 1 height 3
radio input "true"
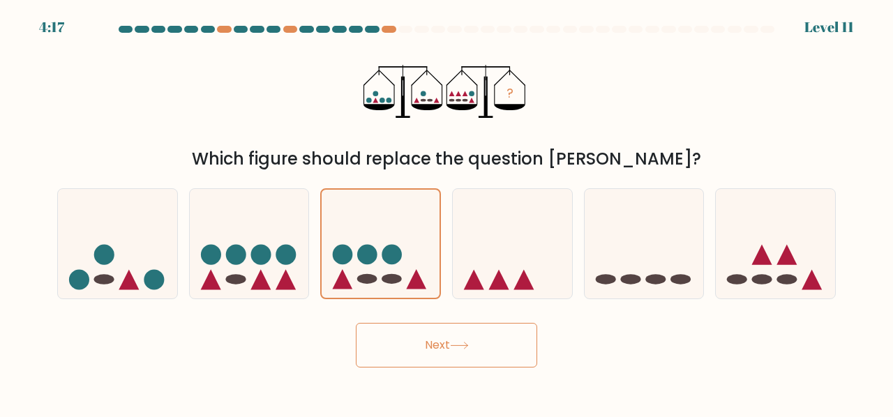
click at [459, 316] on div "Next" at bounding box center [446, 342] width 795 height 52
click at [461, 331] on button "Next" at bounding box center [446, 345] width 181 height 45
drag, startPoint x: 461, startPoint y: 331, endPoint x: 530, endPoint y: 142, distance: 201.3
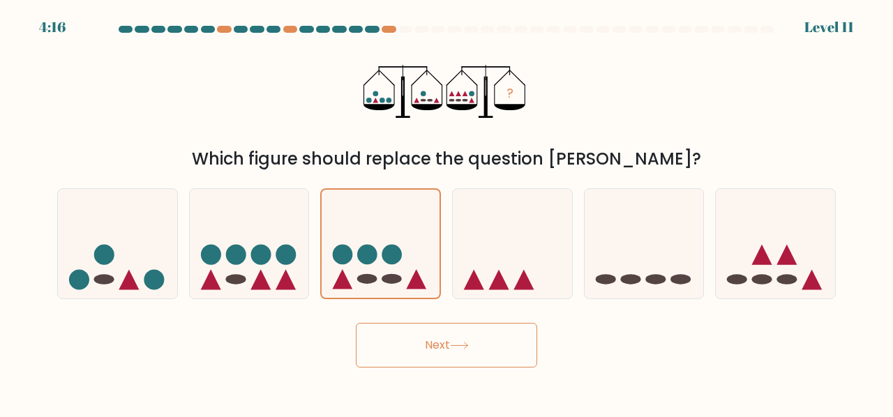
click at [462, 331] on button "Next" at bounding box center [446, 345] width 181 height 45
click at [470, 341] on button "Next" at bounding box center [446, 345] width 181 height 45
click at [409, 276] on icon at bounding box center [381, 244] width 118 height 98
click at [447, 212] on input "c." at bounding box center [447, 210] width 1 height 3
click at [417, 352] on button "Next" at bounding box center [446, 345] width 181 height 45
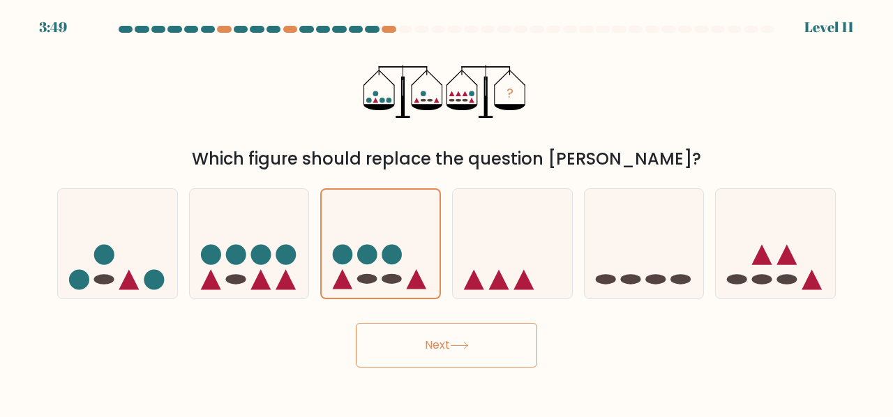
click at [418, 352] on button "Next" at bounding box center [446, 345] width 181 height 45
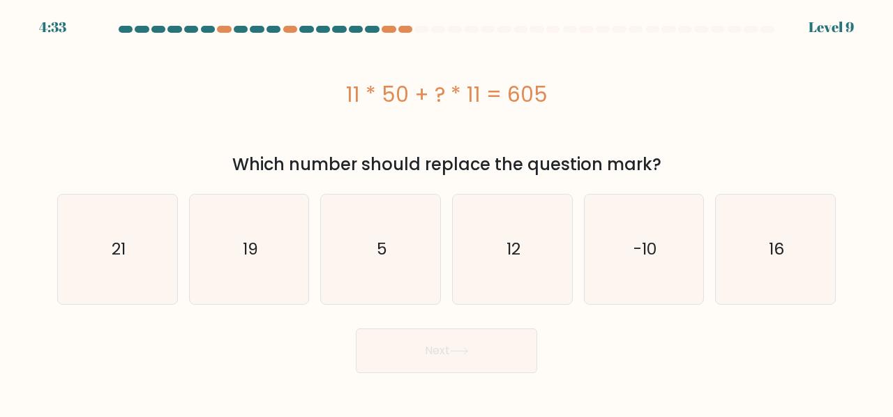
click at [286, 136] on div "11 * 50 + ? * 11 = 605" at bounding box center [446, 94] width 779 height 112
drag, startPoint x: 345, startPoint y: 75, endPoint x: 558, endPoint y: 104, distance: 215.4
click at [558, 104] on div "11 * 50 + ? * 11 = 605" at bounding box center [446, 94] width 779 height 112
copy div "11 * 50 + ? * 11 = 605"
click at [393, 305] on form "a. 5" at bounding box center [446, 199] width 893 height 347
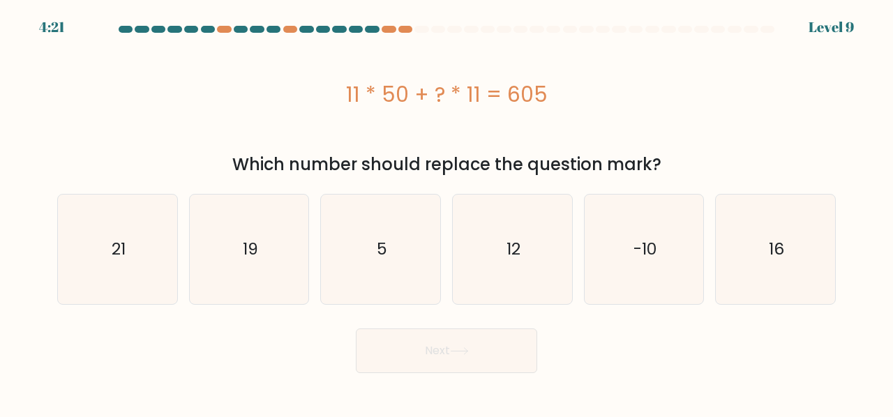
click at [417, 348] on button "Next" at bounding box center [446, 351] width 181 height 45
click at [417, 324] on div "Next" at bounding box center [446, 348] width 795 height 52
click at [420, 308] on form "a. 5" at bounding box center [446, 199] width 893 height 347
click at [400, 278] on icon "5" at bounding box center [381, 250] width 110 height 110
click at [447, 212] on input "c. 5" at bounding box center [447, 210] width 1 height 3
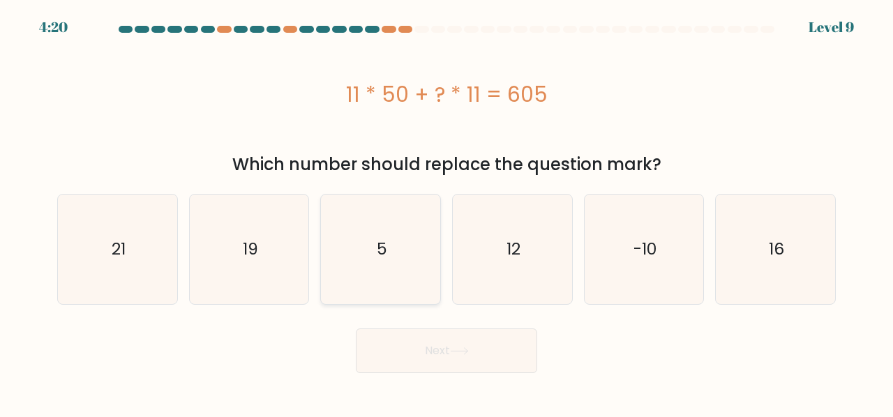
radio input "true"
click at [409, 331] on button "Next" at bounding box center [446, 351] width 181 height 45
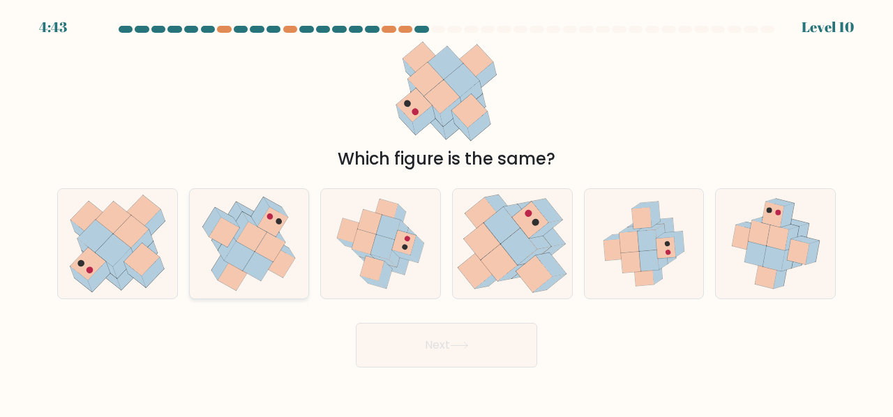
click at [227, 283] on icon at bounding box center [233, 275] width 30 height 29
click at [447, 212] on input "b." at bounding box center [447, 210] width 1 height 3
radio input "true"
click at [395, 337] on button "Next" at bounding box center [446, 345] width 181 height 45
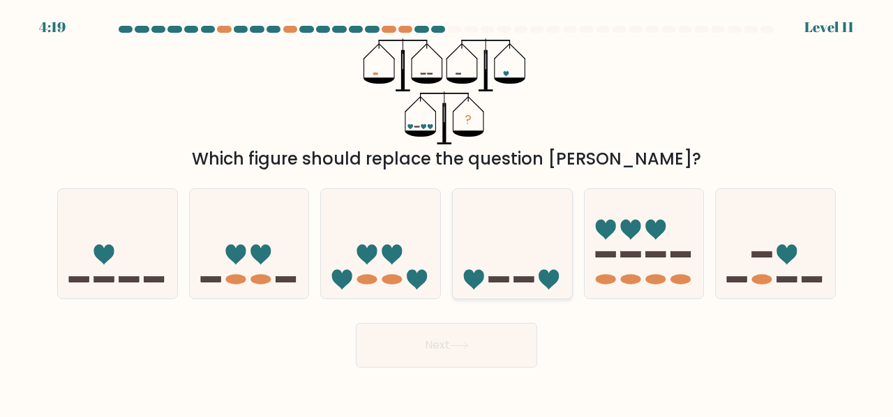
click at [502, 276] on icon at bounding box center [512, 244] width 119 height 98
click at [447, 212] on input "d." at bounding box center [447, 210] width 1 height 3
radio input "true"
click at [448, 351] on button "Next" at bounding box center [446, 345] width 181 height 45
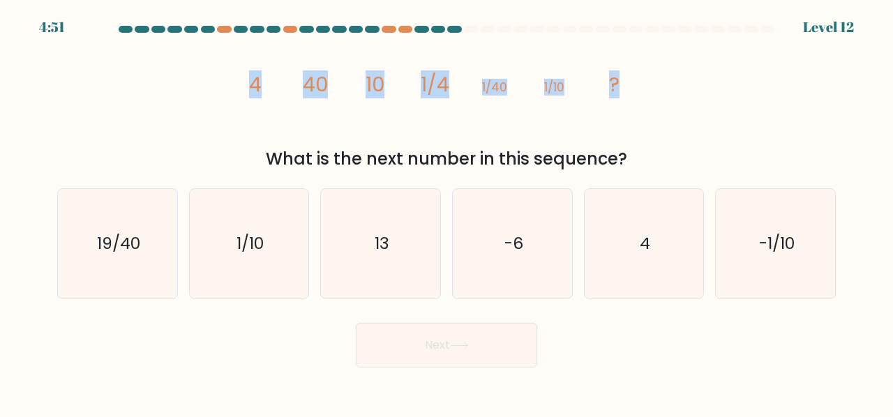
drag, startPoint x: 218, startPoint y: 94, endPoint x: 739, endPoint y: 93, distance: 521.2
click at [739, 93] on div "image/svg+xml 4 40 10 1/4 1/40 1/10 ? What is the next number in this sequence?" at bounding box center [446, 104] width 795 height 133
copy g "4 40 10 1/4 1/40 1/10 ?"
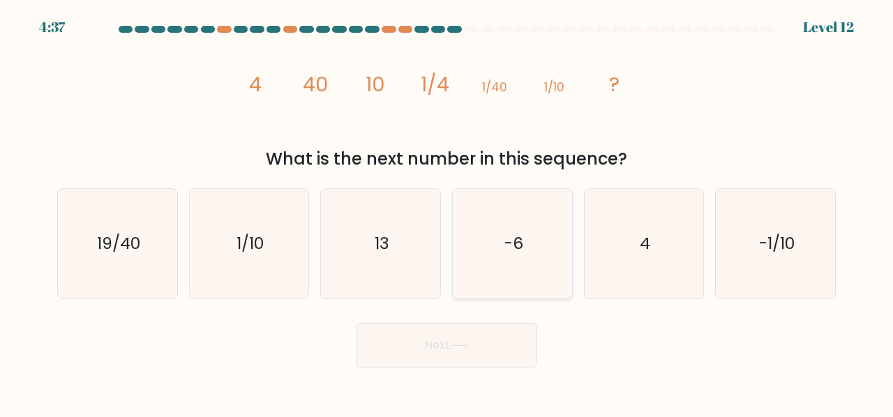
drag, startPoint x: 598, startPoint y: 219, endPoint x: 555, endPoint y: 270, distance: 66.4
click at [597, 220] on icon "4" at bounding box center [645, 244] width 110 height 110
click at [447, 212] on input "e. 4" at bounding box center [447, 210] width 1 height 3
radio input "true"
click at [502, 341] on button "Next" at bounding box center [446, 345] width 181 height 45
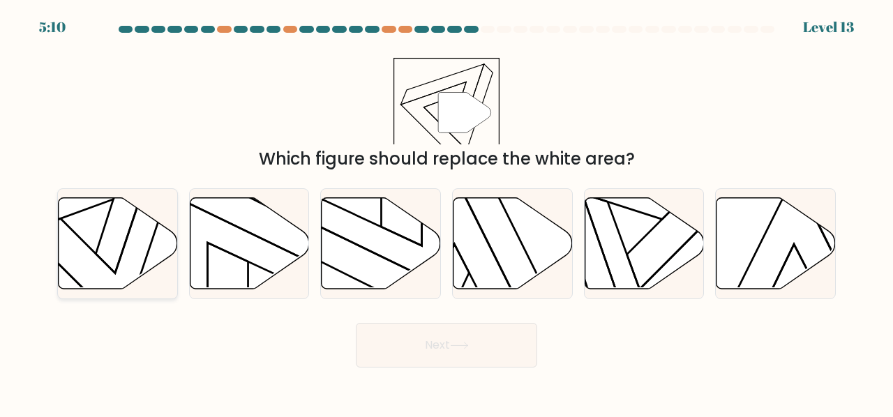
click at [145, 257] on icon at bounding box center [118, 242] width 119 height 91
click at [447, 212] on input "a." at bounding box center [447, 210] width 1 height 3
radio input "true"
click at [487, 361] on button "Next" at bounding box center [446, 345] width 181 height 45
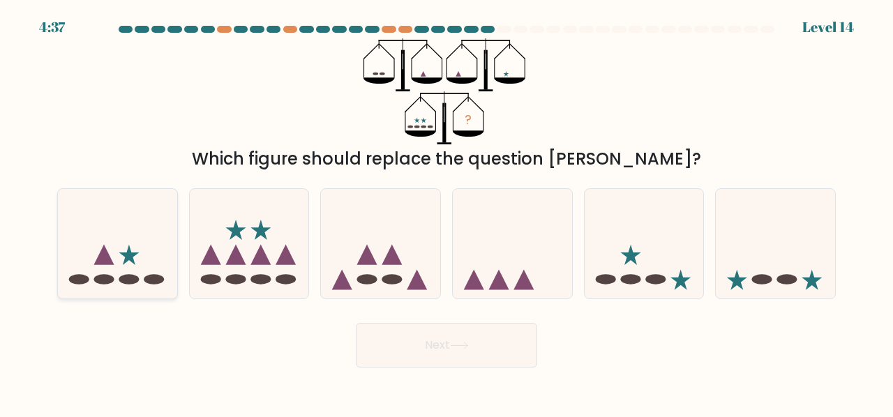
click at [121, 271] on icon at bounding box center [117, 244] width 119 height 98
click at [447, 212] on input "a." at bounding box center [447, 210] width 1 height 3
radio input "true"
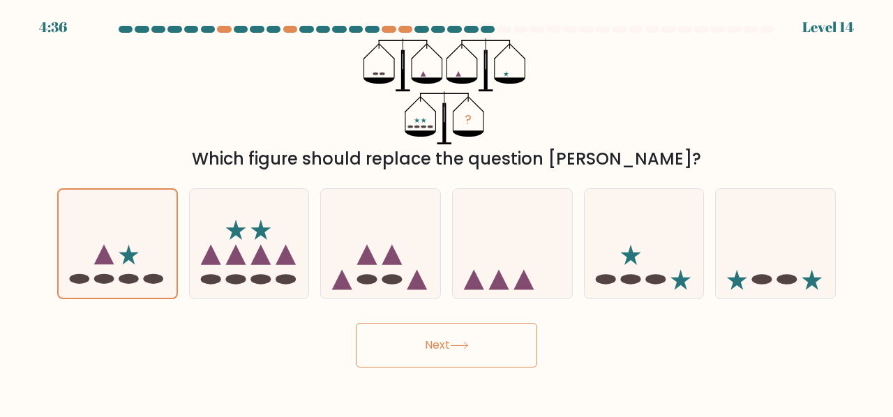
click at [440, 336] on button "Next" at bounding box center [446, 345] width 181 height 45
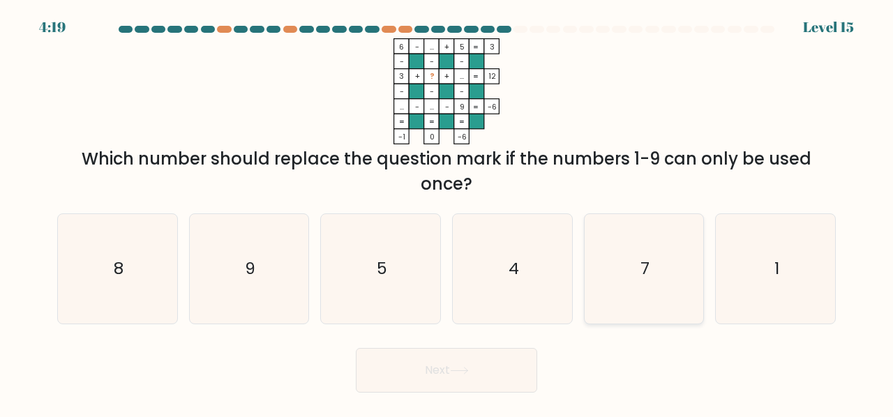
click at [634, 266] on icon "7" at bounding box center [645, 269] width 110 height 110
click at [447, 212] on input "e. 7" at bounding box center [447, 210] width 1 height 3
radio input "true"
click at [446, 380] on button "Next" at bounding box center [446, 370] width 181 height 45
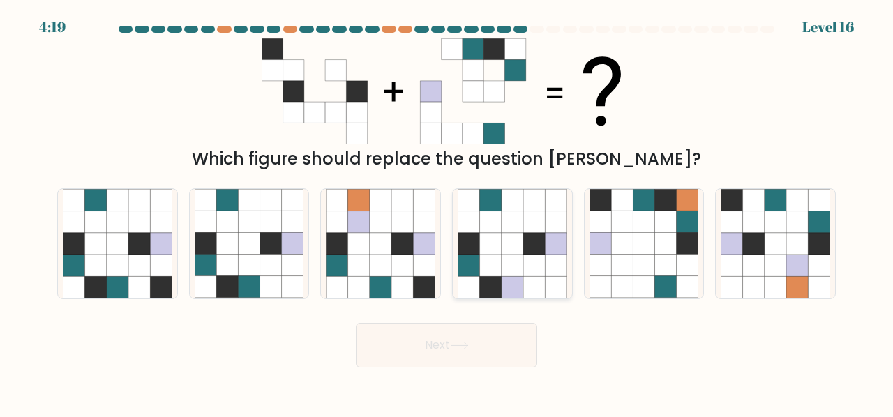
click at [509, 226] on icon at bounding box center [513, 222] width 22 height 22
click at [447, 212] on input "d." at bounding box center [447, 210] width 1 height 3
radio input "true"
click at [479, 348] on button "Next" at bounding box center [446, 345] width 181 height 45
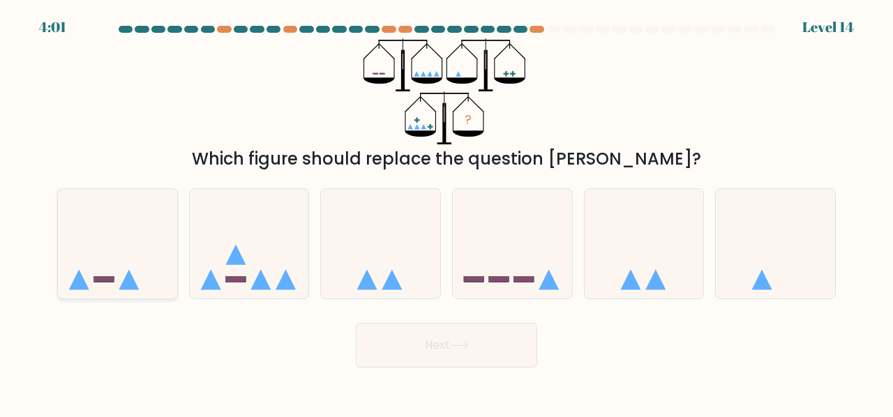
click at [92, 269] on icon at bounding box center [117, 244] width 119 height 98
click at [447, 212] on input "a." at bounding box center [447, 210] width 1 height 3
radio input "true"
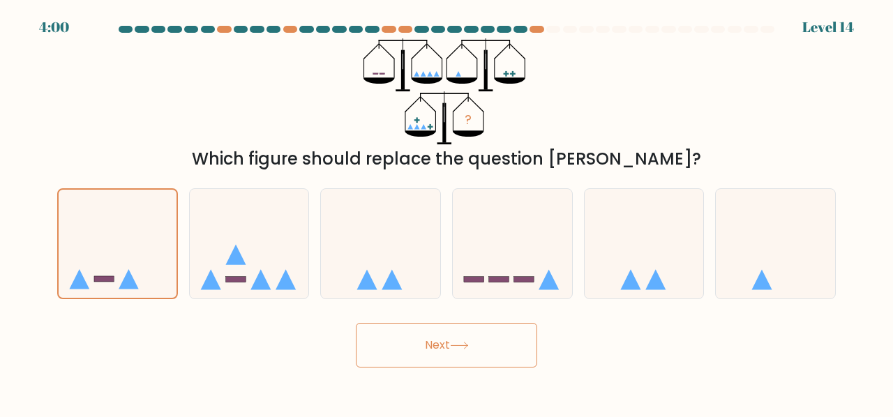
click at [359, 340] on button "Next" at bounding box center [446, 345] width 181 height 45
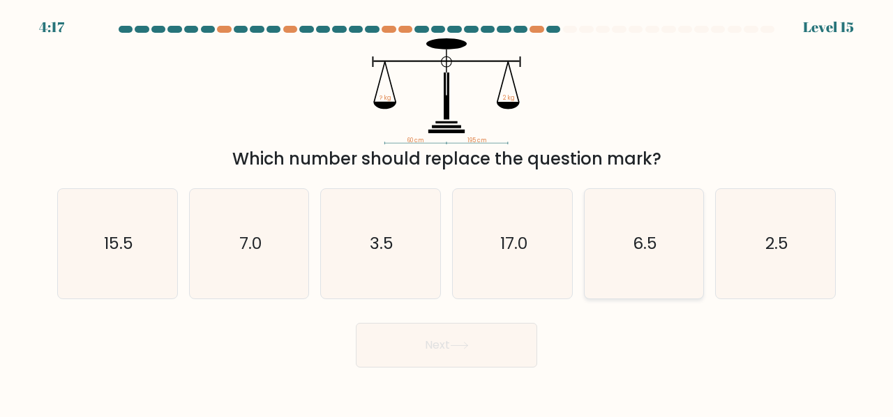
click at [623, 221] on icon "6.5" at bounding box center [645, 244] width 110 height 110
click at [447, 212] on input "e. 6.5" at bounding box center [447, 210] width 1 height 3
radio input "true"
click at [523, 330] on button "Next" at bounding box center [446, 345] width 181 height 45
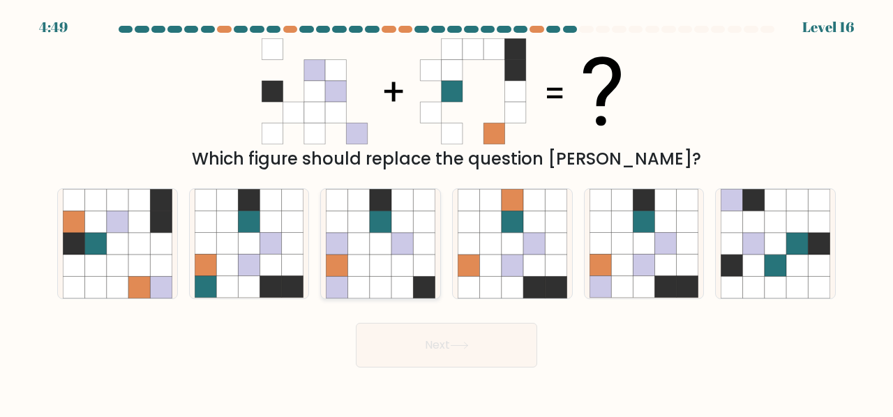
click at [370, 222] on icon at bounding box center [381, 222] width 22 height 22
click at [447, 212] on input "c." at bounding box center [447, 210] width 1 height 3
radio input "true"
drag, startPoint x: 520, startPoint y: 292, endPoint x: 523, endPoint y: 303, distance: 10.8
click at [520, 292] on icon at bounding box center [513, 287] width 22 height 22
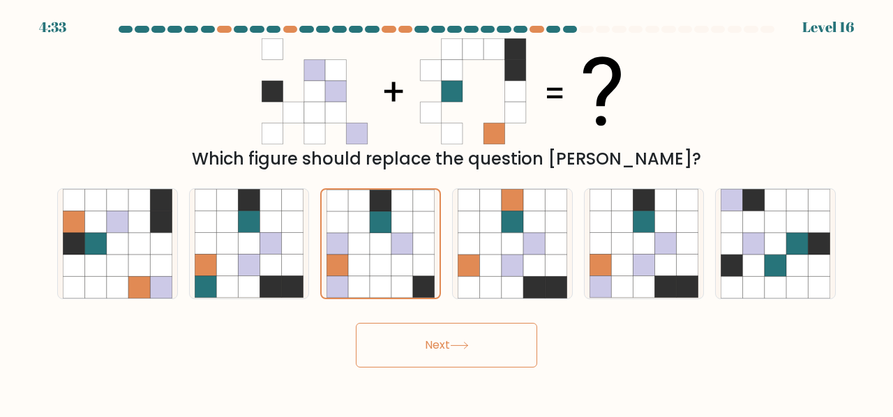
click at [447, 212] on input "d." at bounding box center [447, 210] width 1 height 3
radio input "true"
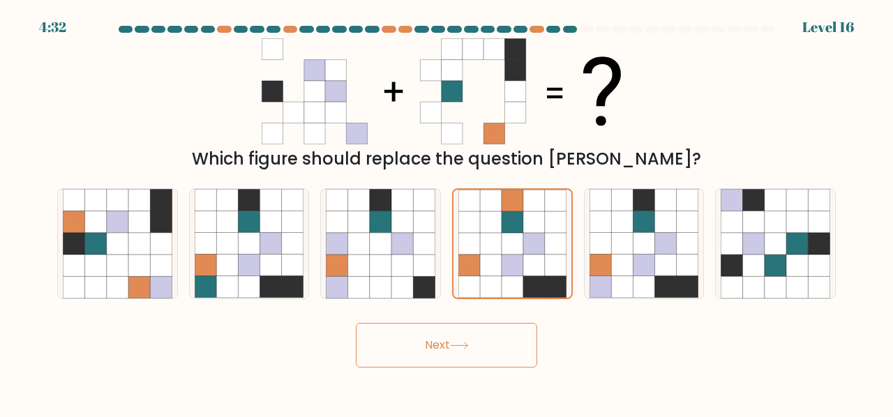
click at [513, 329] on button "Next" at bounding box center [446, 345] width 181 height 45
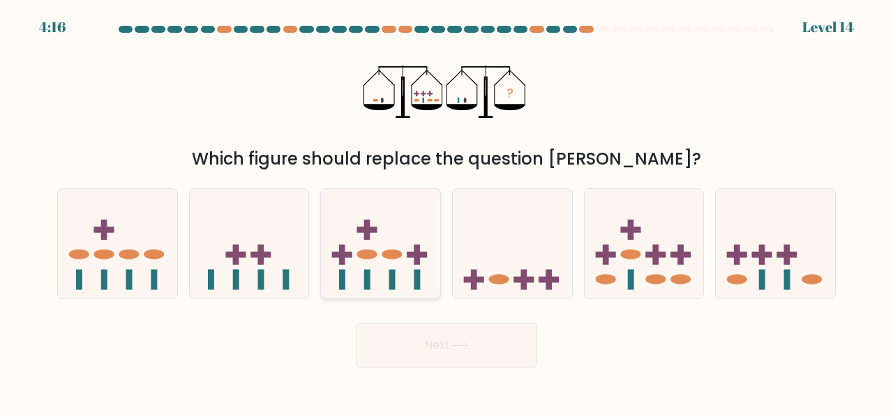
click at [343, 248] on rect at bounding box center [342, 255] width 6 height 20
click at [447, 212] on input "c." at bounding box center [447, 210] width 1 height 3
radio input "true"
click at [445, 334] on button "Next" at bounding box center [446, 345] width 181 height 45
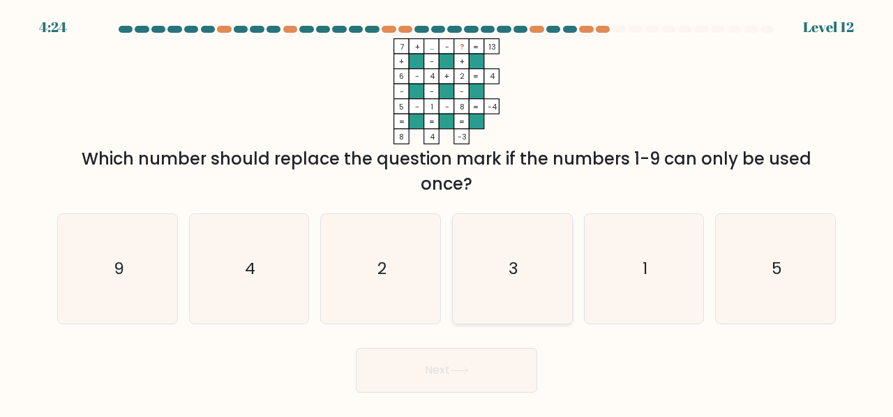
click at [500, 299] on icon "3" at bounding box center [513, 269] width 110 height 110
click at [447, 212] on input "d. 3" at bounding box center [447, 210] width 1 height 3
radio input "true"
click at [479, 371] on button "Next" at bounding box center [446, 370] width 181 height 45
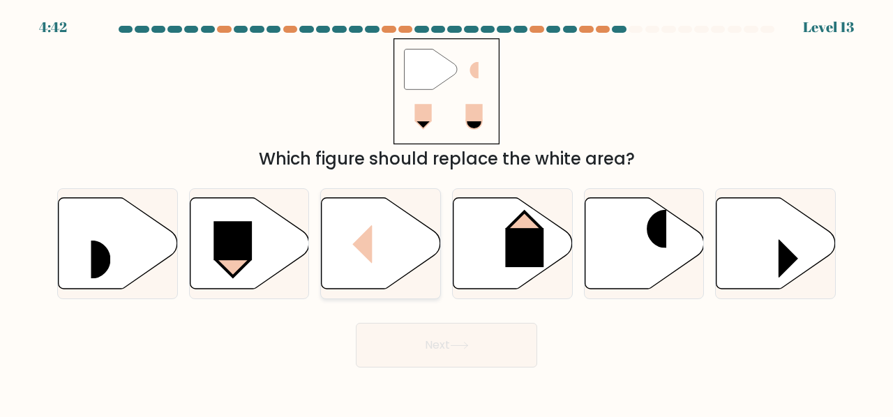
click at [407, 242] on icon at bounding box center [381, 242] width 119 height 91
click at [447, 212] on input "c." at bounding box center [447, 210] width 1 height 3
radio input "true"
click at [448, 347] on button "Next" at bounding box center [446, 345] width 181 height 45
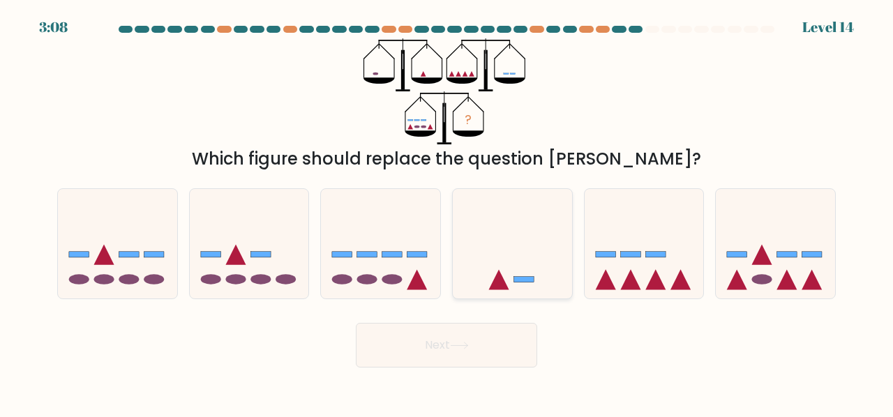
click at [555, 214] on icon at bounding box center [512, 244] width 119 height 98
click at [447, 212] on input "d." at bounding box center [447, 210] width 1 height 3
radio input "true"
click at [563, 122] on div "? Which figure should replace the question mark?" at bounding box center [446, 104] width 795 height 133
click at [653, 274] on icon at bounding box center [644, 244] width 119 height 98
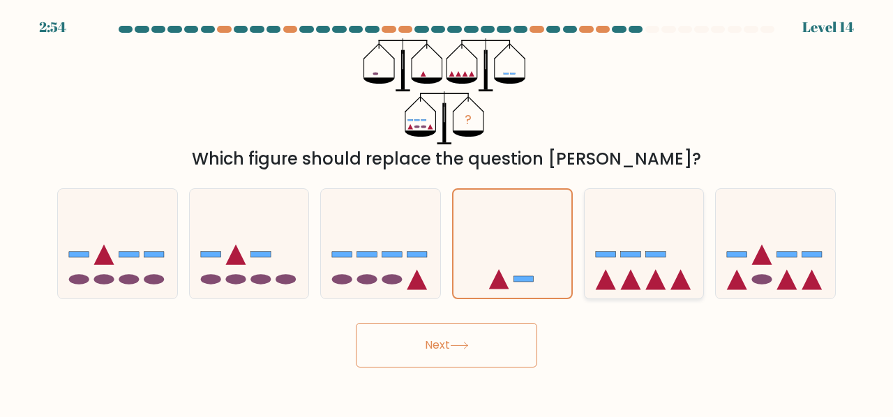
click at [447, 212] on input "e." at bounding box center [447, 210] width 1 height 3
radio input "true"
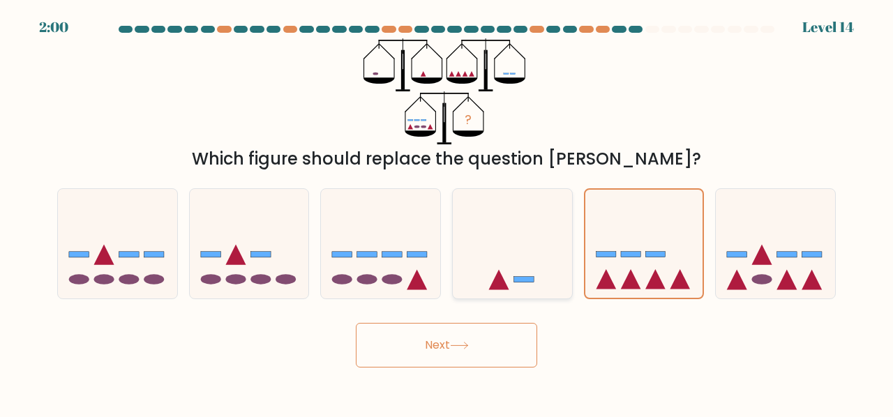
click at [510, 293] on icon at bounding box center [512, 244] width 119 height 98
click at [447, 212] on input "d." at bounding box center [447, 210] width 1 height 3
radio input "true"
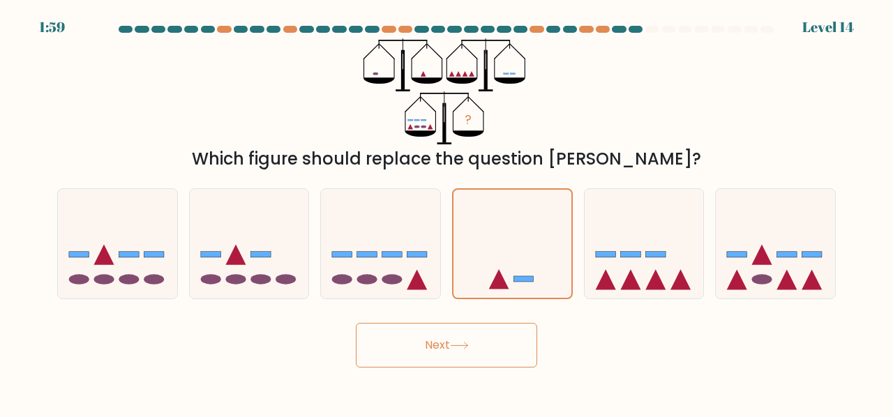
click at [494, 331] on button "Next" at bounding box center [446, 345] width 181 height 45
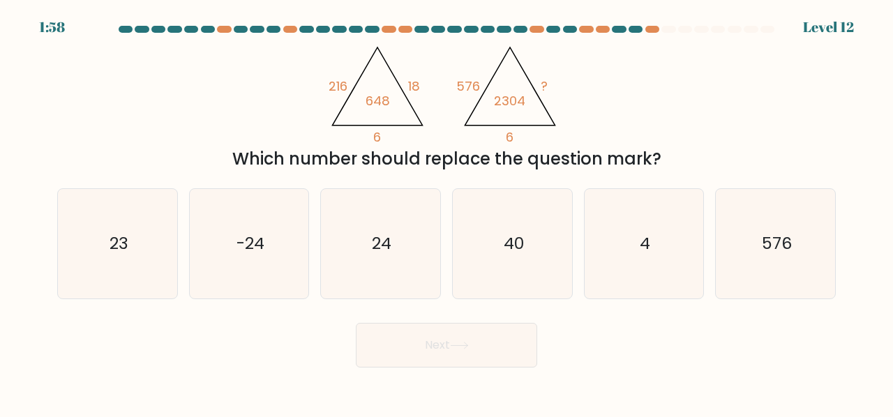
click at [508, 349] on button "Next" at bounding box center [446, 345] width 181 height 45
click at [653, 331] on div "Next" at bounding box center [446, 342] width 795 height 52
click at [416, 227] on icon "24" at bounding box center [381, 244] width 110 height 110
click at [447, 212] on input "c. 24" at bounding box center [447, 210] width 1 height 3
radio input "true"
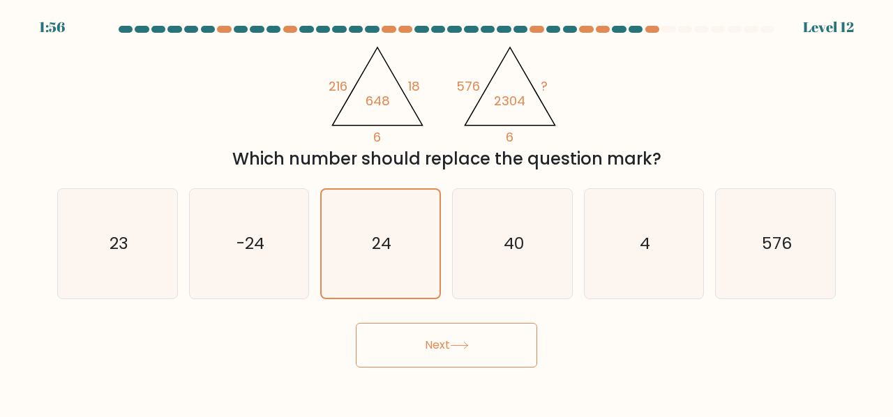
click at [473, 337] on button "Next" at bounding box center [446, 345] width 181 height 45
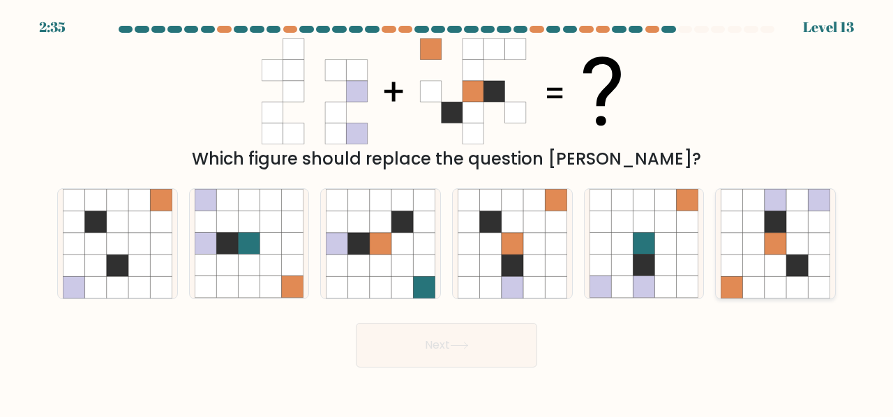
click at [781, 256] on icon at bounding box center [776, 266] width 22 height 22
click at [447, 212] on input "f." at bounding box center [447, 210] width 1 height 3
radio input "true"
click at [471, 355] on button "Next" at bounding box center [446, 345] width 181 height 45
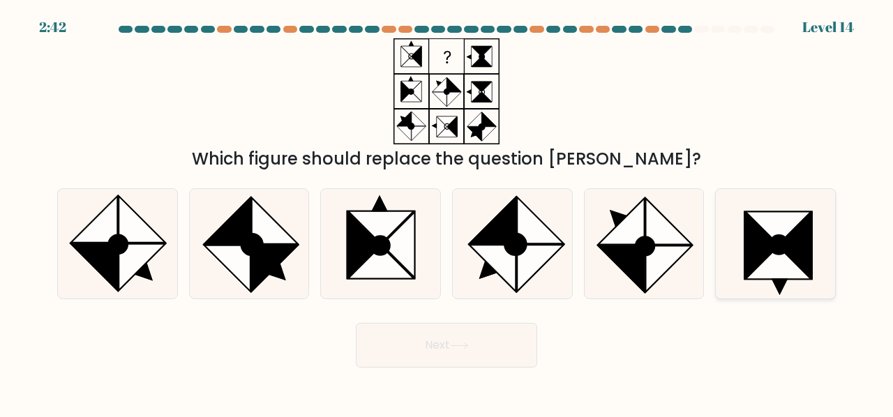
click at [785, 280] on icon at bounding box center [780, 286] width 17 height 17
click at [447, 212] on input "f." at bounding box center [447, 210] width 1 height 3
radio input "true"
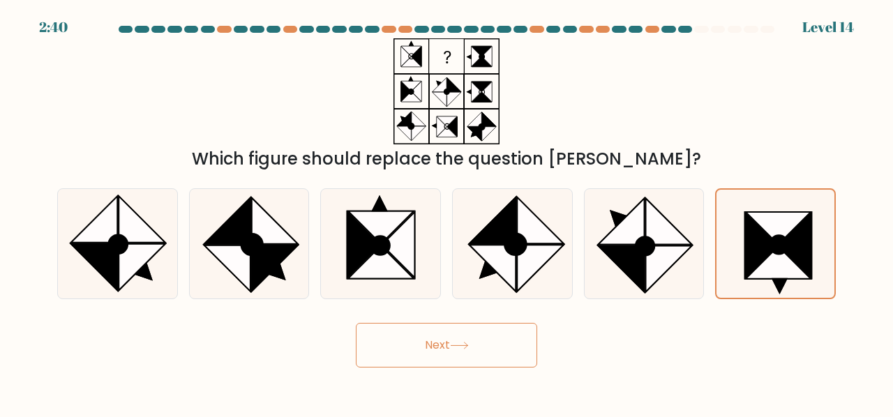
click at [497, 343] on button "Next" at bounding box center [446, 345] width 181 height 45
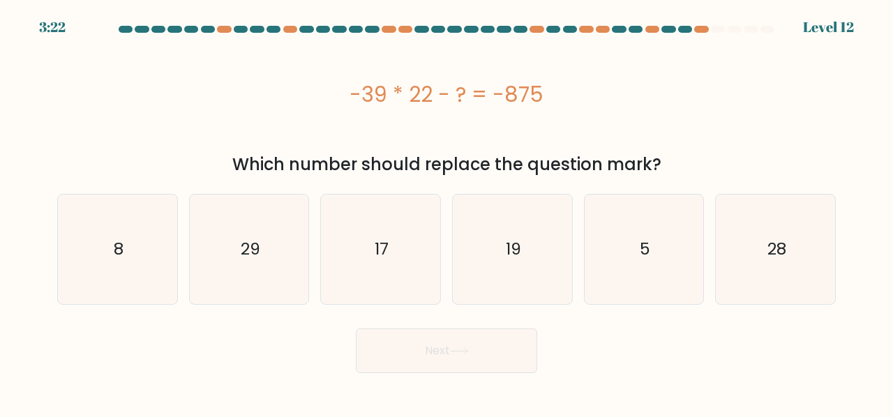
drag, startPoint x: 313, startPoint y: 98, endPoint x: 554, endPoint y: 125, distance: 242.9
click at [554, 125] on div "-39 * 22 - ? = -875" at bounding box center [446, 94] width 779 height 112
click at [632, 132] on div "-39 * 22 - ? = -875" at bounding box center [446, 94] width 779 height 112
click at [370, 236] on icon "17" at bounding box center [381, 250] width 110 height 110
click at [447, 212] on input "c. 17" at bounding box center [447, 210] width 1 height 3
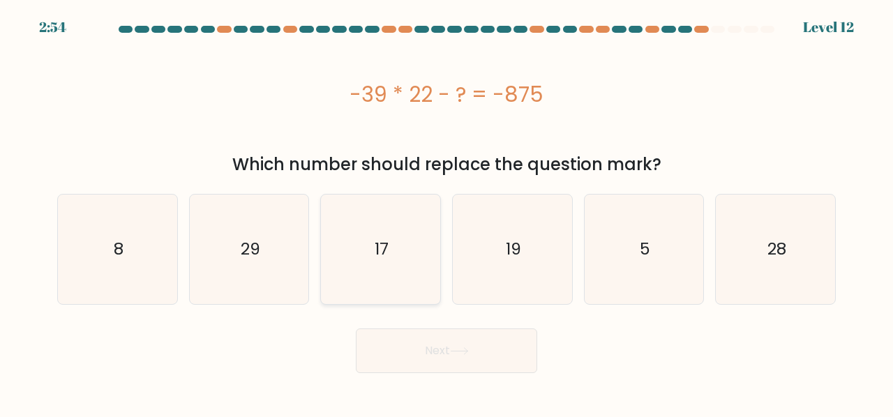
radio input "true"
click at [426, 345] on button "Next" at bounding box center [446, 351] width 181 height 45
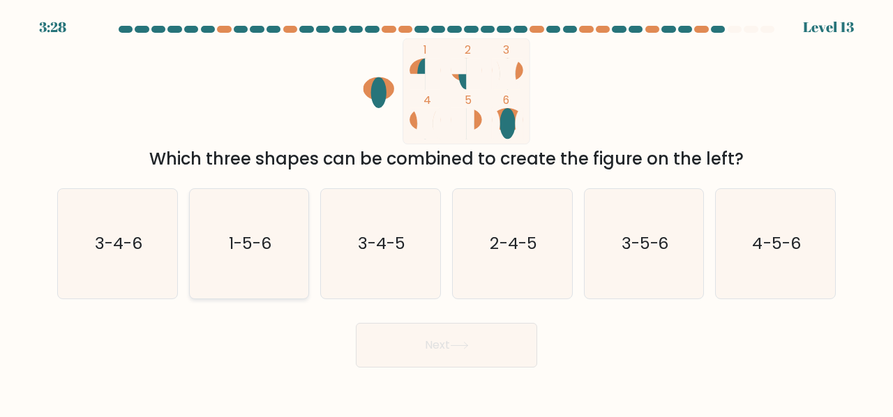
drag, startPoint x: 118, startPoint y: 253, endPoint x: 191, endPoint y: 282, distance: 78.9
click at [117, 253] on text "3-4-6" at bounding box center [118, 243] width 47 height 23
click at [447, 212] on input "a. 3-4-6" at bounding box center [447, 210] width 1 height 3
radio input "true"
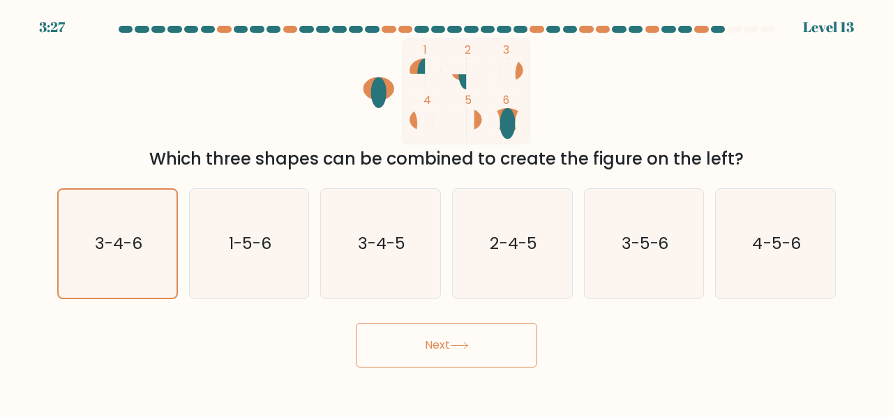
click at [416, 341] on button "Next" at bounding box center [446, 345] width 181 height 45
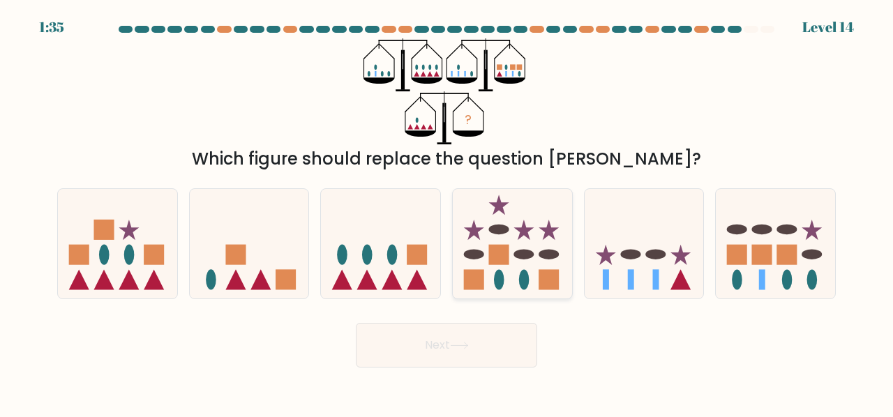
click at [512, 262] on icon at bounding box center [512, 244] width 119 height 98
click at [447, 212] on input "d." at bounding box center [447, 210] width 1 height 3
radio input "true"
click at [516, 337] on button "Next" at bounding box center [446, 345] width 181 height 45
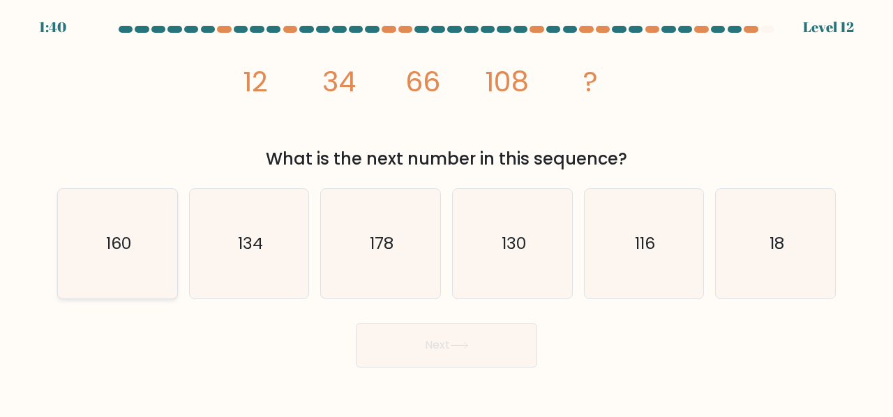
click at [158, 244] on icon "160" at bounding box center [118, 244] width 110 height 110
click at [447, 212] on input "a. 160" at bounding box center [447, 210] width 1 height 3
radio input "true"
click at [388, 330] on button "Next" at bounding box center [446, 345] width 181 height 45
